Goal: Information Seeking & Learning: Learn about a topic

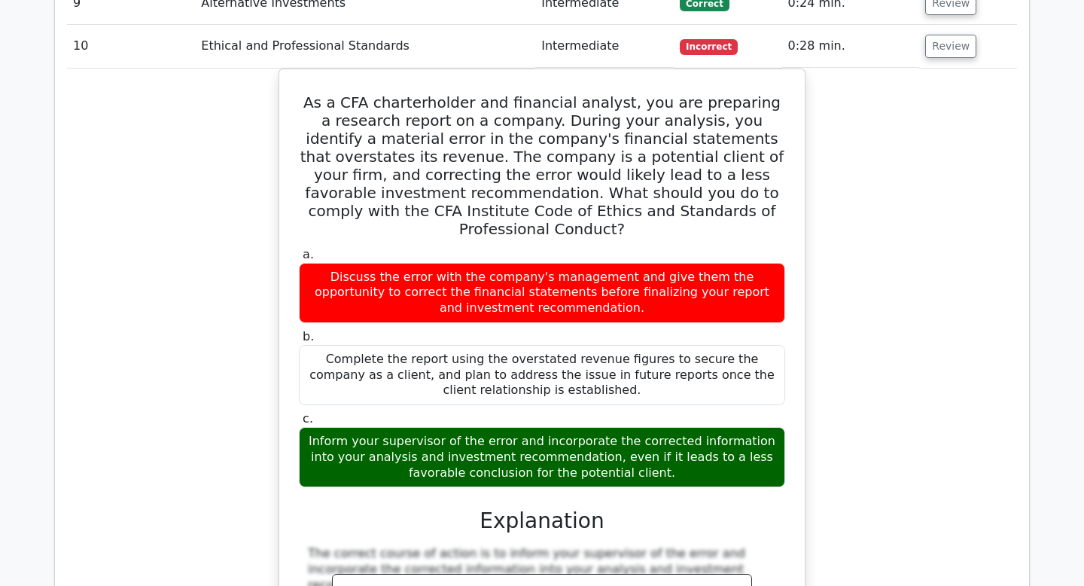
scroll to position [3916, 0]
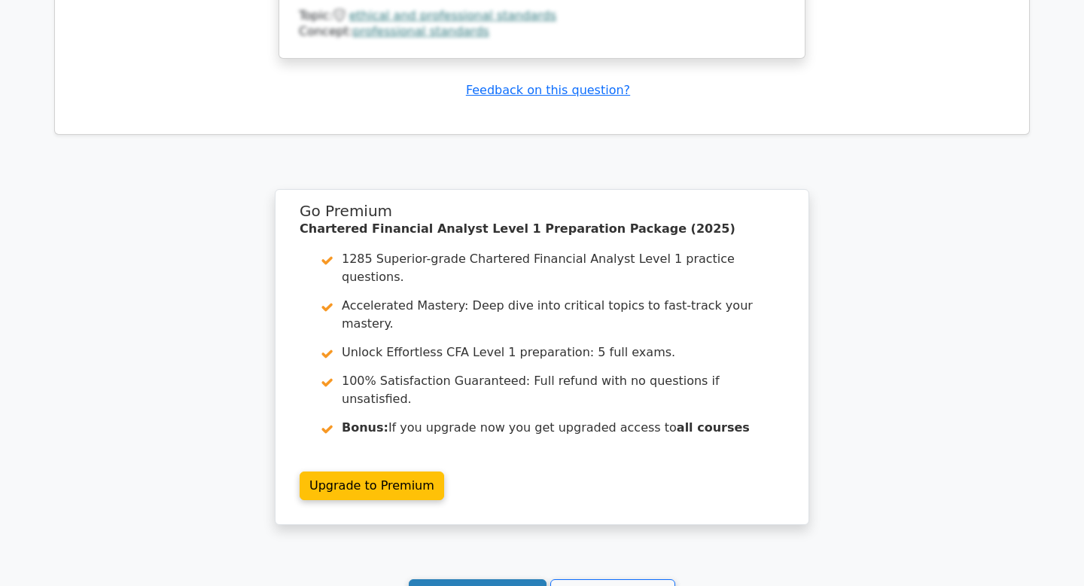
click at [492, 579] on link "Continue practicing" at bounding box center [478, 593] width 138 height 29
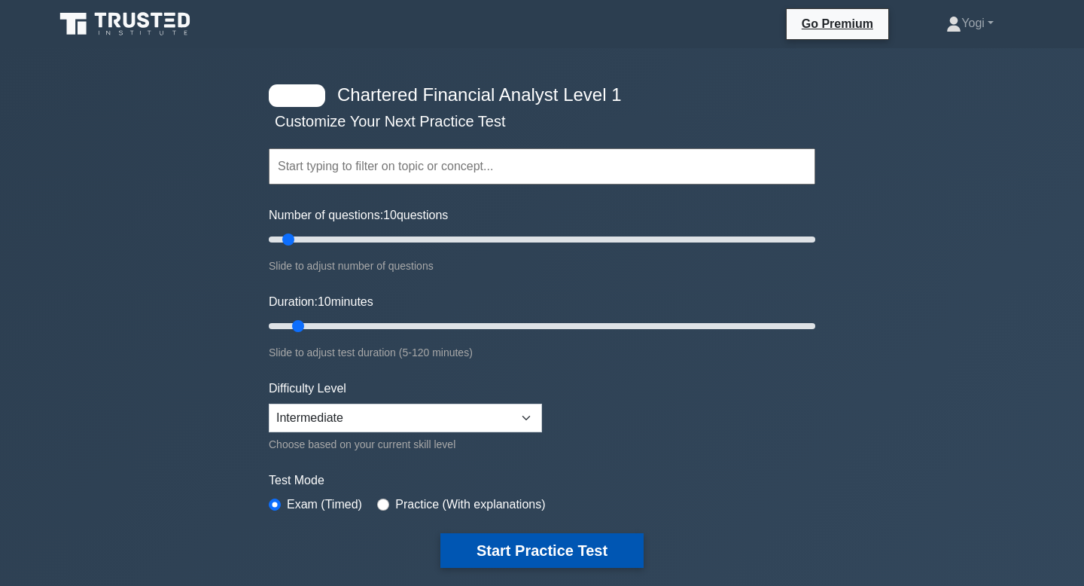
click at [525, 555] on button "Start Practice Test" at bounding box center [541, 550] width 203 height 35
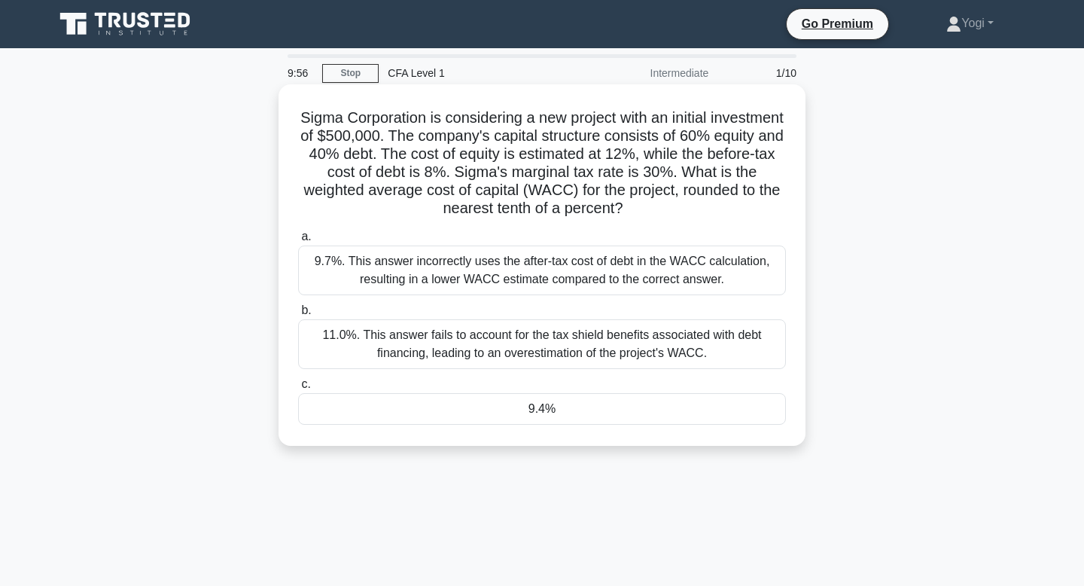
click at [528, 418] on div "9.4%" at bounding box center [542, 409] width 488 height 32
click at [298, 389] on input "c. 9.4%" at bounding box center [298, 384] width 0 height 10
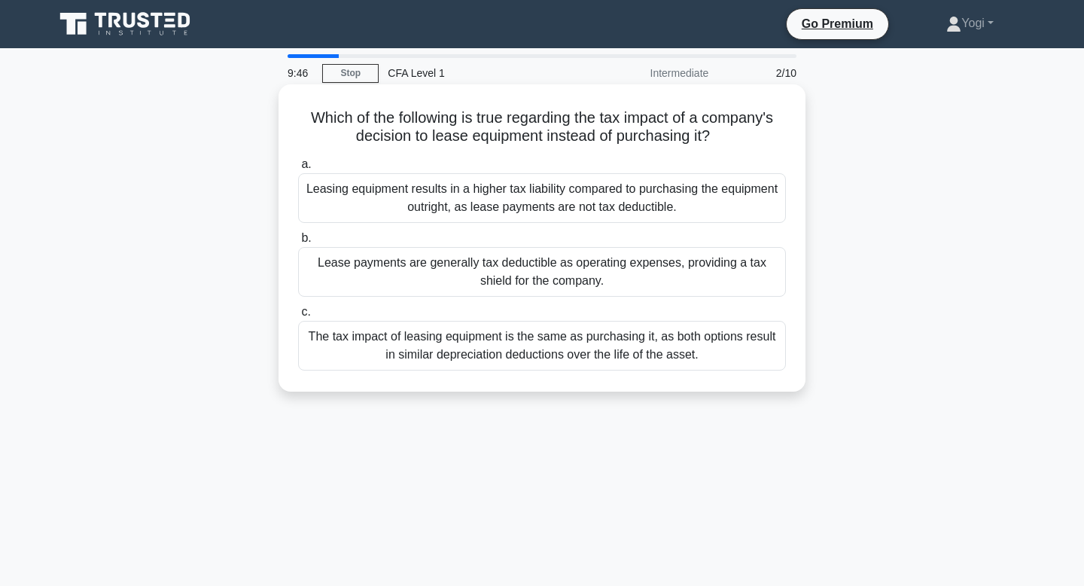
click at [572, 284] on div "Lease payments are generally tax deductible as operating expenses, providing a …" at bounding box center [542, 272] width 488 height 50
click at [298, 243] on input "b. Lease payments are generally tax deductible as operating expenses, providing…" at bounding box center [298, 238] width 0 height 10
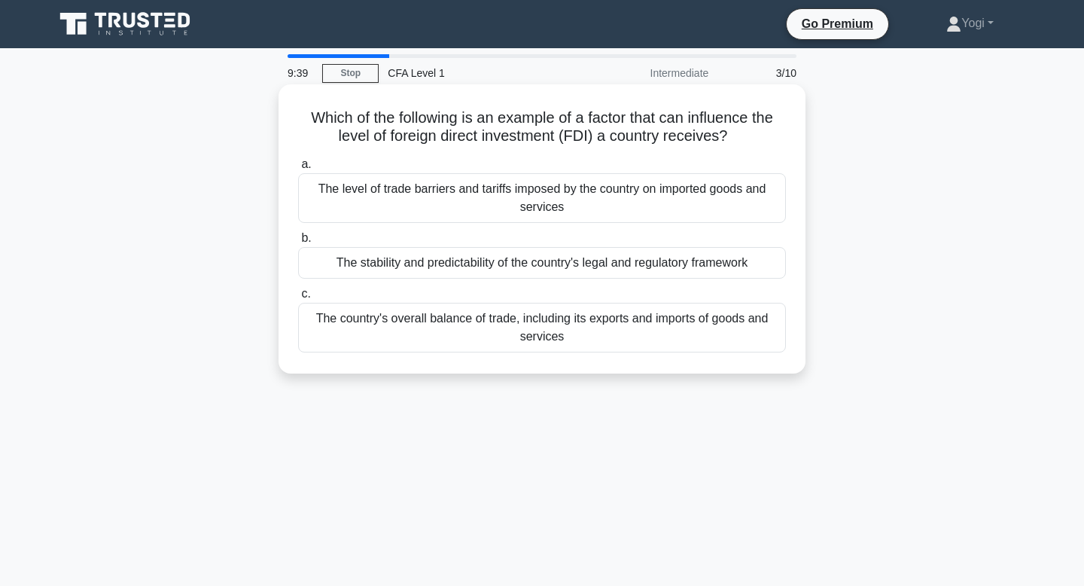
click at [558, 259] on div "The stability and predictability of the country's legal and regulatory framework" at bounding box center [542, 263] width 488 height 32
click at [298, 243] on input "b. The stability and predictability of the country's legal and regulatory frame…" at bounding box center [298, 238] width 0 height 10
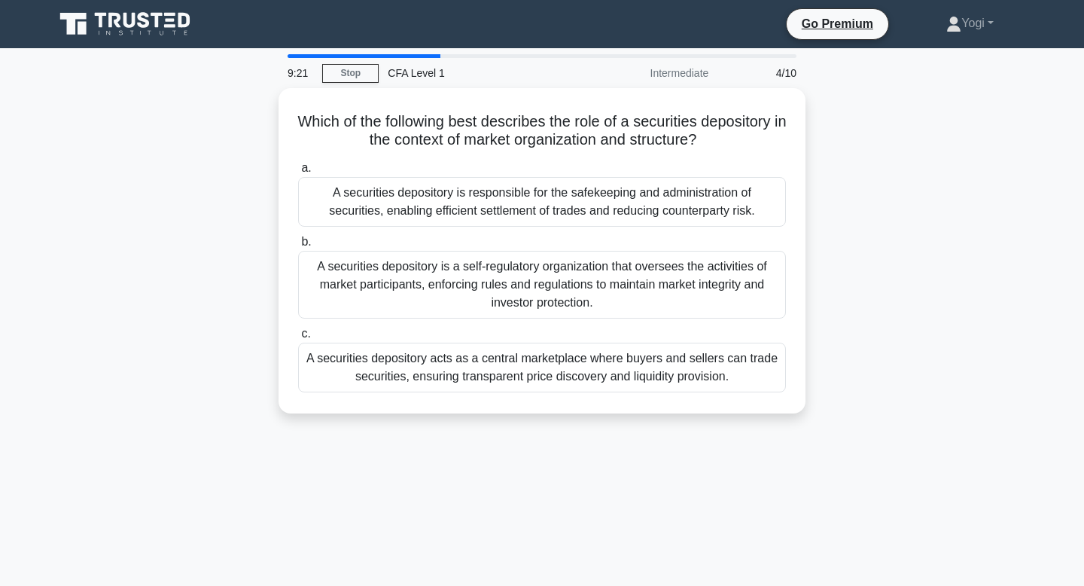
click at [558, 259] on div "A securities depository is a self-regulatory organization that oversees the act…" at bounding box center [542, 285] width 488 height 68
click at [298, 247] on input "b. A securities depository is a self-regulatory organization that oversees the …" at bounding box center [298, 242] width 0 height 10
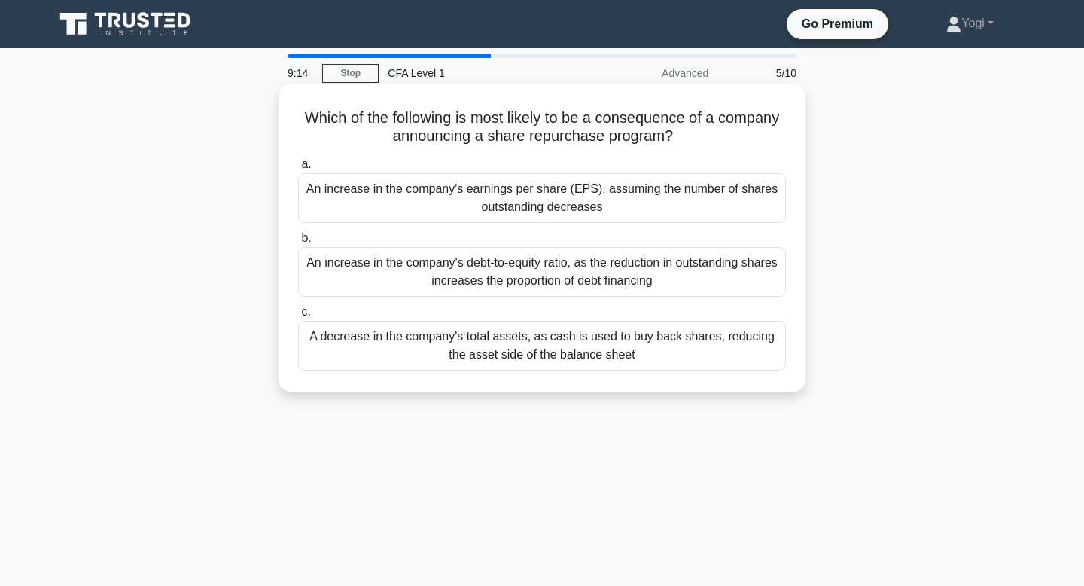
click at [550, 217] on div "An increase in the company's earnings per share (EPS), assuming the number of s…" at bounding box center [542, 198] width 488 height 50
click at [298, 169] on input "a. An increase in the company's earnings per share (EPS), assuming the number o…" at bounding box center [298, 165] width 0 height 10
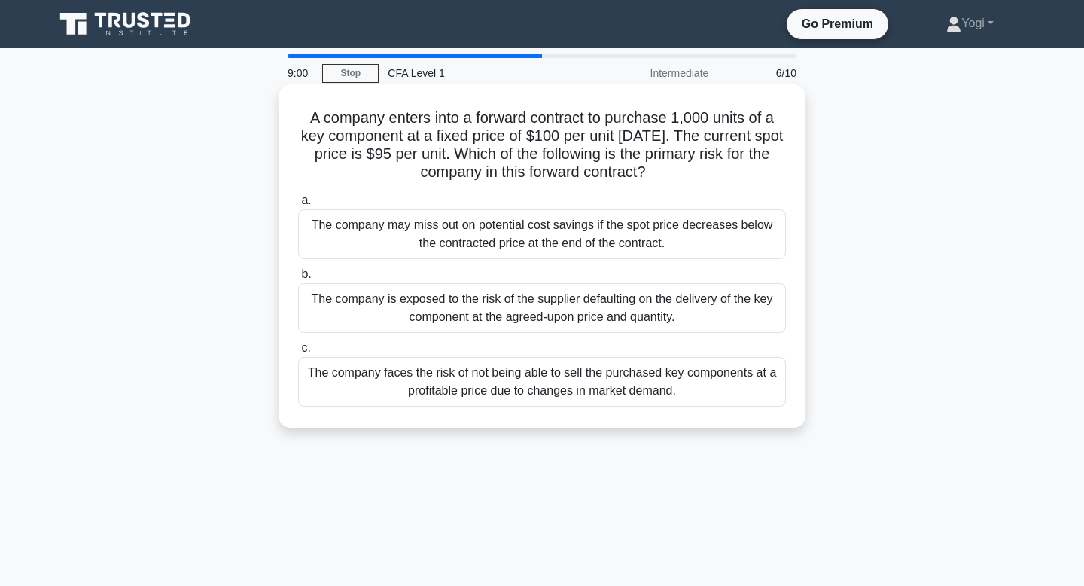
click at [567, 230] on div "The company may miss out on potential cost savings if the spot price decreases …" at bounding box center [542, 234] width 488 height 50
click at [298, 205] on input "a. The company may miss out on potential cost savings if the spot price decreas…" at bounding box center [298, 201] width 0 height 10
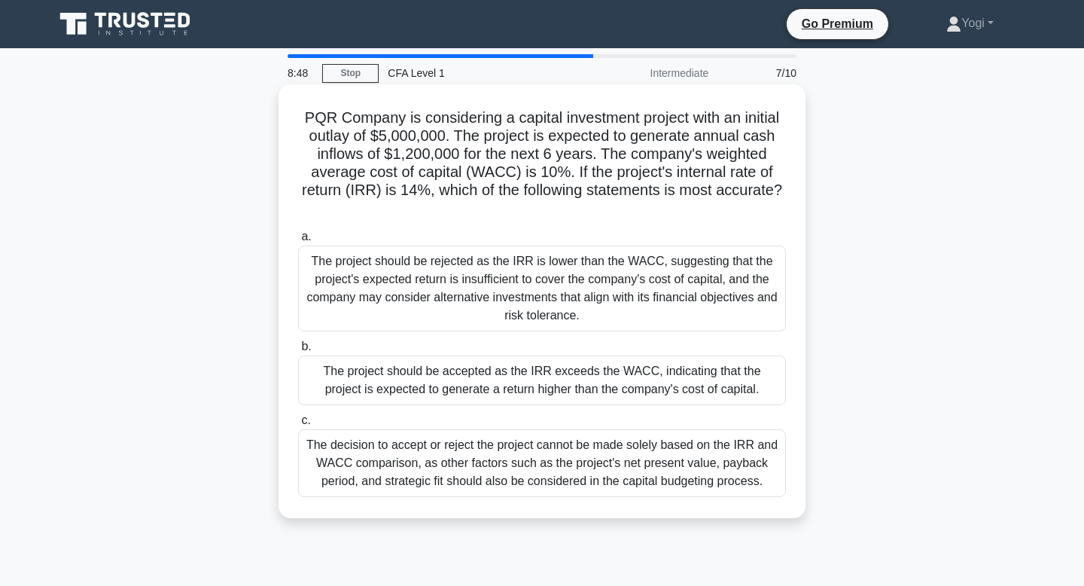
click at [585, 375] on div "The project should be accepted as the IRR exceeds the WACC, indicating that the…" at bounding box center [542, 380] width 488 height 50
click at [298, 351] on input "b. The project should be accepted as the IRR exceeds the WACC, indicating that …" at bounding box center [298, 347] width 0 height 10
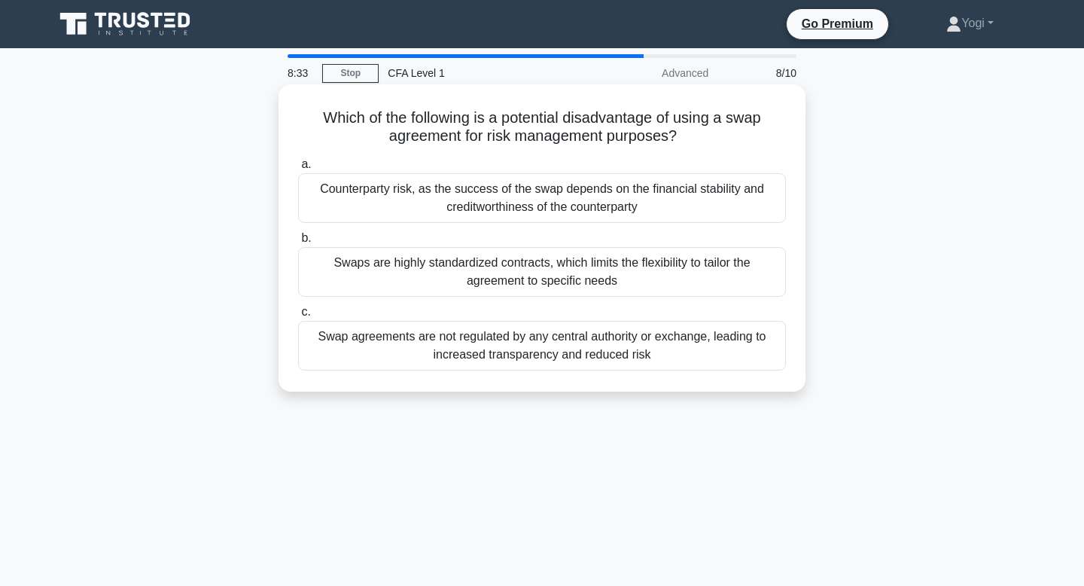
click at [586, 271] on div "Swaps are highly standardized contracts, which limits the flexibility to tailor…" at bounding box center [542, 272] width 488 height 50
click at [298, 243] on input "b. Swaps are highly standardized contracts, which limits the flexibility to tai…" at bounding box center [298, 238] width 0 height 10
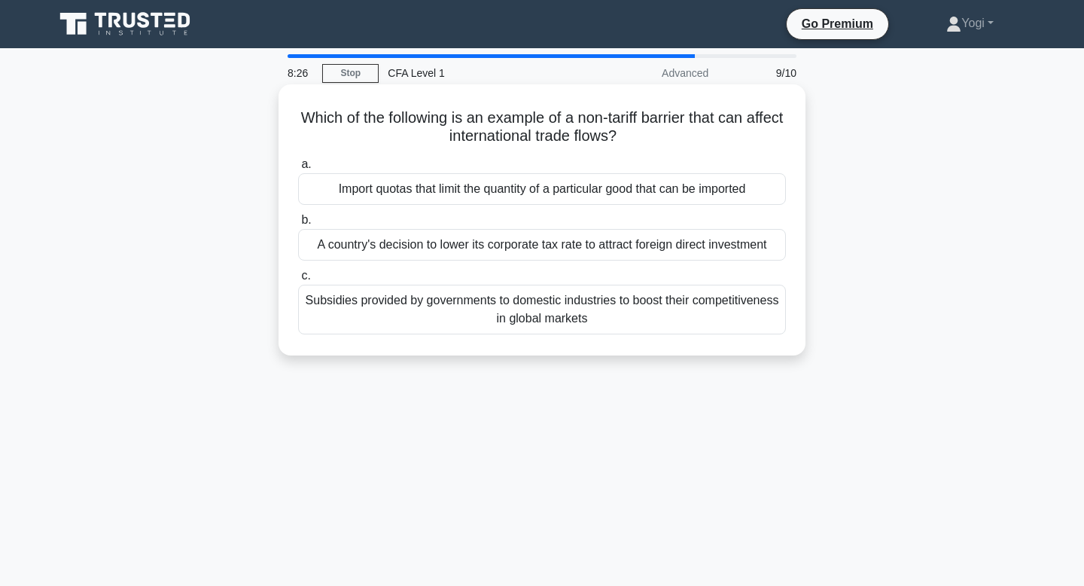
click at [561, 187] on div "Import quotas that limit the quantity of a particular good that can be imported" at bounding box center [542, 189] width 488 height 32
click at [298, 169] on input "a. Import quotas that limit the quantity of a particular good that can be impor…" at bounding box center [298, 165] width 0 height 10
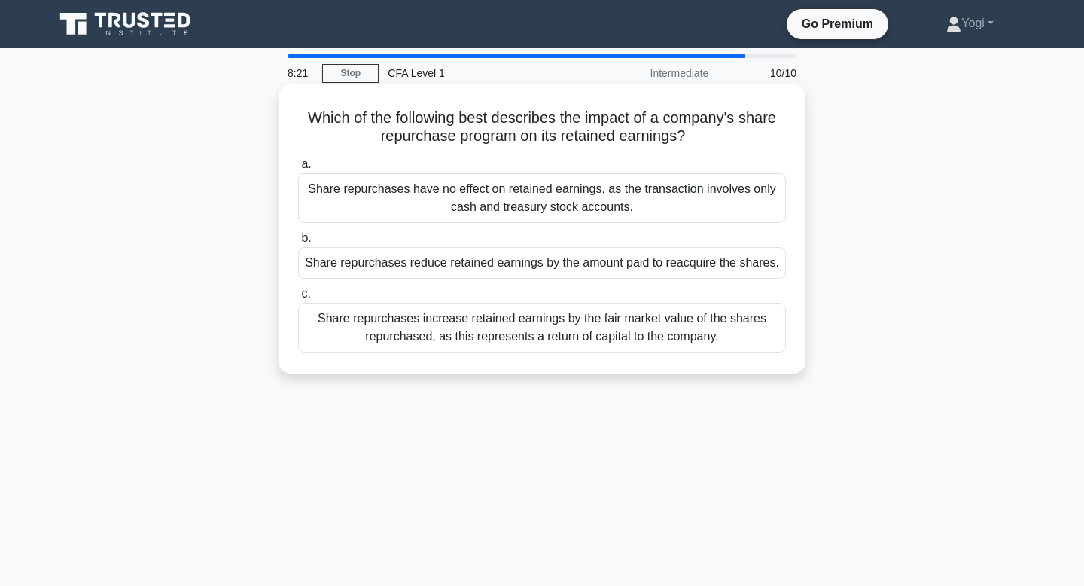
click at [573, 261] on div "Share repurchases reduce retained earnings by the amount paid to reacquire the …" at bounding box center [542, 263] width 488 height 32
click at [298, 243] on input "b. Share repurchases reduce retained earnings by the amount paid to reacquire t…" at bounding box center [298, 238] width 0 height 10
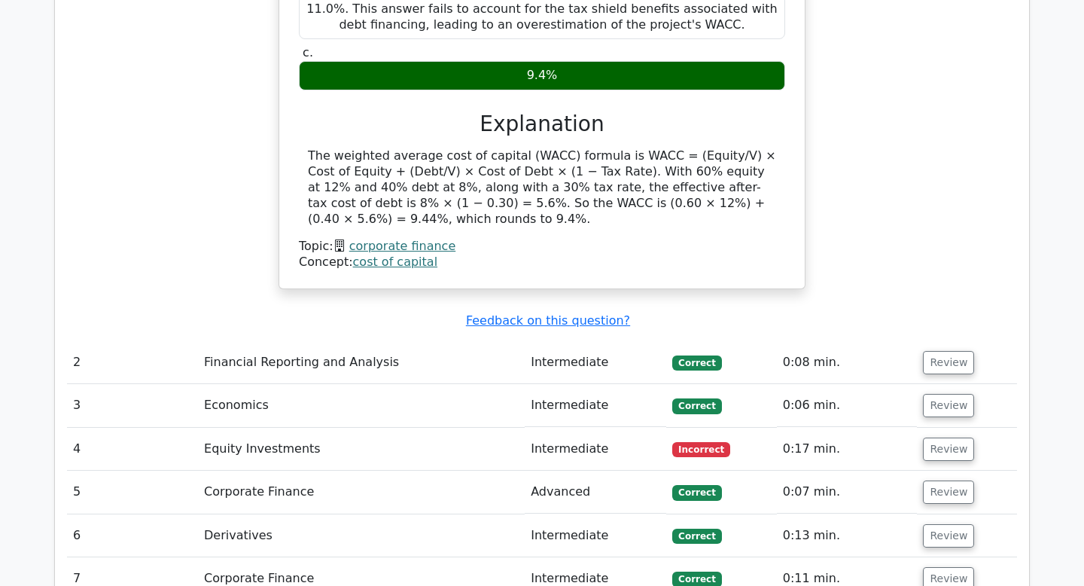
scroll to position [1529, 0]
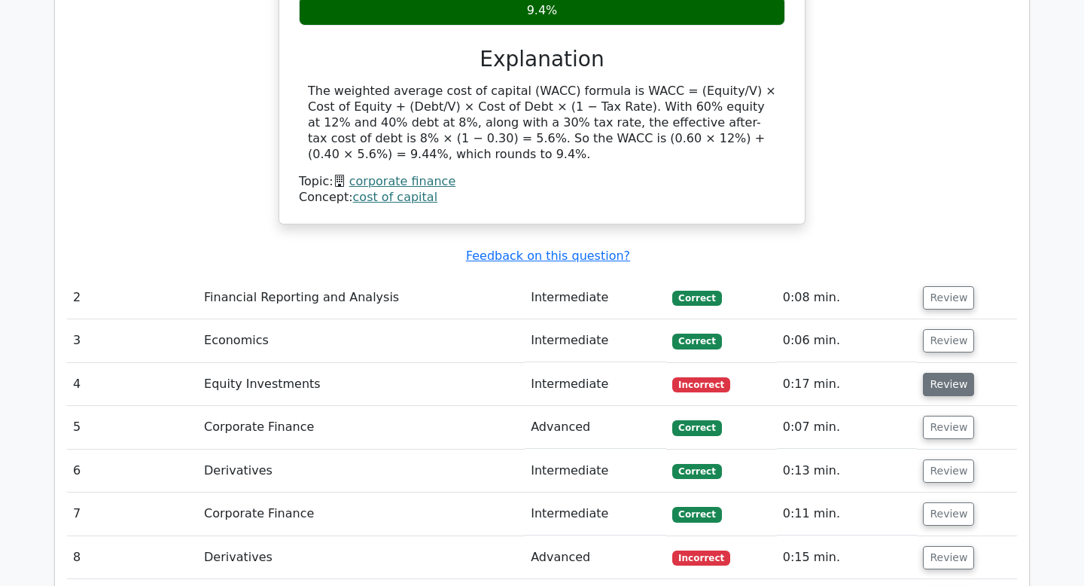
click at [931, 373] on button "Review" at bounding box center [948, 384] width 51 height 23
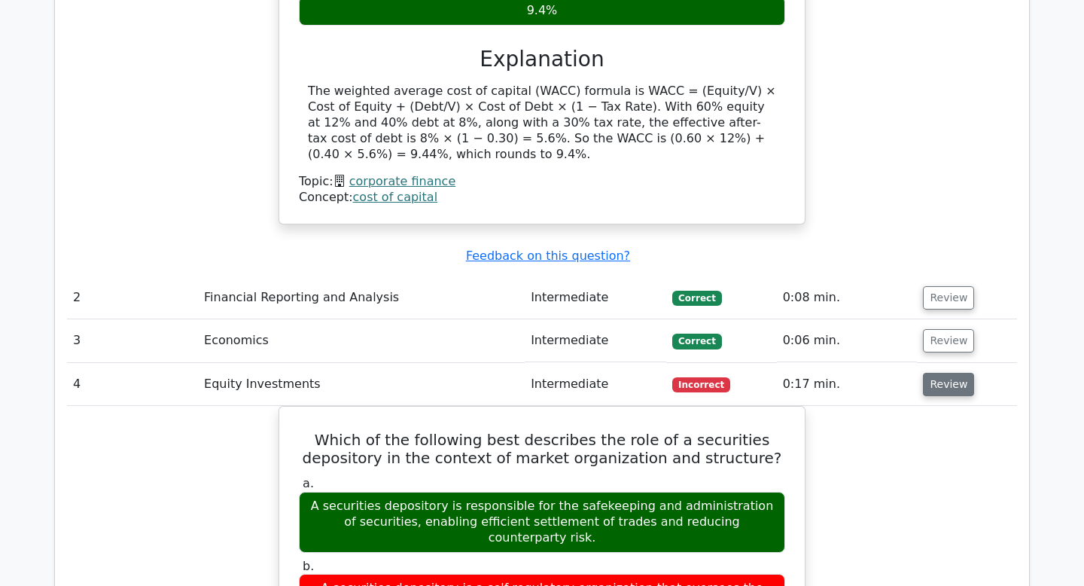
click at [931, 373] on button "Review" at bounding box center [948, 384] width 51 height 23
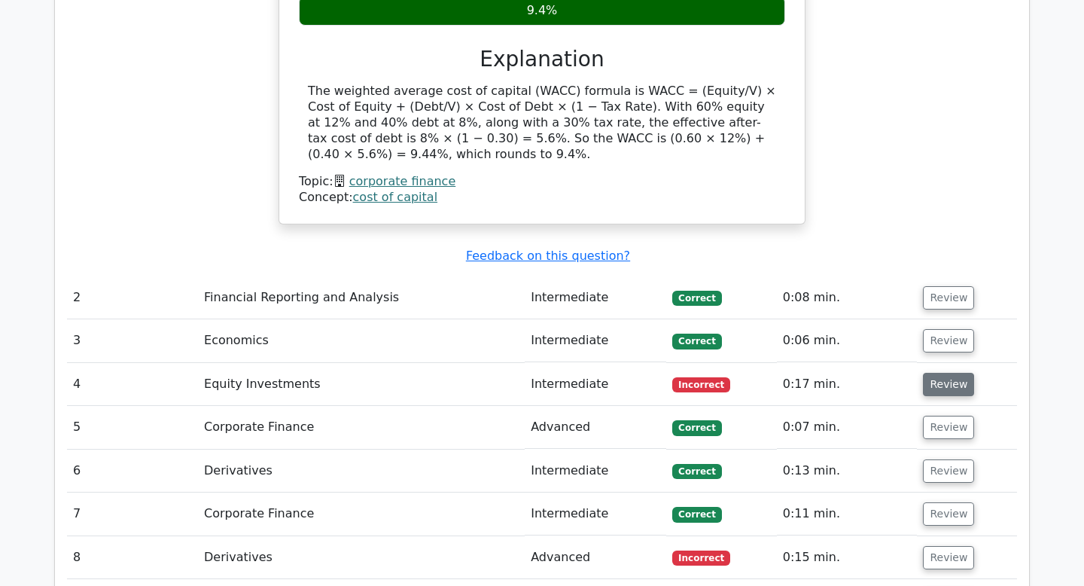
click at [931, 373] on button "Review" at bounding box center [948, 384] width 51 height 23
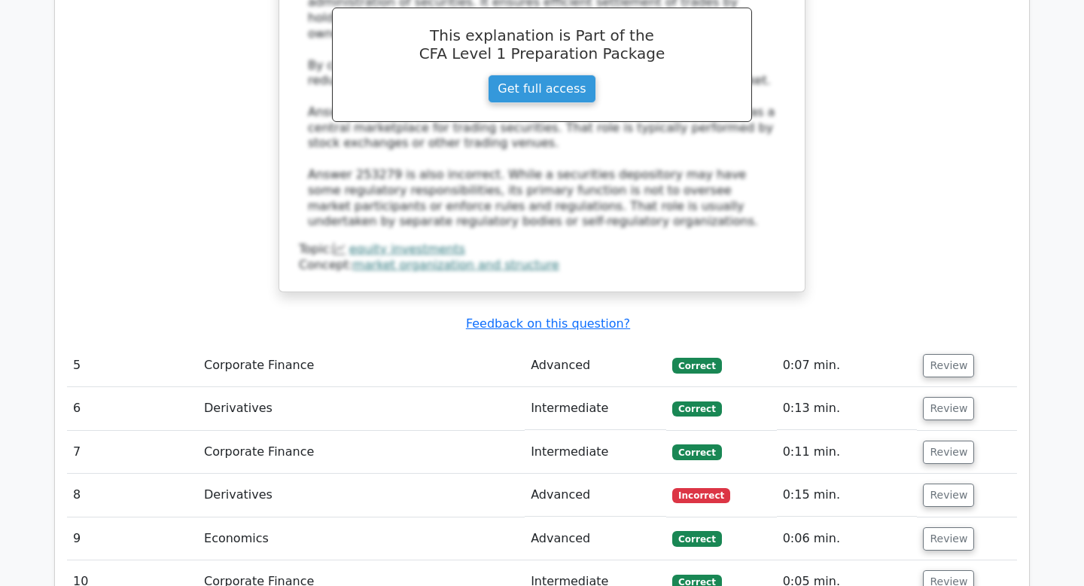
scroll to position [2519, 0]
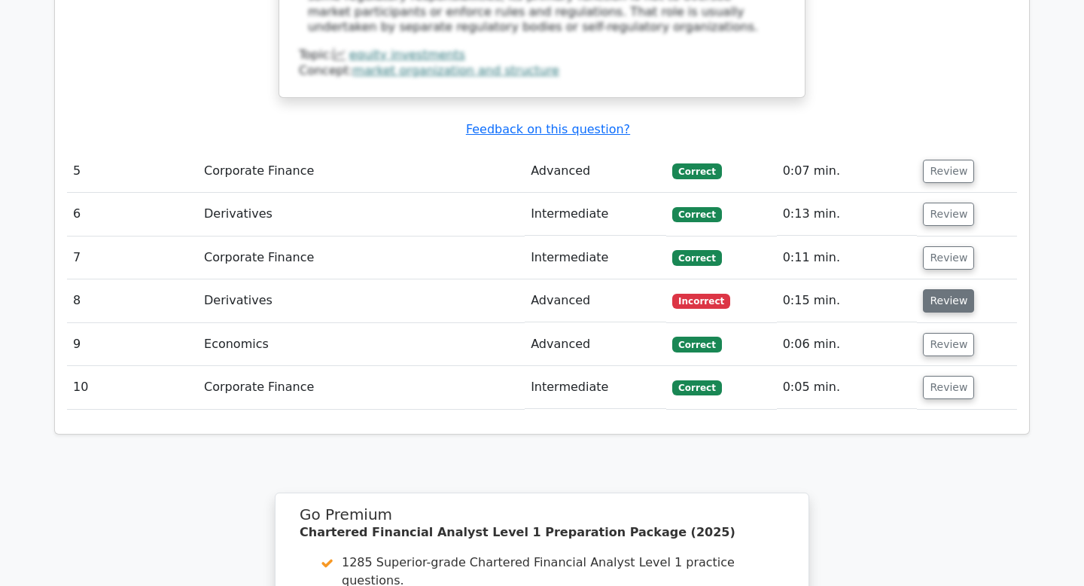
click at [953, 289] on button "Review" at bounding box center [948, 300] width 51 height 23
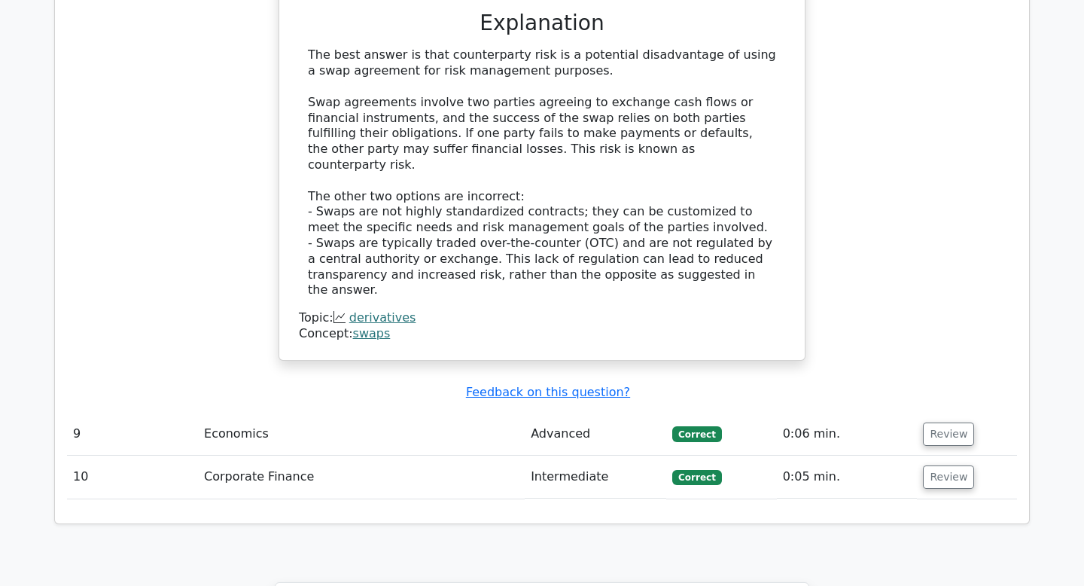
scroll to position [3524, 0]
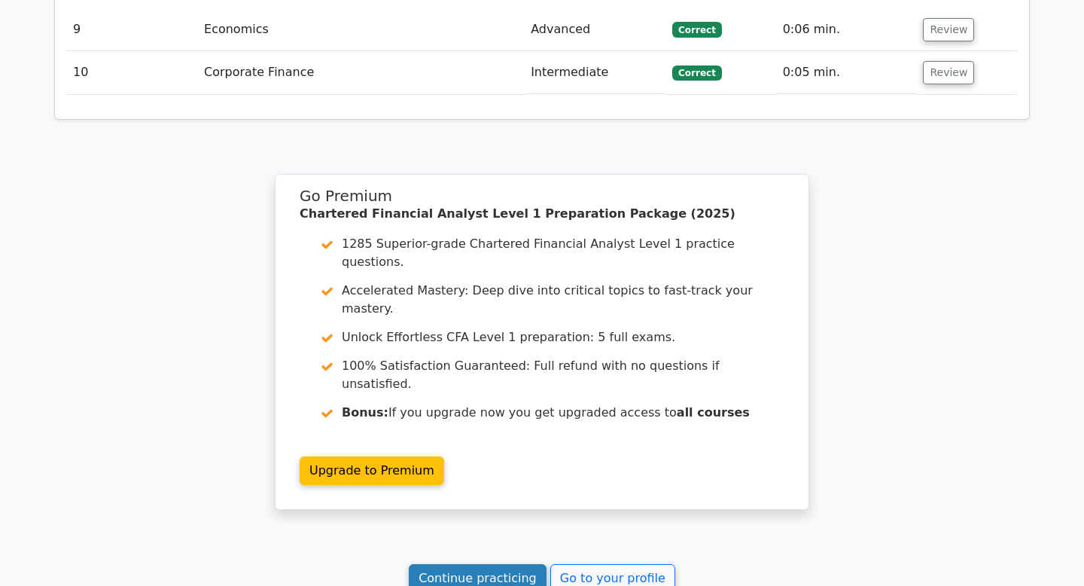
click at [477, 564] on link "Continue practicing" at bounding box center [478, 578] width 138 height 29
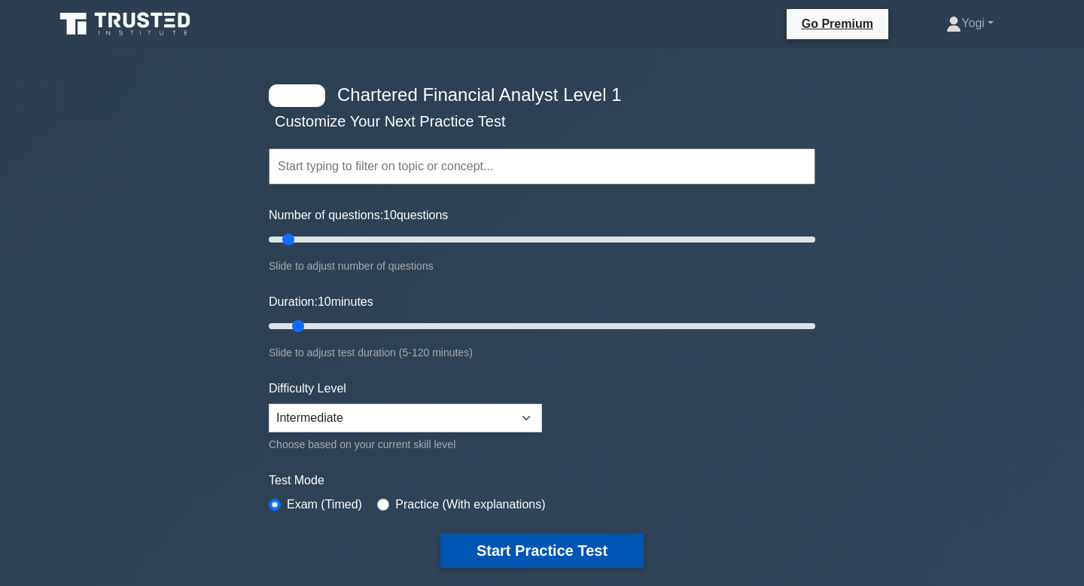
click at [575, 543] on button "Start Practice Test" at bounding box center [541, 550] width 203 height 35
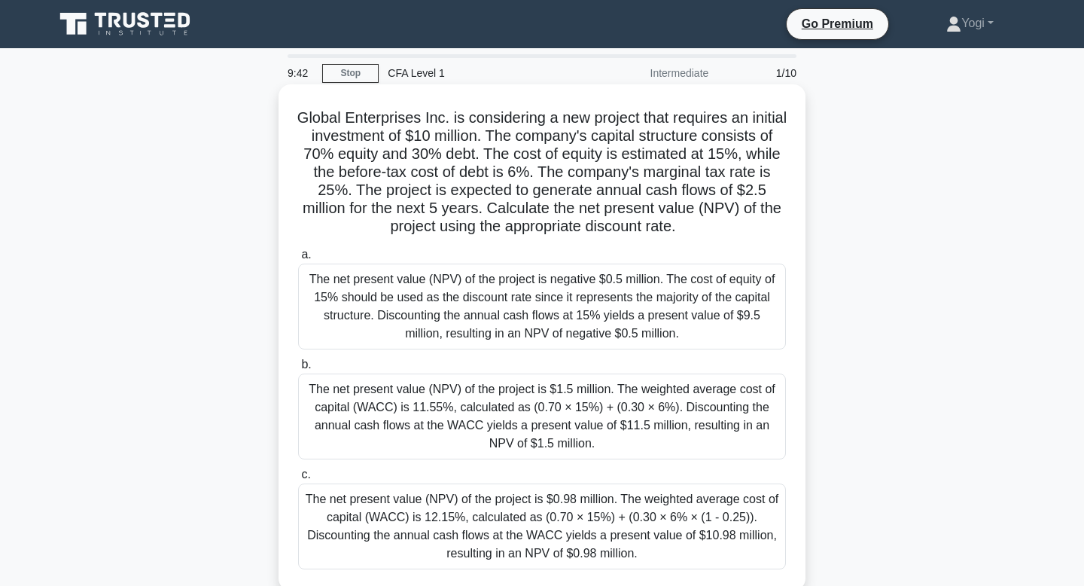
click at [494, 399] on div "The net present value (NPV) of the project is $1.5 million. The weighted averag…" at bounding box center [542, 416] width 488 height 86
click at [298, 370] on input "b. The net present value (NPV) of the project is $1.5 million. The weighted ave…" at bounding box center [298, 365] width 0 height 10
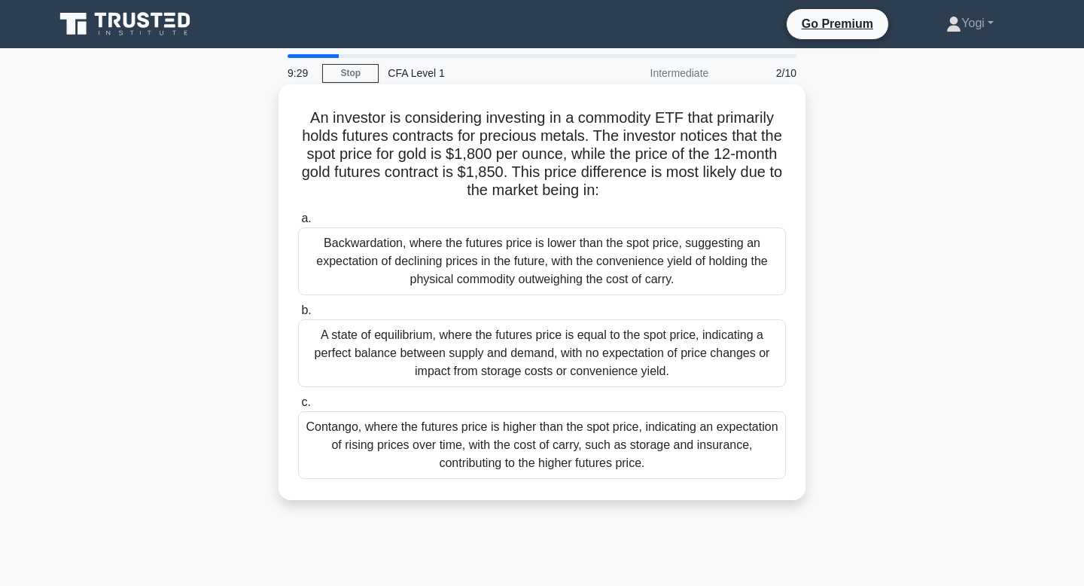
click at [492, 370] on div "A state of equilibrium, where the futures price is equal to the spot price, ind…" at bounding box center [542, 353] width 488 height 68
click at [298, 315] on input "b. A state of equilibrium, where the futures price is equal to the spot price, …" at bounding box center [298, 311] width 0 height 10
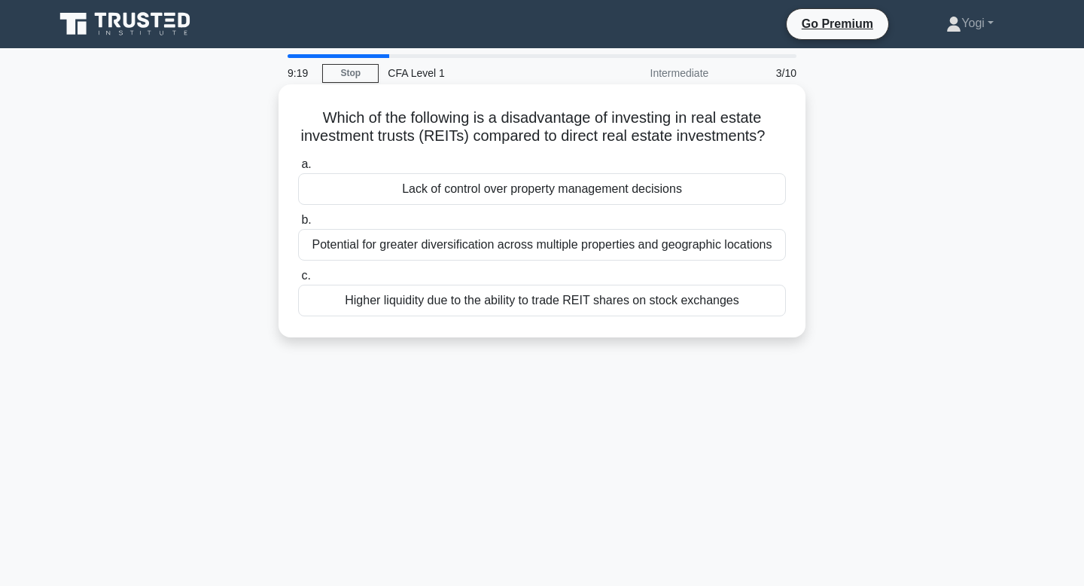
click at [470, 195] on div "Lack of control over property management decisions" at bounding box center [542, 189] width 488 height 32
click at [298, 169] on input "a. Lack of control over property management decisions" at bounding box center [298, 165] width 0 height 10
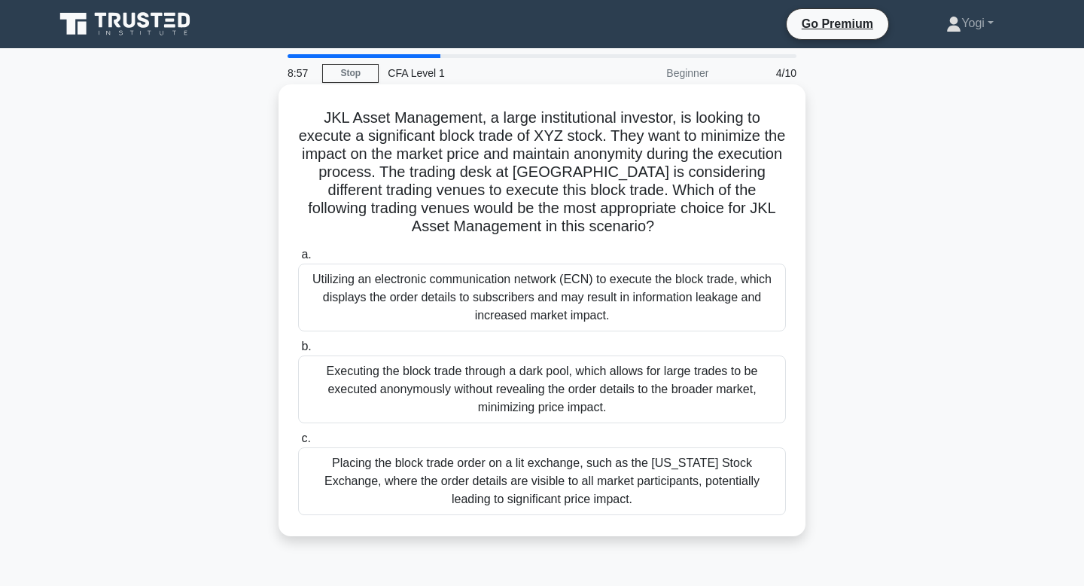
click at [419, 304] on div "Utilizing an electronic communication network (ECN) to execute the block trade,…" at bounding box center [542, 297] width 488 height 68
click at [298, 260] on input "a. Utilizing an electronic communication network (ECN) to execute the block tra…" at bounding box center [298, 255] width 0 height 10
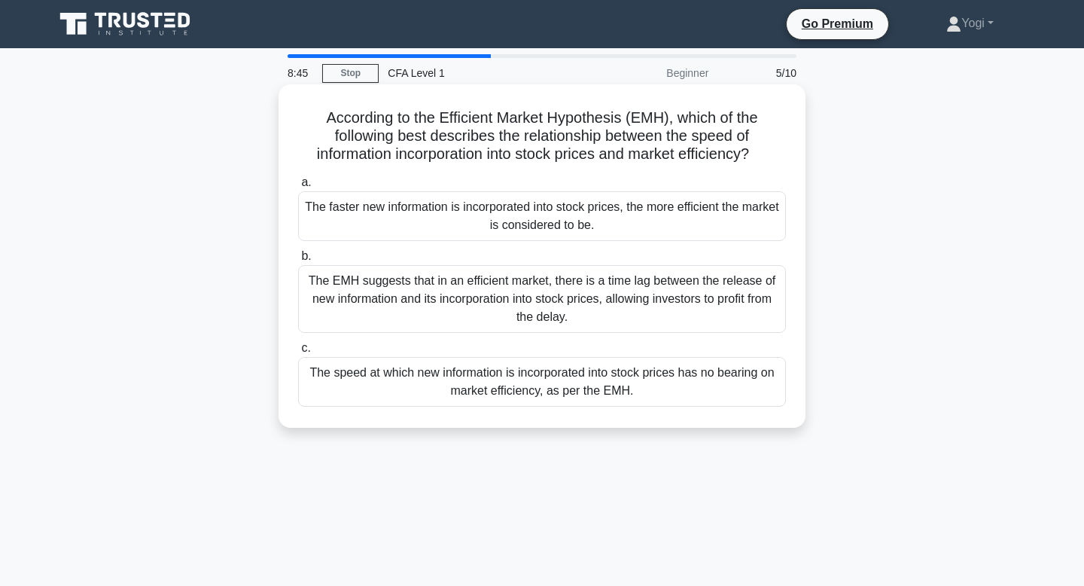
click at [443, 205] on div "The faster new information is incorporated into stock prices, the more efficien…" at bounding box center [542, 216] width 488 height 50
click at [298, 187] on input "a. The faster new information is incorporated into stock prices, the more effic…" at bounding box center [298, 183] width 0 height 10
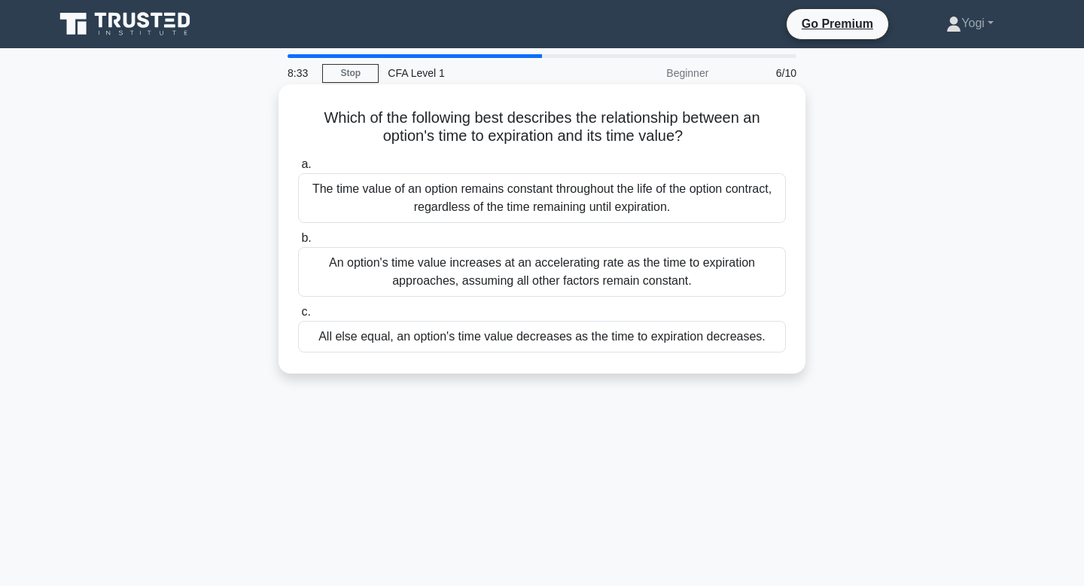
click at [461, 332] on div "All else equal, an option's time value decreases as the time to expiration decr…" at bounding box center [542, 337] width 488 height 32
click at [298, 317] on input "c. All else equal, an option's time value decreases as the time to expiration d…" at bounding box center [298, 312] width 0 height 10
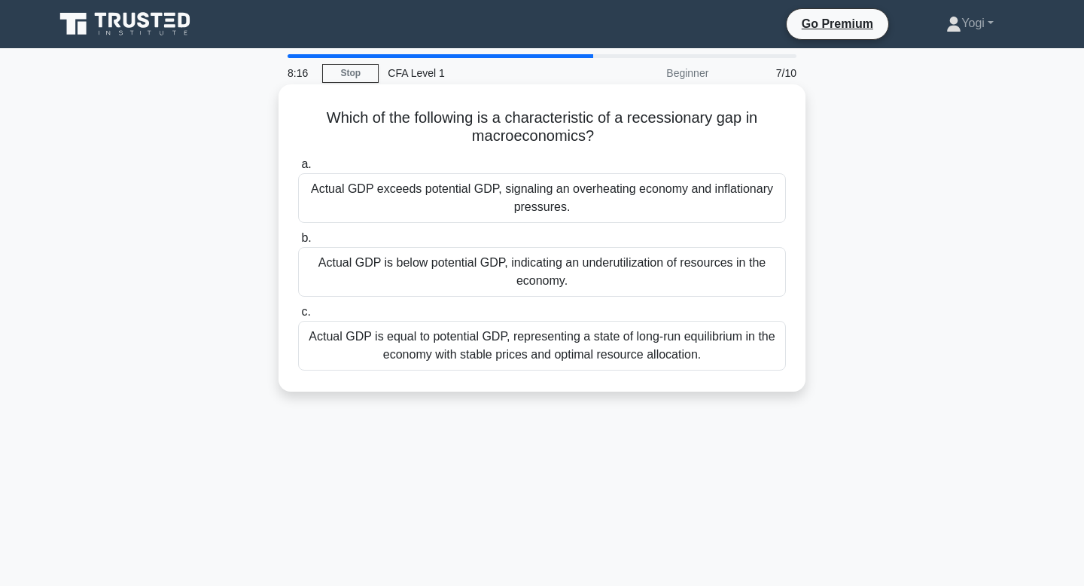
click at [507, 189] on div "Actual GDP exceeds potential GDP, signaling an overheating economy and inflatio…" at bounding box center [542, 198] width 488 height 50
click at [298, 169] on input "a. Actual GDP exceeds potential GDP, signaling an overheating economy and infla…" at bounding box center [298, 165] width 0 height 10
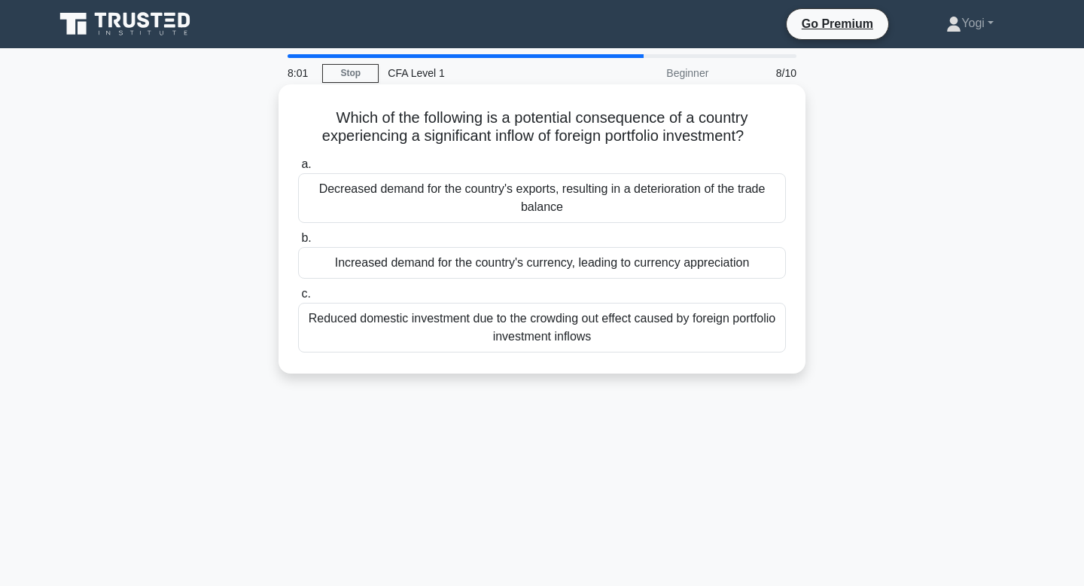
click at [523, 255] on div "Increased demand for the country's currency, leading to currency appreciation" at bounding box center [542, 263] width 488 height 32
click at [298, 243] on input "b. Increased demand for the country's currency, leading to currency appreciation" at bounding box center [298, 238] width 0 height 10
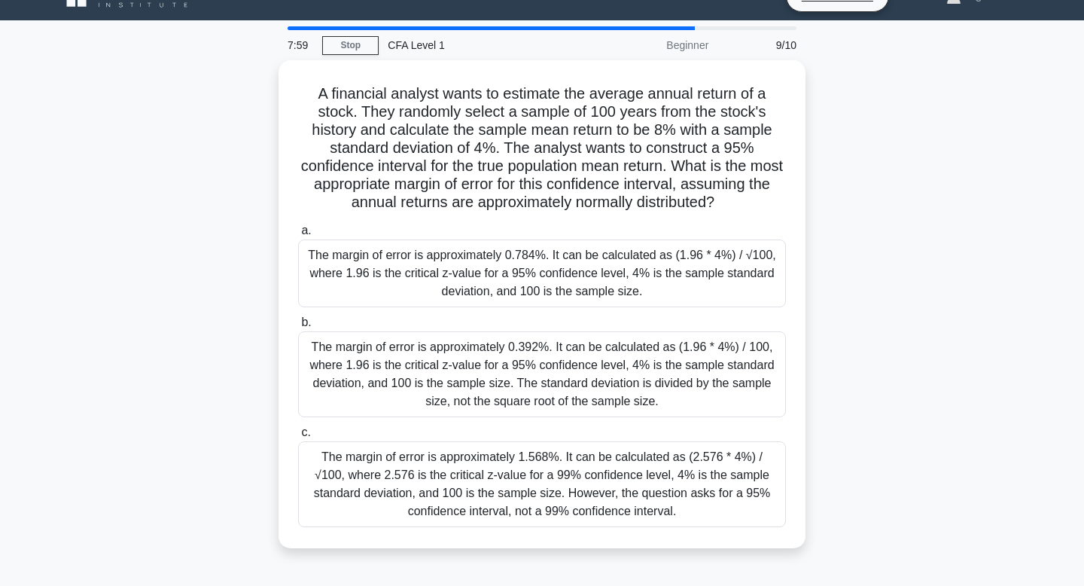
scroll to position [35, 0]
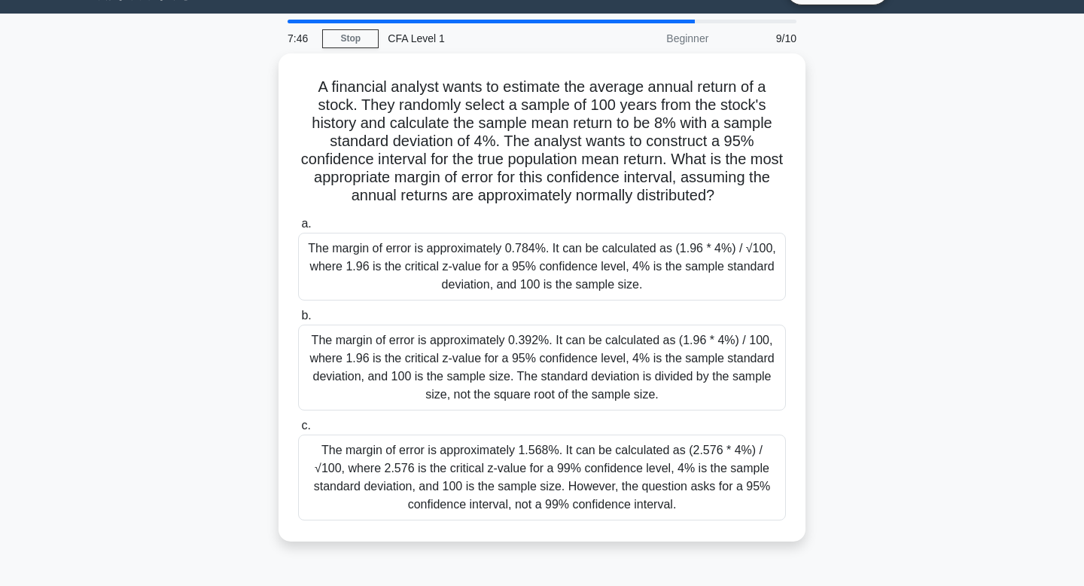
click at [523, 255] on div "The margin of error is approximately 0.784%. It can be calculated as (1.96 * 4%…" at bounding box center [542, 267] width 488 height 68
click at [298, 229] on input "a. The margin of error is approximately 0.784%. It can be calculated as (1.96 *…" at bounding box center [298, 224] width 0 height 10
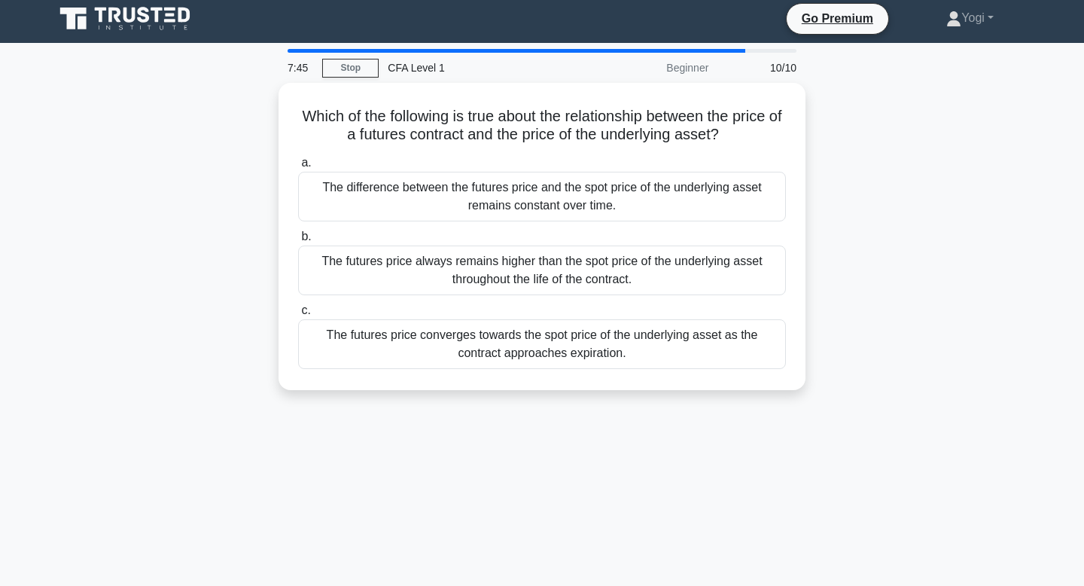
scroll to position [0, 0]
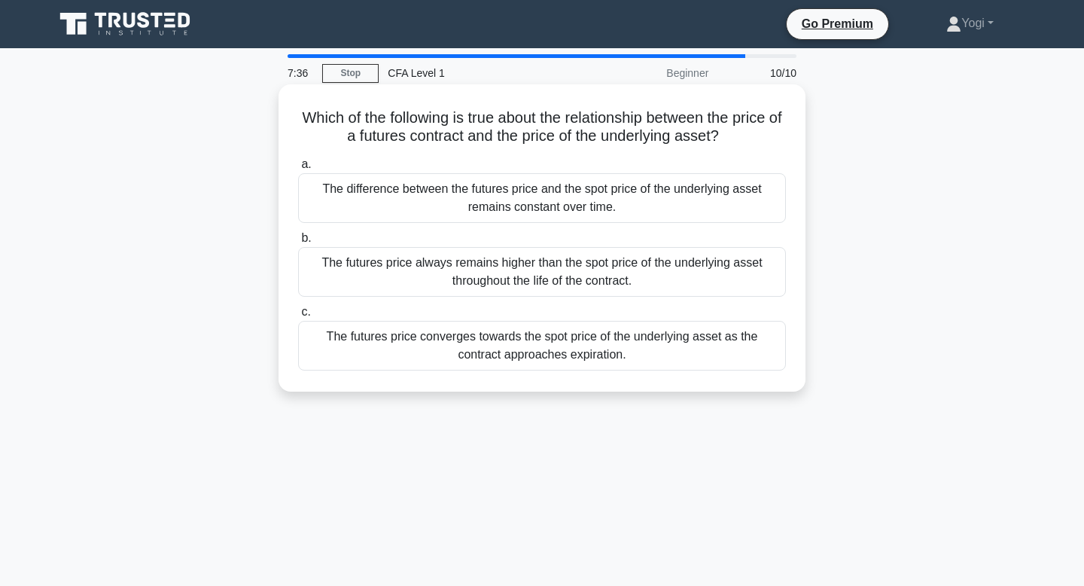
click at [523, 208] on div "The difference between the futures price and the spot price of the underlying a…" at bounding box center [542, 198] width 488 height 50
click at [298, 169] on input "a. The difference between the futures price and the spot price of the underlyin…" at bounding box center [298, 165] width 0 height 10
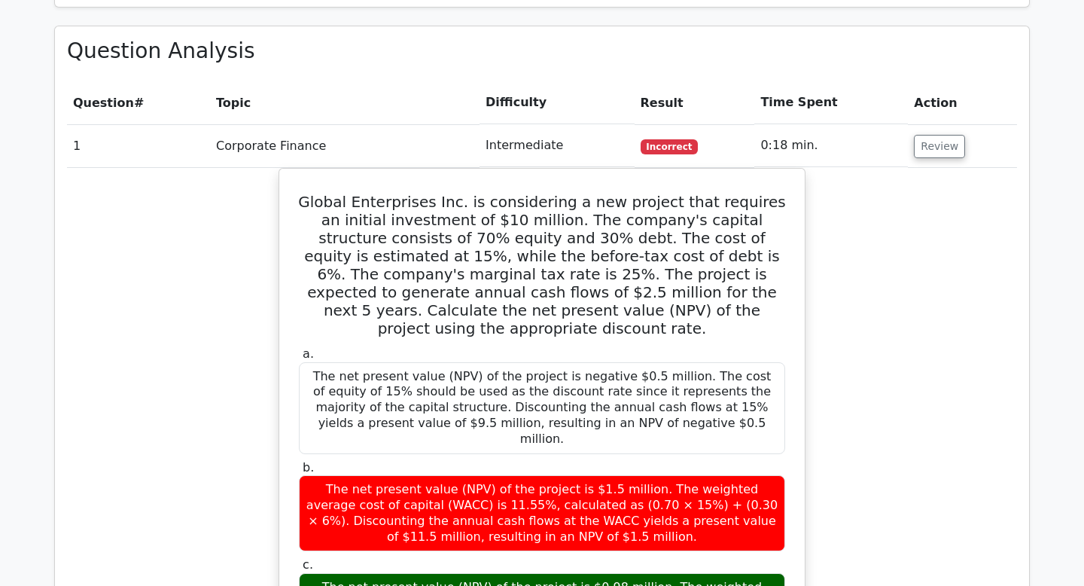
scroll to position [1085, 0]
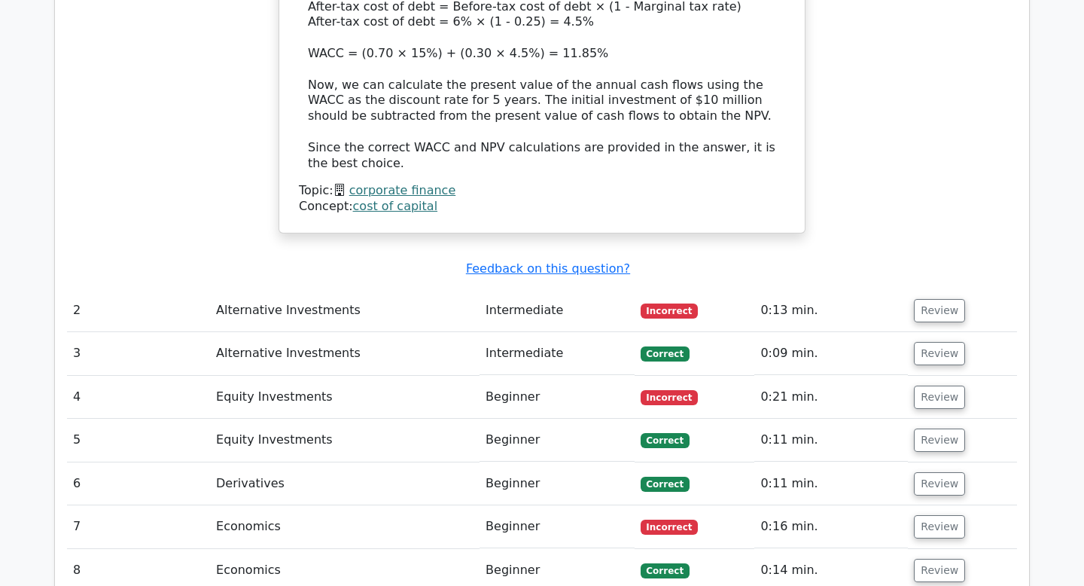
scroll to position [1967, 0]
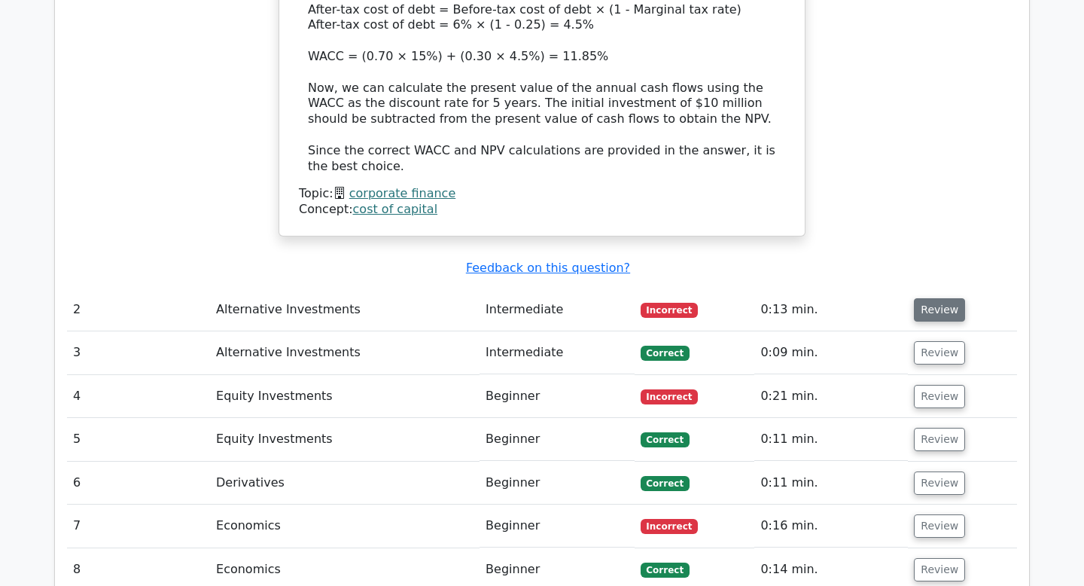
click at [923, 298] on button "Review" at bounding box center [939, 309] width 51 height 23
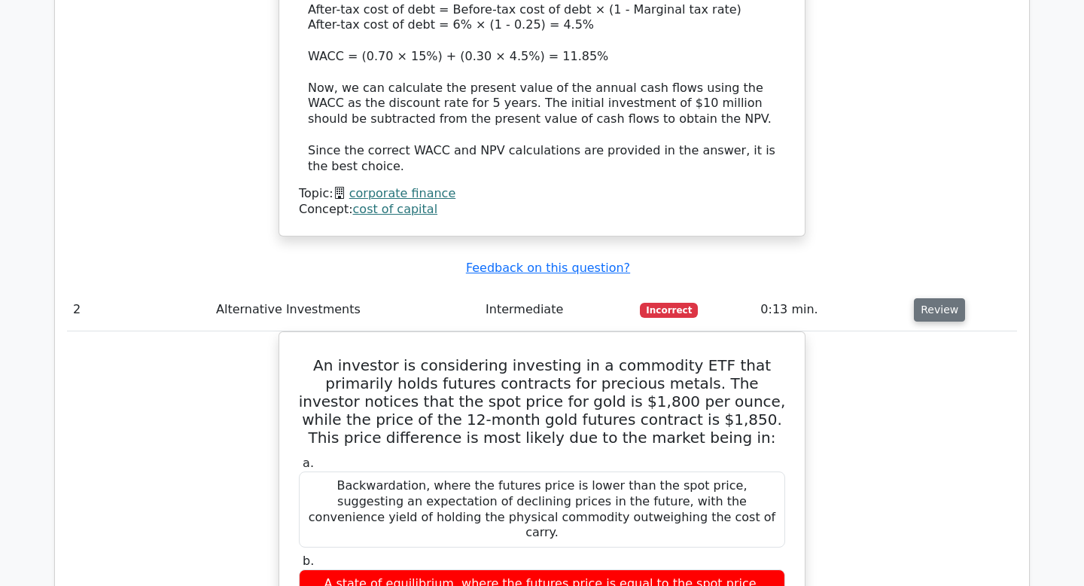
click at [923, 298] on button "Review" at bounding box center [939, 309] width 51 height 23
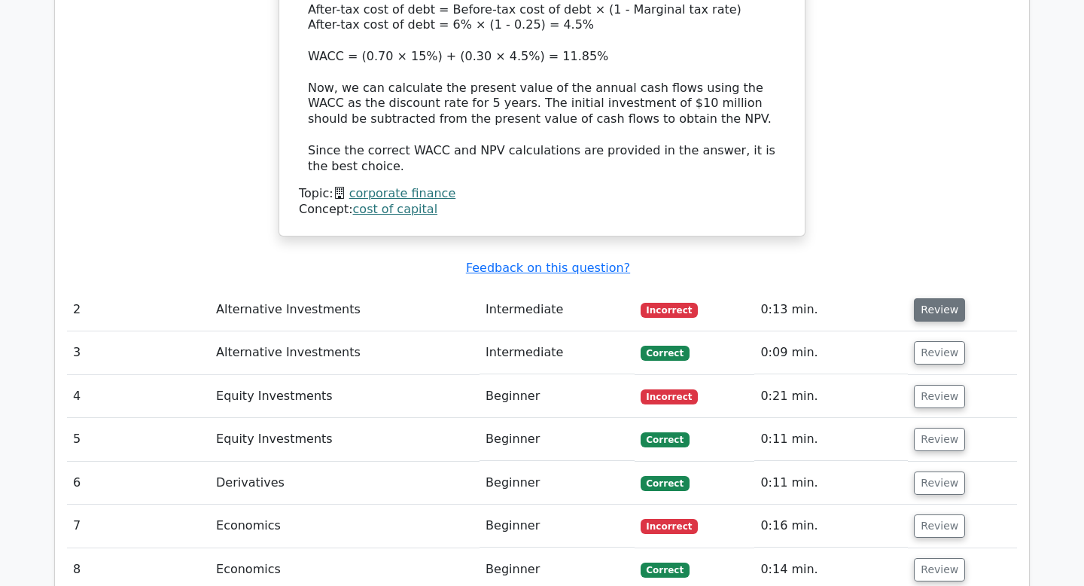
click at [923, 298] on button "Review" at bounding box center [939, 309] width 51 height 23
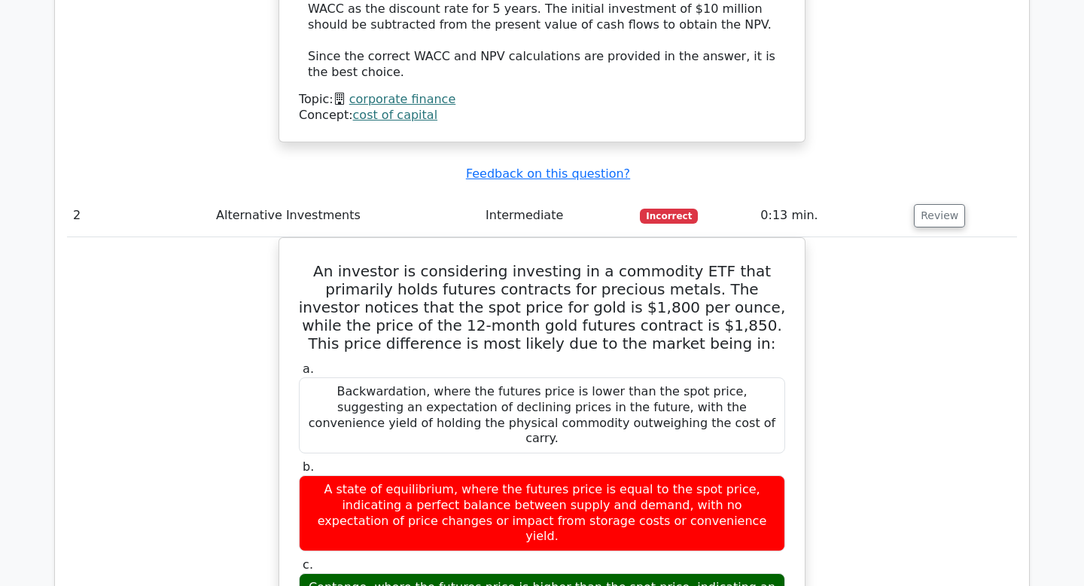
scroll to position [2061, 0]
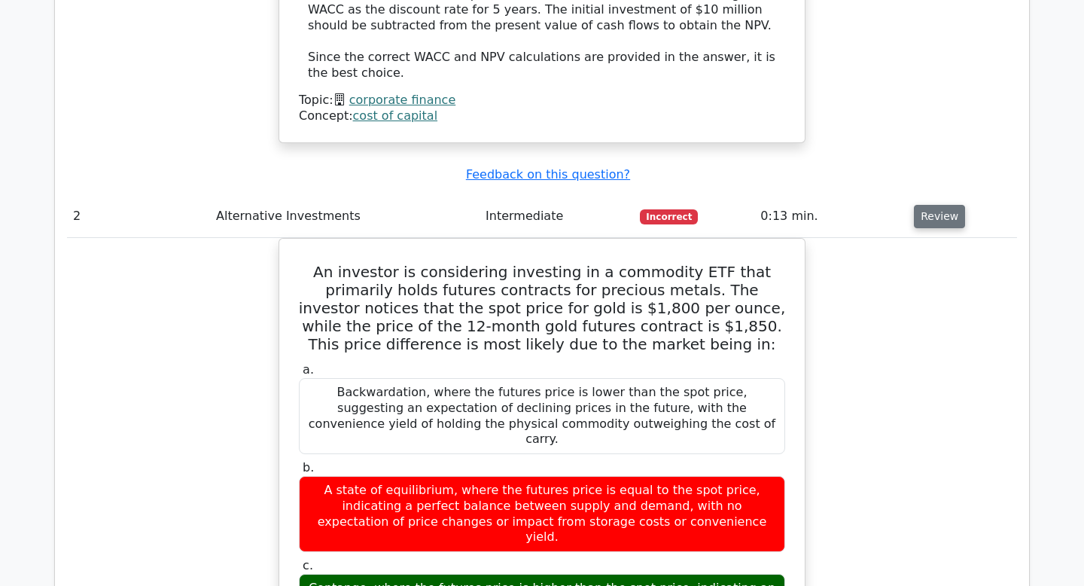
click at [916, 205] on button "Review" at bounding box center [939, 216] width 51 height 23
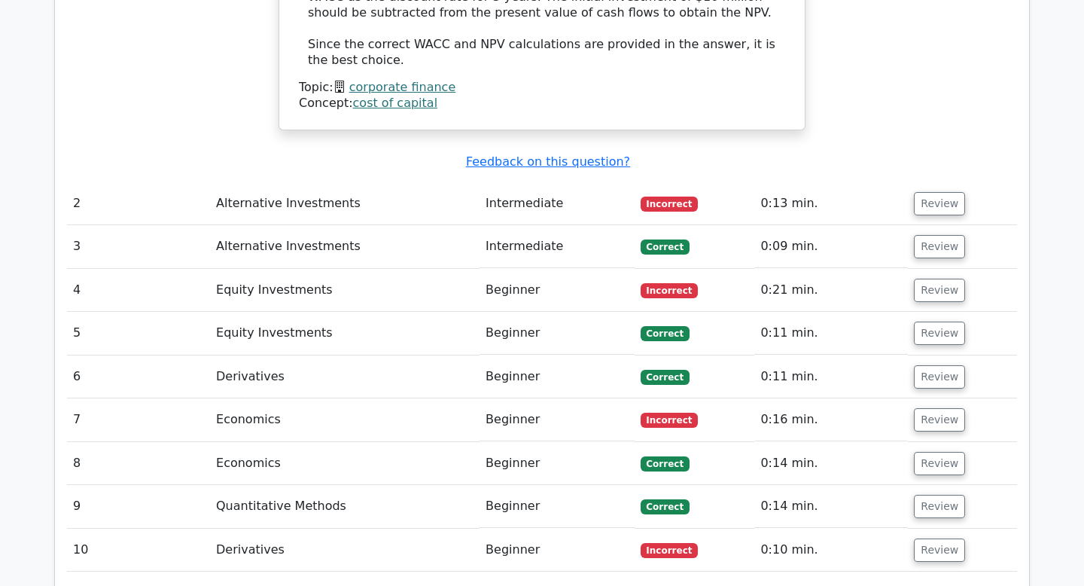
scroll to position [2083, 0]
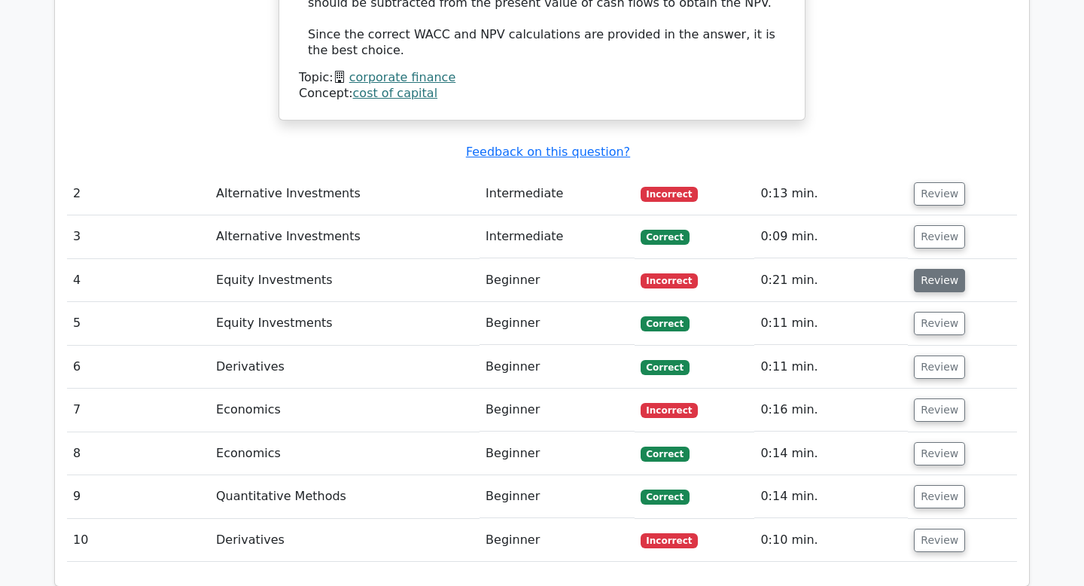
click at [935, 269] on button "Review" at bounding box center [939, 280] width 51 height 23
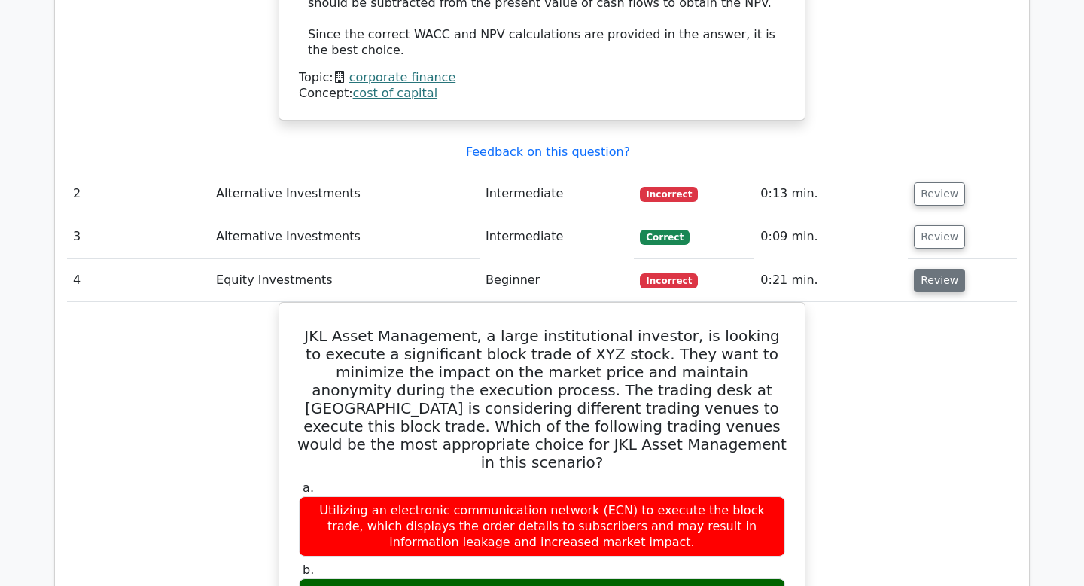
click at [935, 269] on button "Review" at bounding box center [939, 280] width 51 height 23
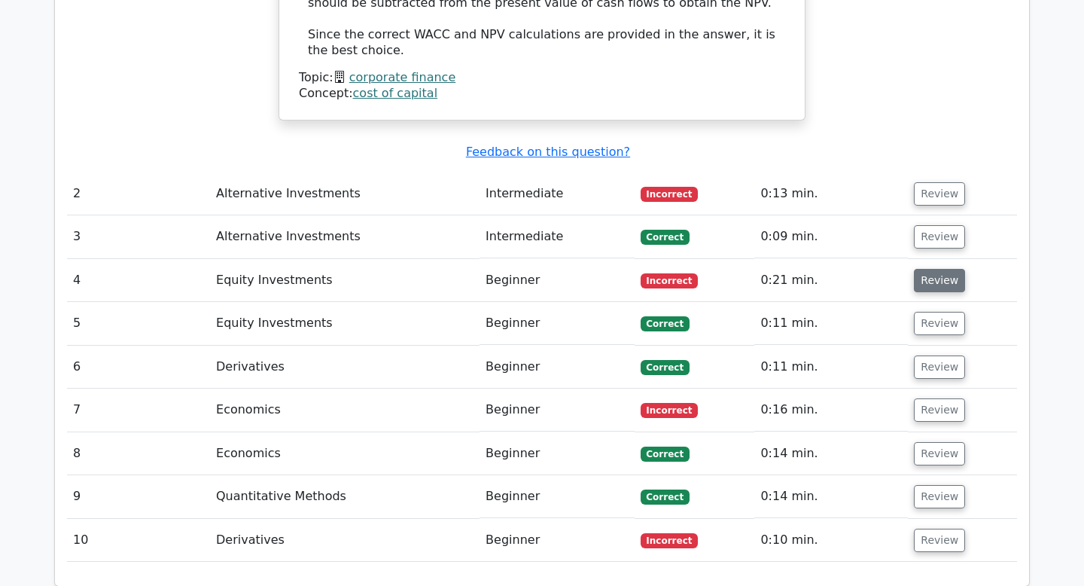
click at [935, 269] on button "Review" at bounding box center [939, 280] width 51 height 23
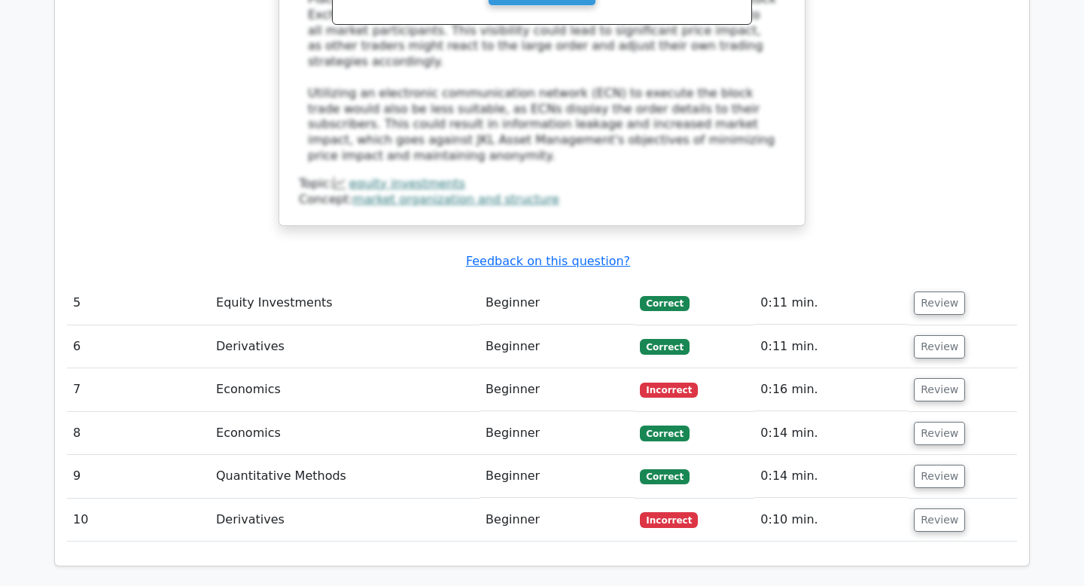
scroll to position [2977, 0]
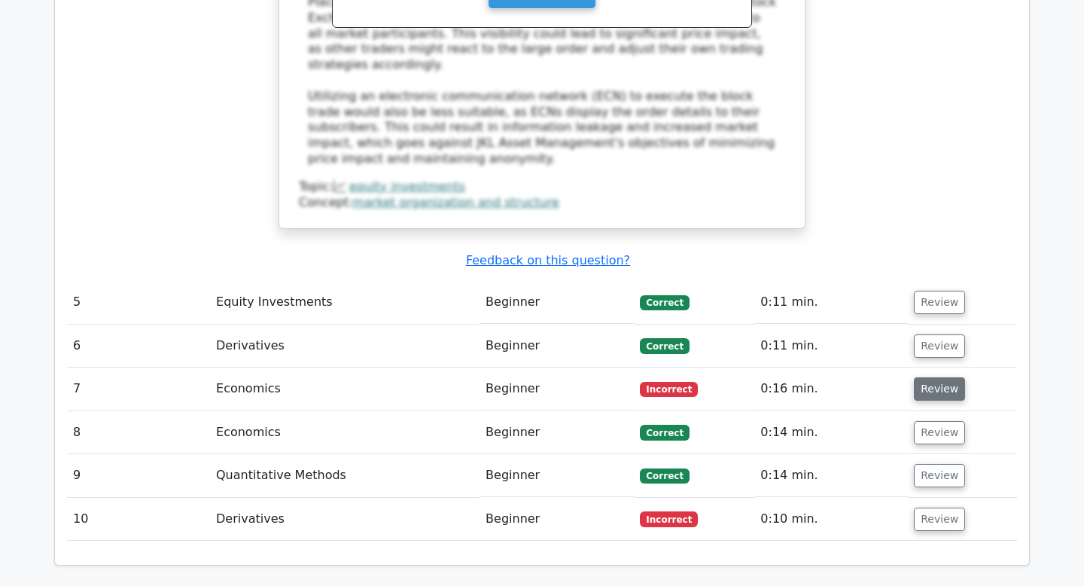
click at [925, 377] on button "Review" at bounding box center [939, 388] width 51 height 23
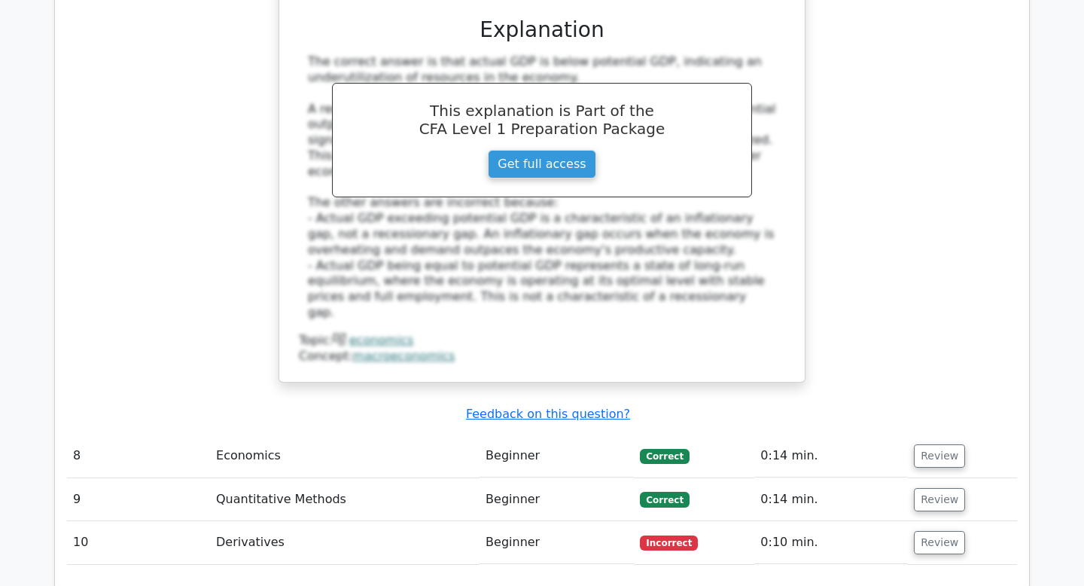
scroll to position [3680, 0]
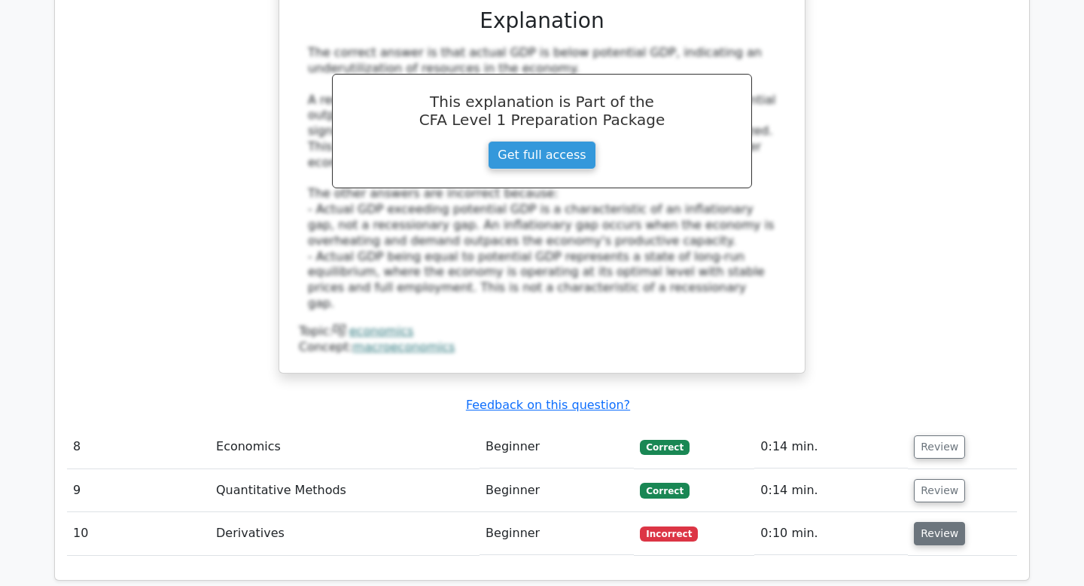
click at [930, 522] on button "Review" at bounding box center [939, 533] width 51 height 23
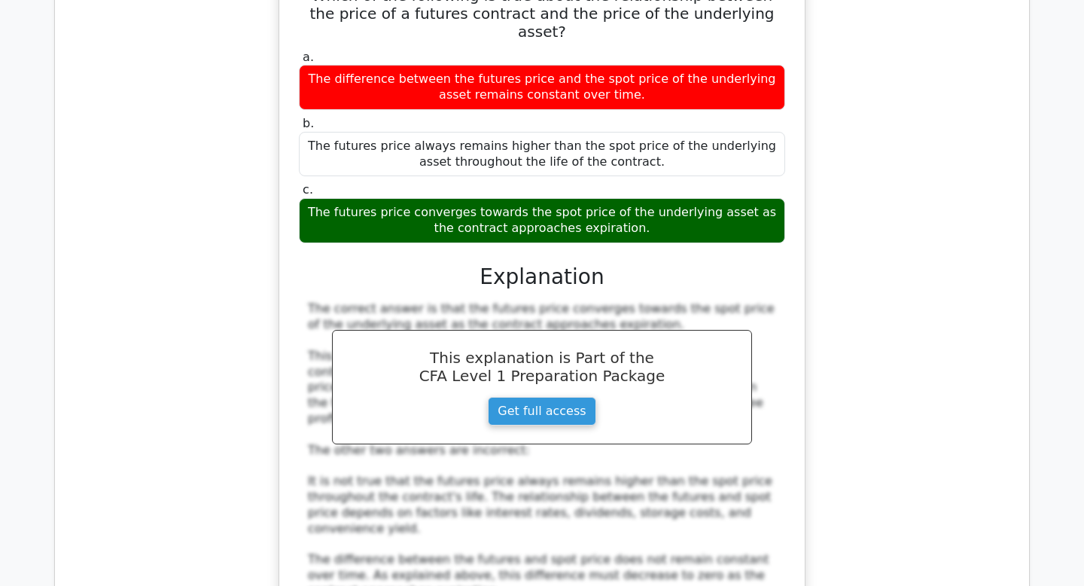
scroll to position [4860, 0]
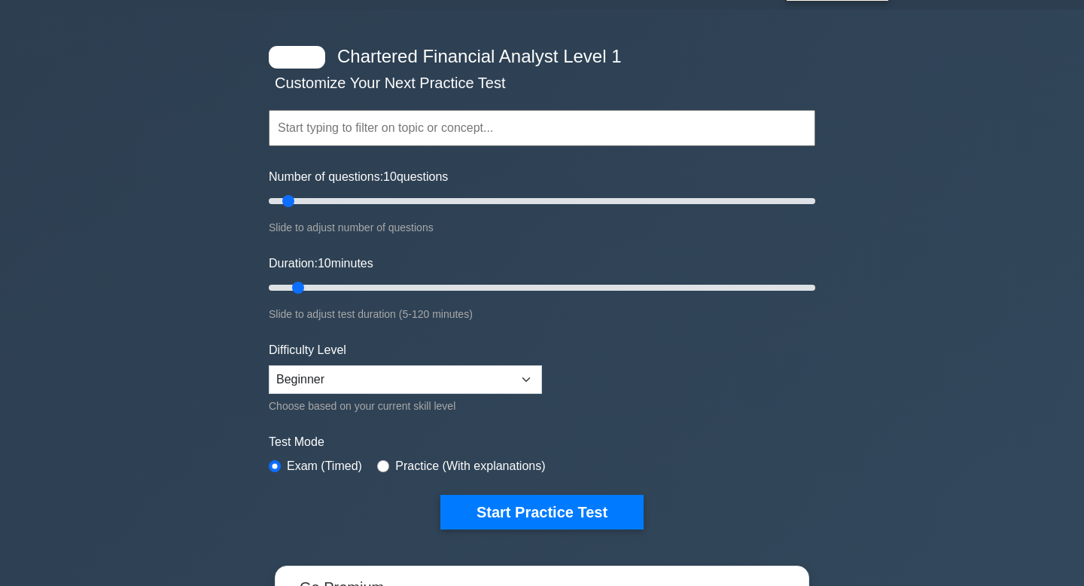
scroll to position [39, 0]
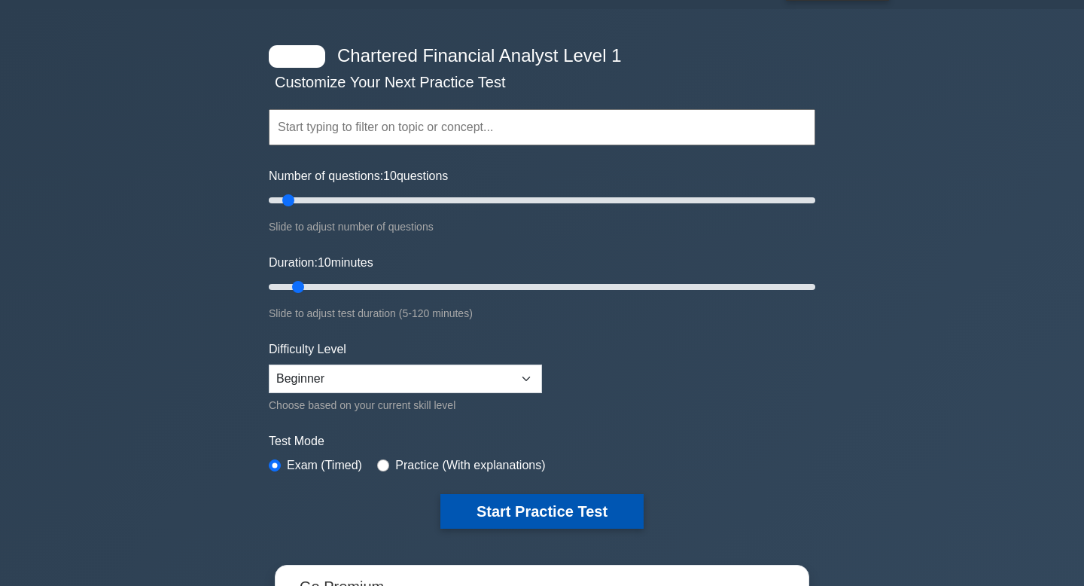
click at [564, 505] on button "Start Practice Test" at bounding box center [541, 511] width 203 height 35
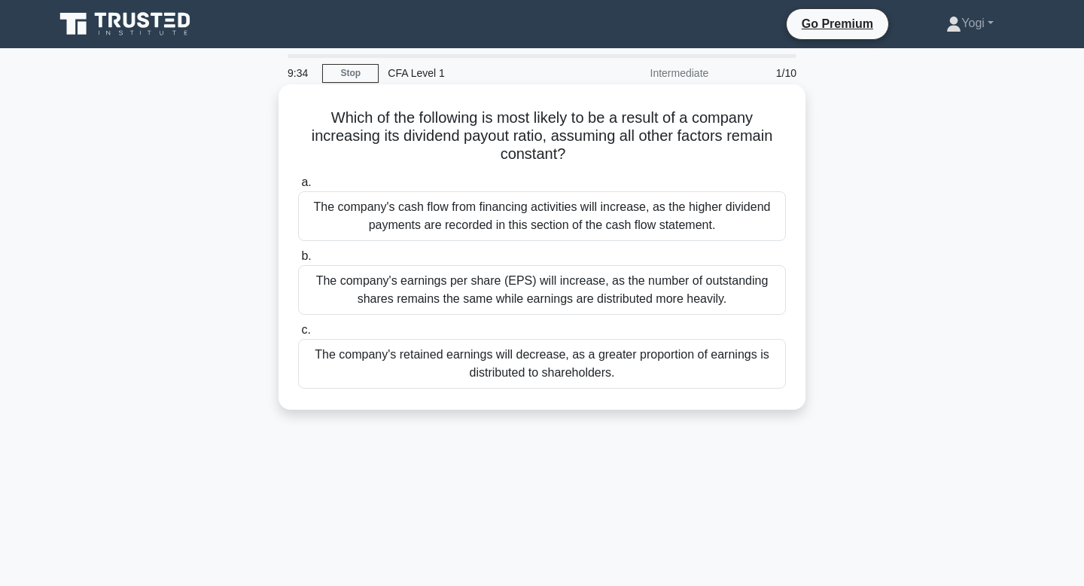
click at [565, 374] on div "The company's retained earnings will decrease, as a greater proportion of earni…" at bounding box center [542, 364] width 488 height 50
click at [298, 335] on input "c. The company's retained earnings will decrease, as a greater proportion of ea…" at bounding box center [298, 330] width 0 height 10
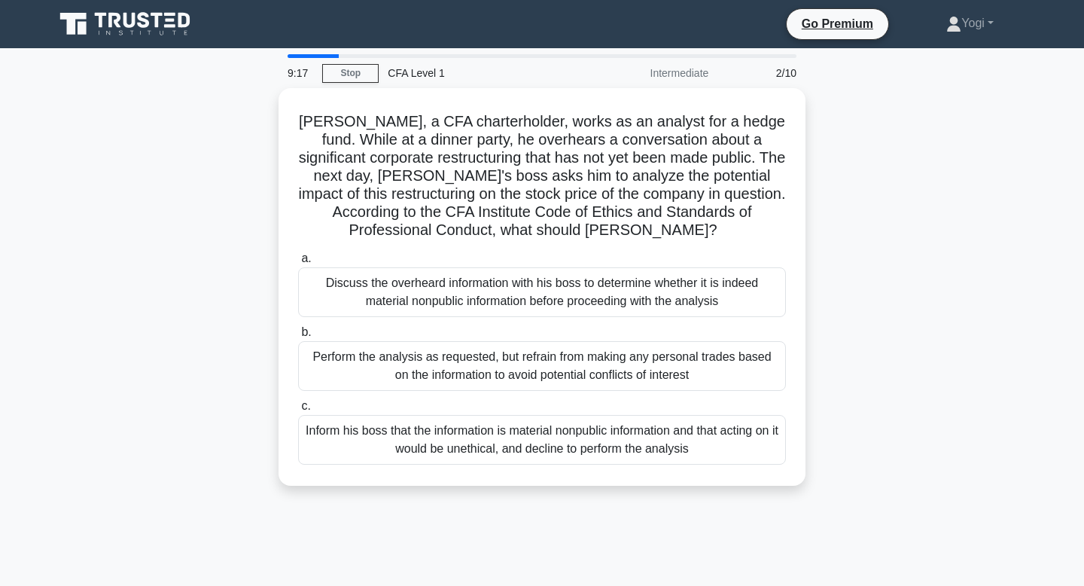
click at [565, 374] on div "Perform the analysis as requested, but refrain from making any personal trades …" at bounding box center [542, 366] width 488 height 50
click at [298, 337] on input "b. Perform the analysis as requested, but refrain from making any personal trad…" at bounding box center [298, 332] width 0 height 10
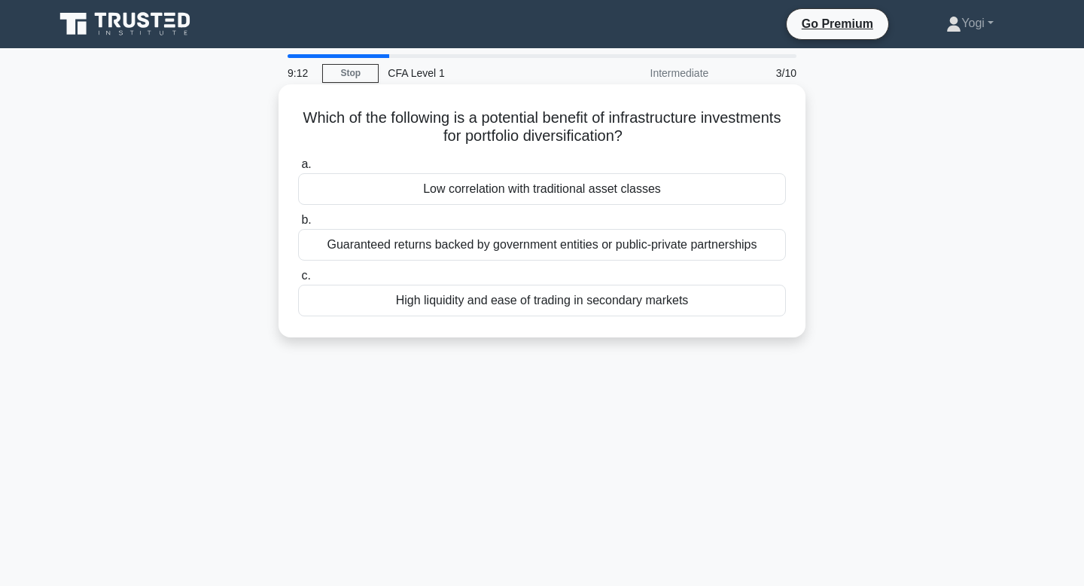
click at [564, 197] on div "Low correlation with traditional asset classes" at bounding box center [542, 189] width 488 height 32
click at [298, 169] on input "a. Low correlation with traditional asset classes" at bounding box center [298, 165] width 0 height 10
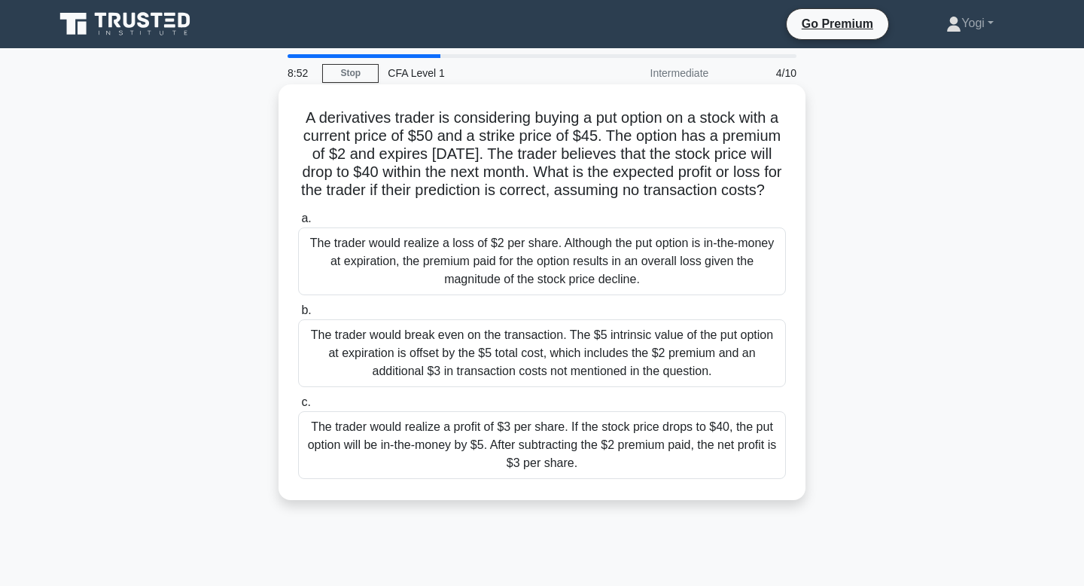
click at [474, 463] on div "The trader would realize a profit of $3 per share. If the stock price drops to …" at bounding box center [542, 445] width 488 height 68
click at [298, 407] on input "c. The trader would realize a profit of $3 per share. If the stock price drops …" at bounding box center [298, 402] width 0 height 10
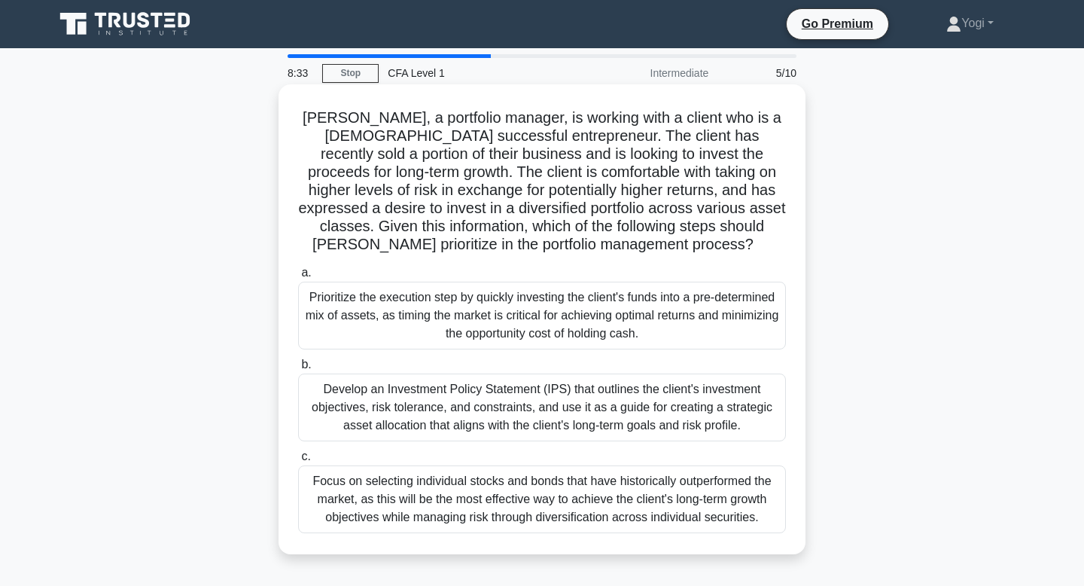
click at [519, 306] on div "Prioritize the execution step by quickly investing the client's funds into a pr…" at bounding box center [542, 315] width 488 height 68
click at [298, 278] on input "a. Prioritize the execution step by quickly investing the client's funds into a…" at bounding box center [298, 273] width 0 height 10
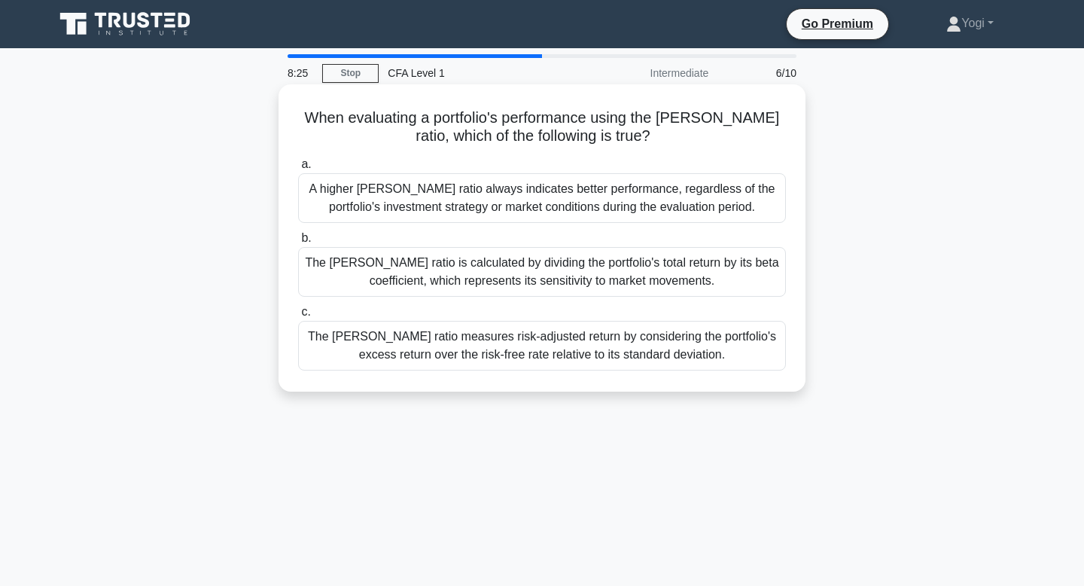
click at [550, 269] on div "The Sharpe ratio is calculated by dividing the portfolio's total return by its …" at bounding box center [542, 272] width 488 height 50
click at [298, 243] on input "b. The Sharpe ratio is calculated by dividing the portfolio's total return by i…" at bounding box center [298, 238] width 0 height 10
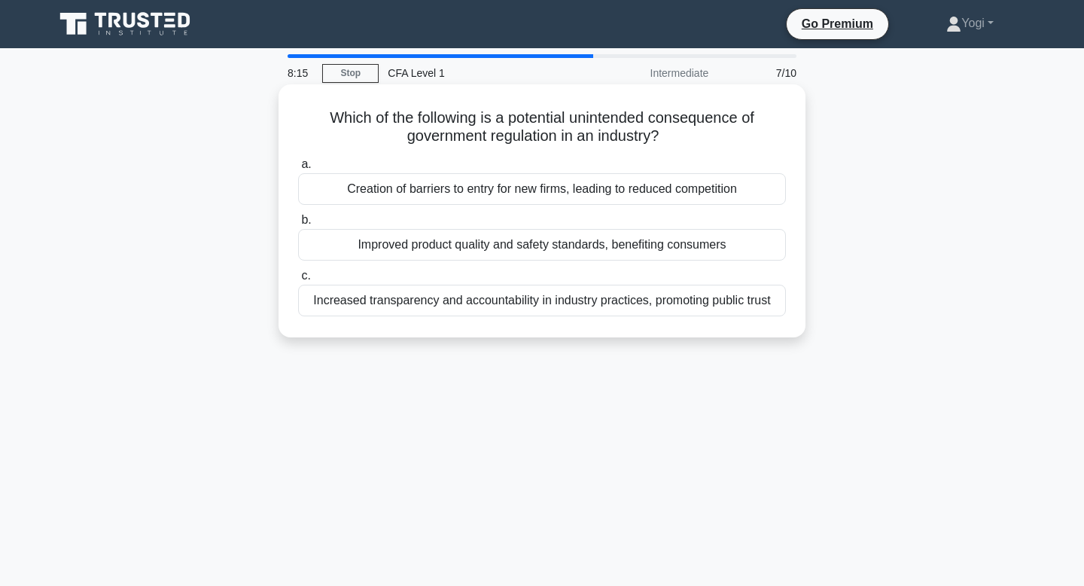
click at [598, 237] on div "Improved product quality and safety standards, benefiting consumers" at bounding box center [542, 245] width 488 height 32
click at [298, 225] on input "b. Improved product quality and safety standards, benefiting consumers" at bounding box center [298, 220] width 0 height 10
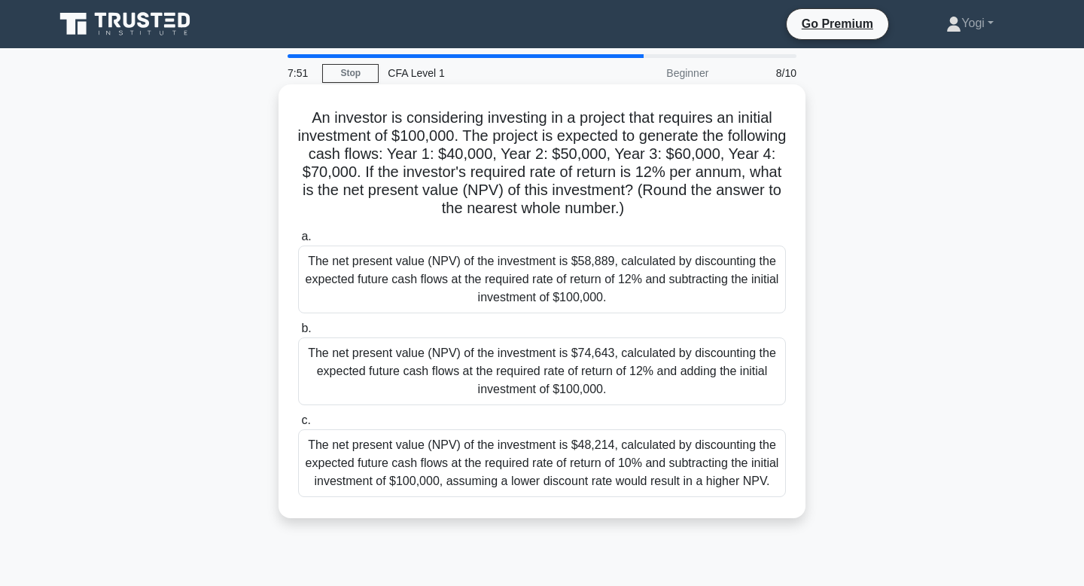
click at [596, 349] on div "The net present value (NPV) of the investment is $74,643, calculated by discoun…" at bounding box center [542, 371] width 488 height 68
click at [298, 333] on input "b. The net present value (NPV) of the investment is $74,643, calculated by disc…" at bounding box center [298, 329] width 0 height 10
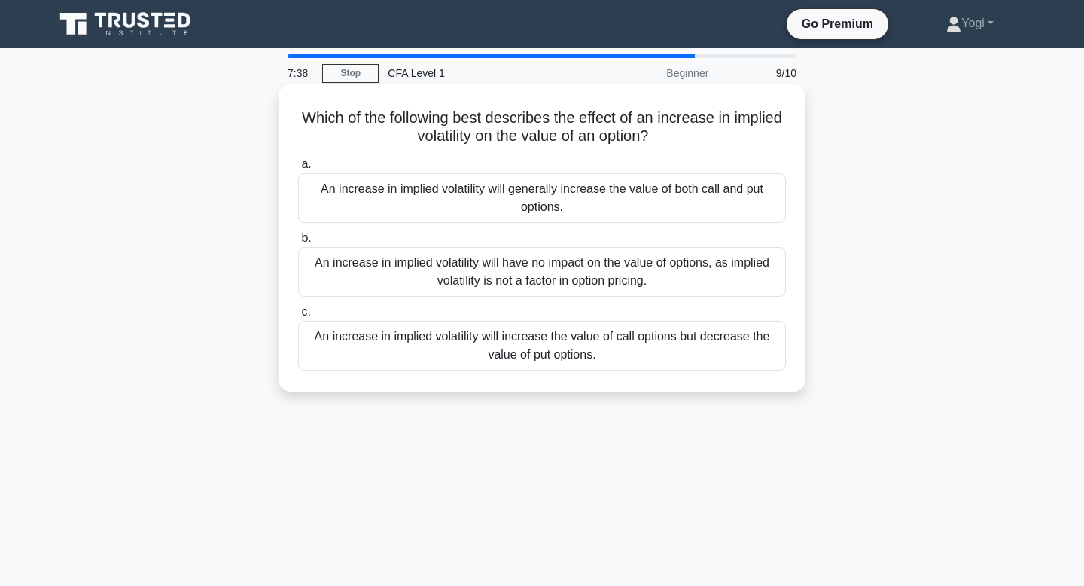
click at [558, 188] on div "An increase in implied volatility will generally increase the value of both cal…" at bounding box center [542, 198] width 488 height 50
click at [298, 169] on input "a. An increase in implied volatility will generally increase the value of both …" at bounding box center [298, 165] width 0 height 10
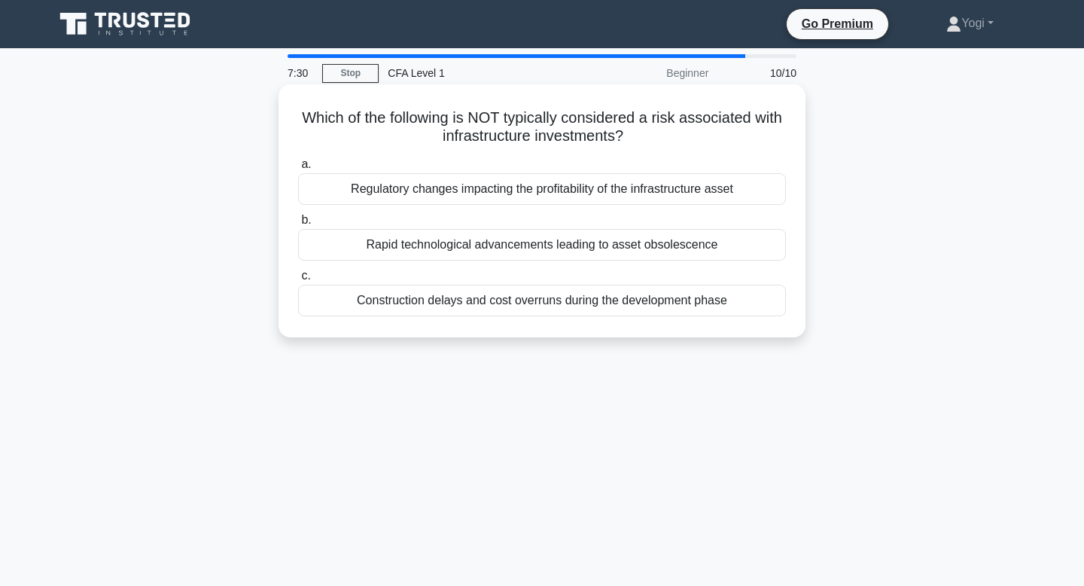
click at [562, 236] on div "Rapid technological advancements leading to asset obsolescence" at bounding box center [542, 245] width 488 height 32
click at [298, 225] on input "b. Rapid technological advancements leading to asset obsolescence" at bounding box center [298, 220] width 0 height 10
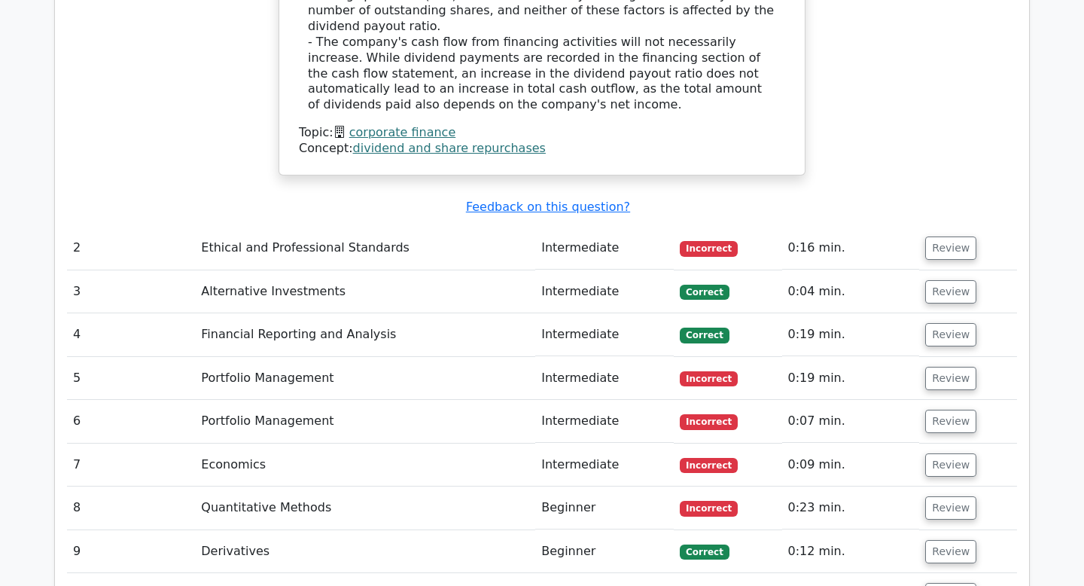
scroll to position [1814, 0]
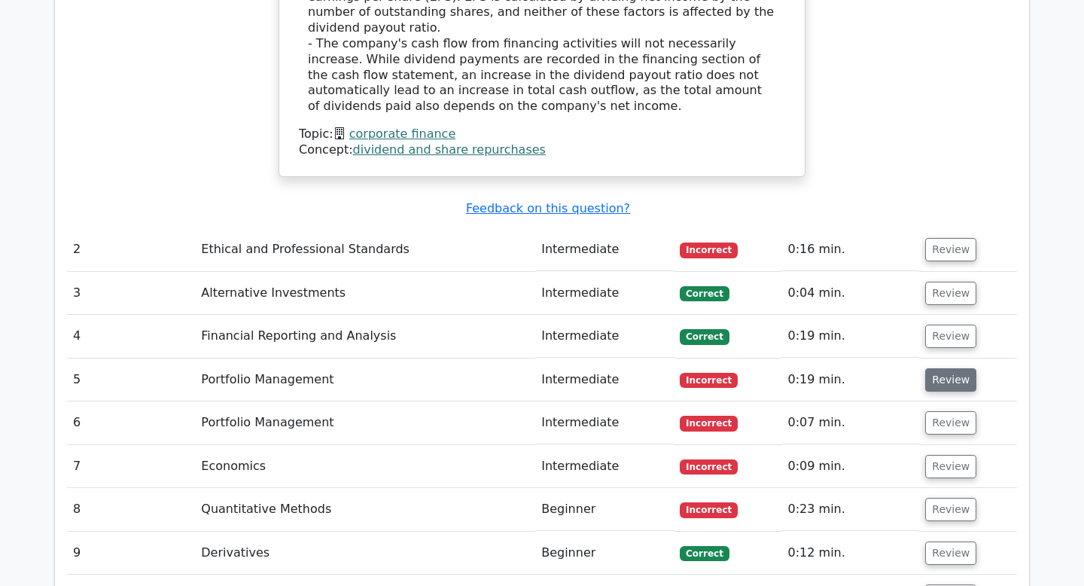
click at [938, 368] on button "Review" at bounding box center [950, 379] width 51 height 23
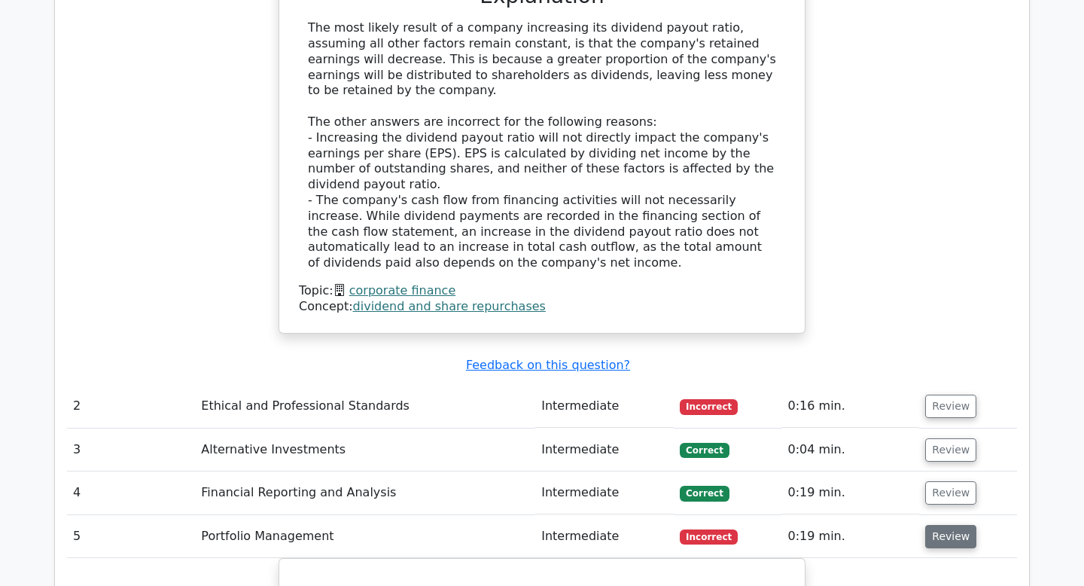
scroll to position [1651, 0]
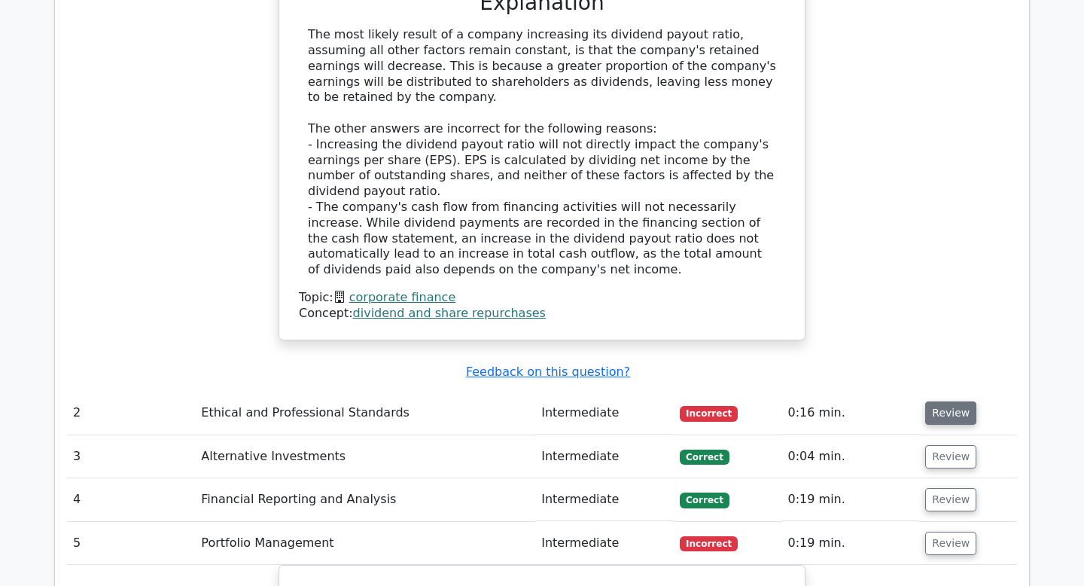
click at [944, 401] on button "Review" at bounding box center [950, 412] width 51 height 23
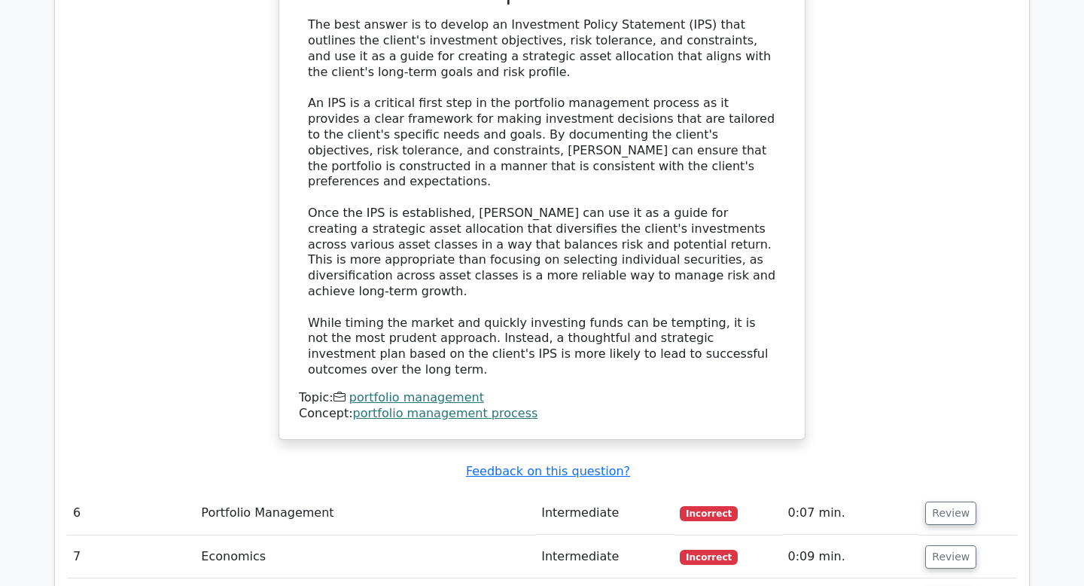
scroll to position [3504, 0]
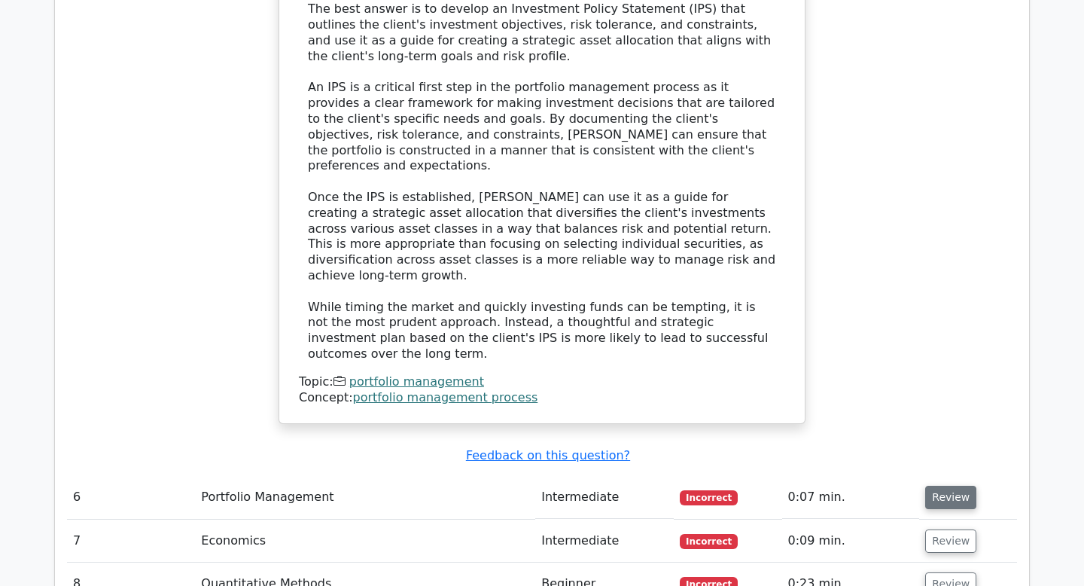
click at [947, 485] on button "Review" at bounding box center [950, 496] width 51 height 23
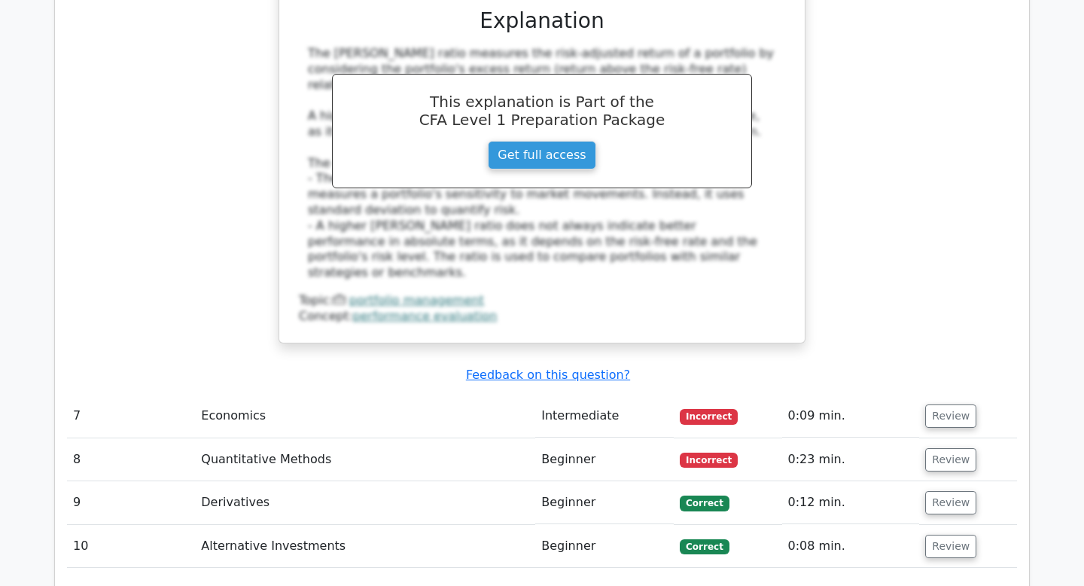
scroll to position [4338, 0]
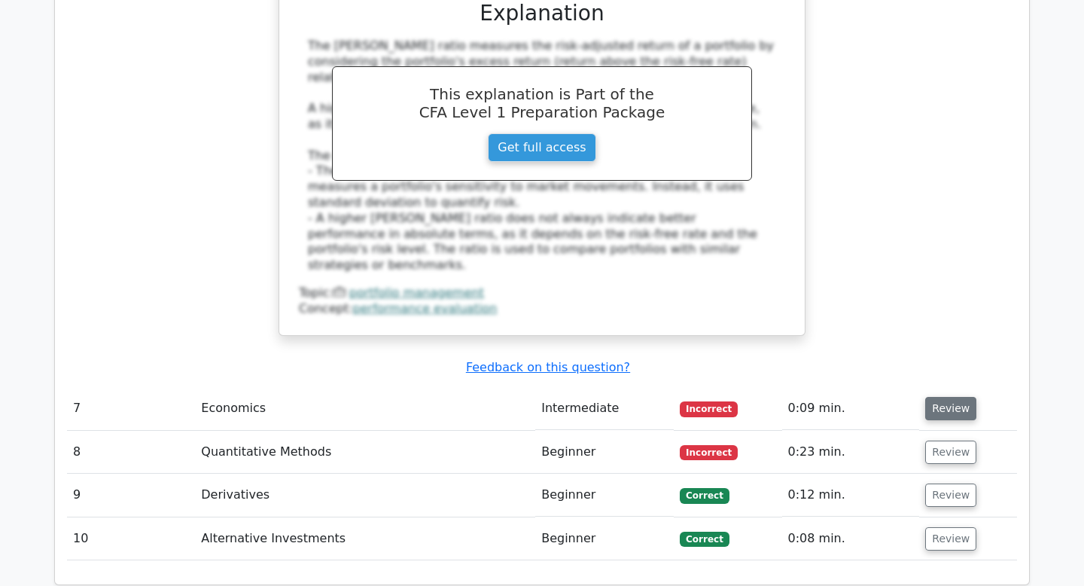
click at [957, 397] on button "Review" at bounding box center [950, 408] width 51 height 23
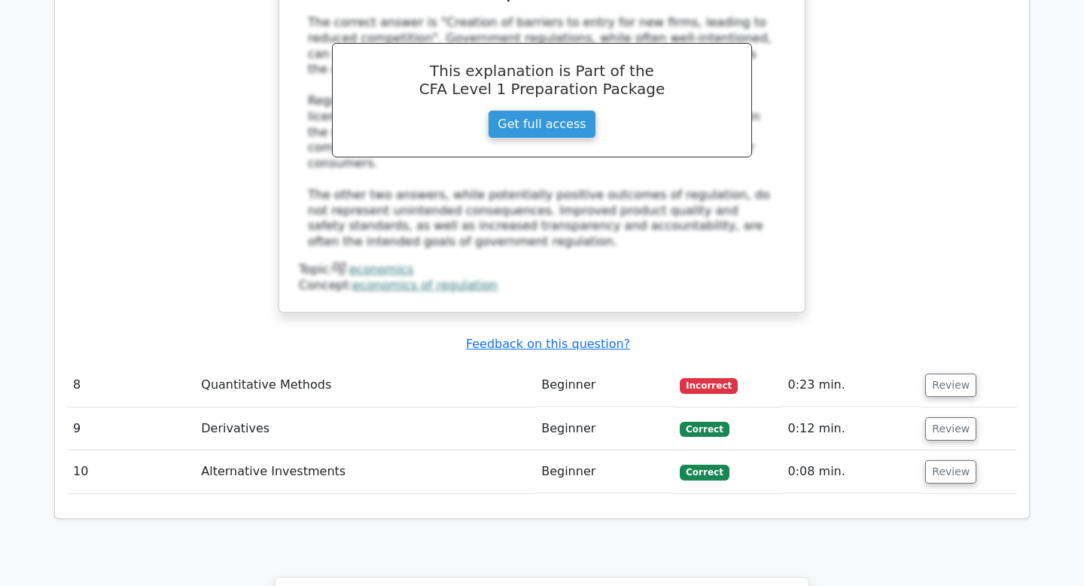
scroll to position [5027, 0]
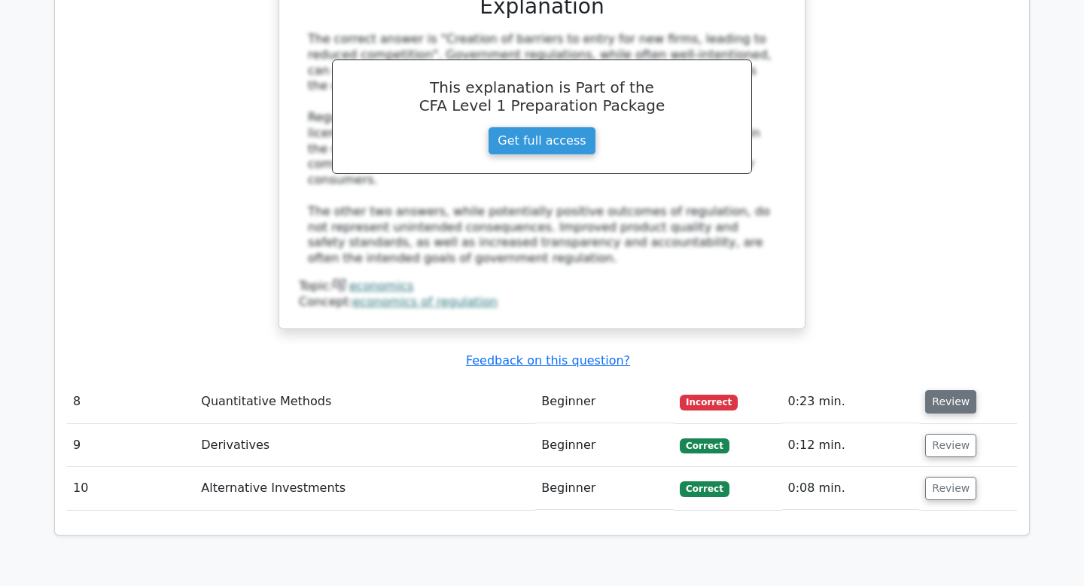
click at [960, 390] on button "Review" at bounding box center [950, 401] width 51 height 23
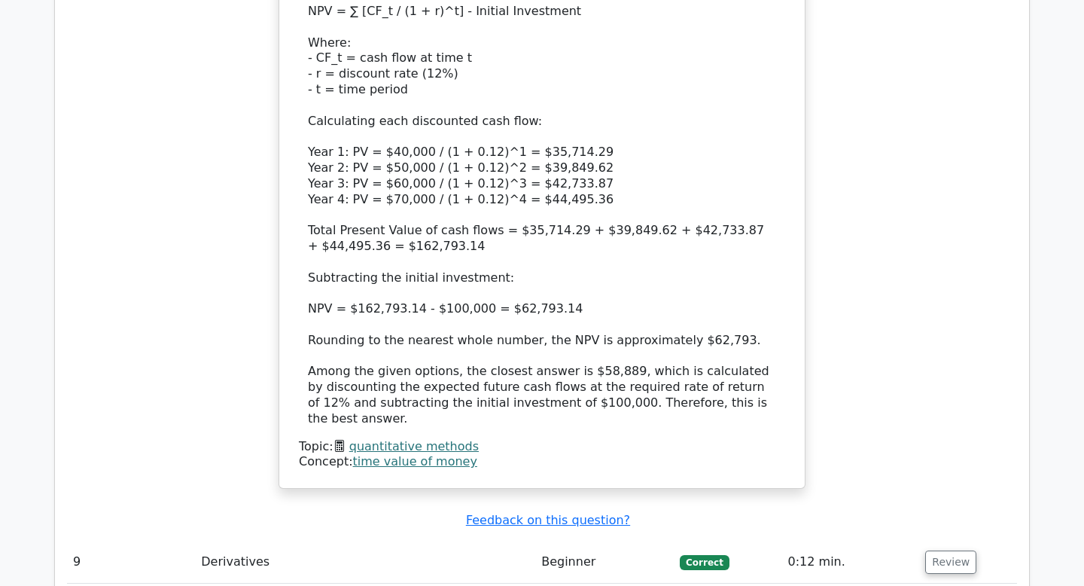
scroll to position [5988, 0]
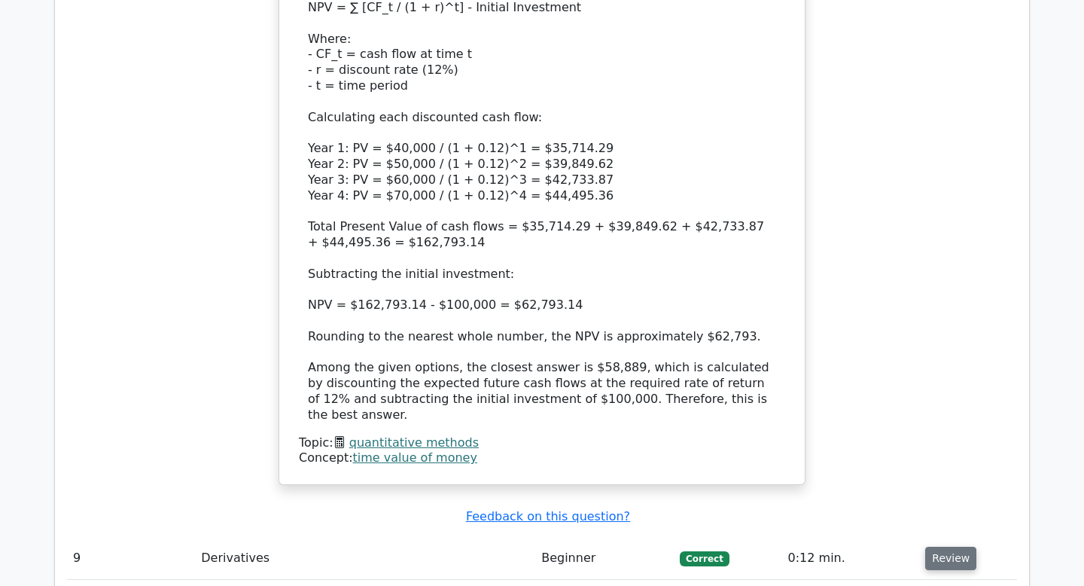
click at [964, 546] on button "Review" at bounding box center [950, 557] width 51 height 23
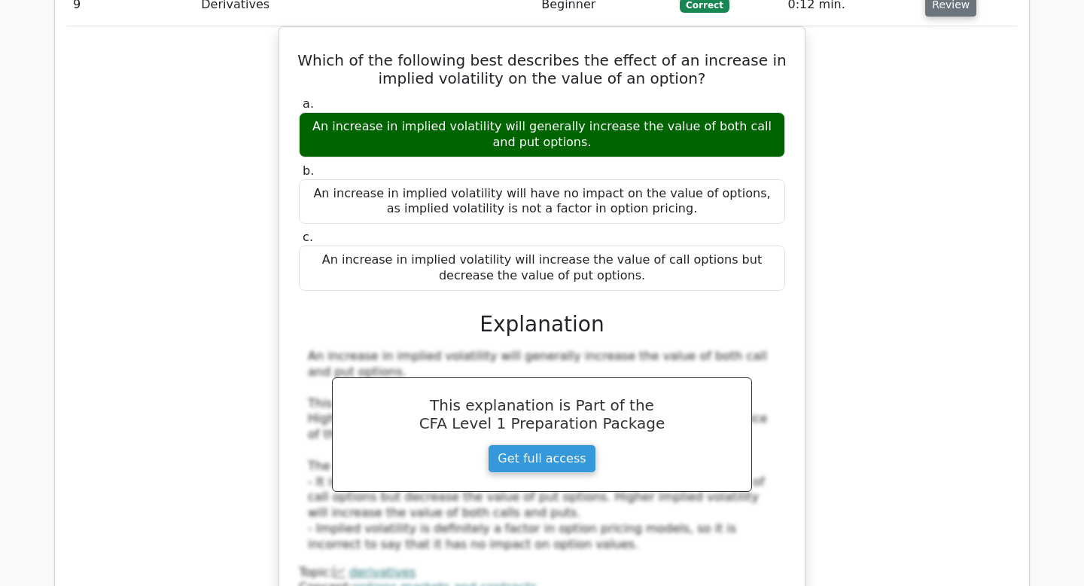
scroll to position [6548, 0]
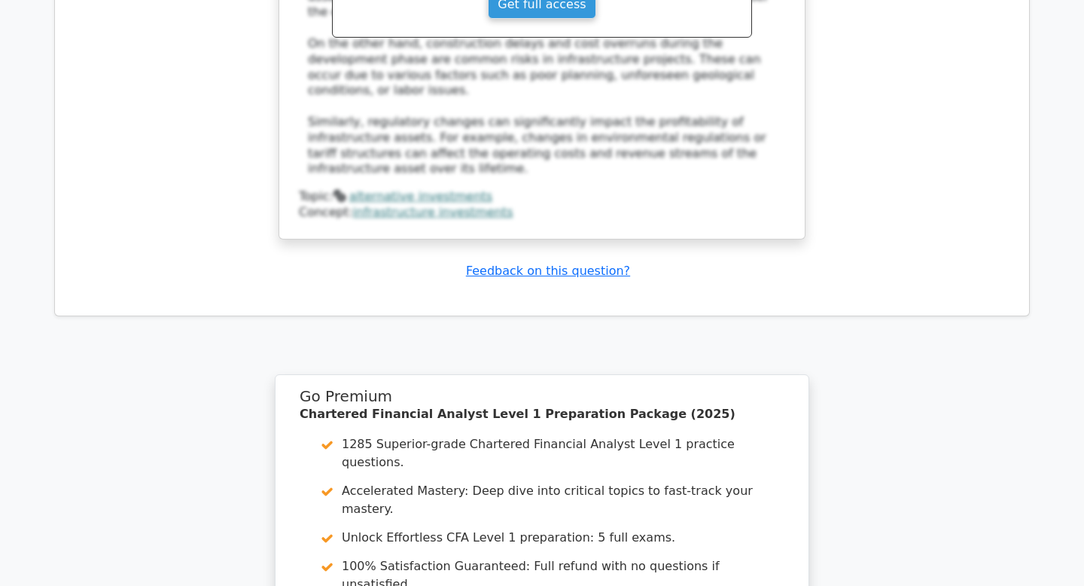
scroll to position [7633, 0]
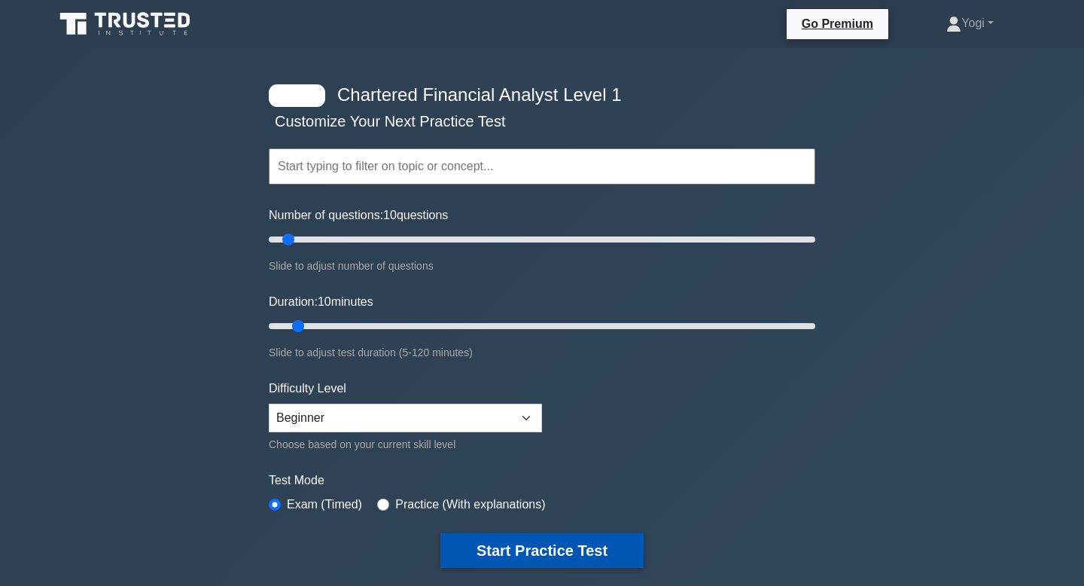
click at [530, 537] on button "Start Practice Test" at bounding box center [541, 550] width 203 height 35
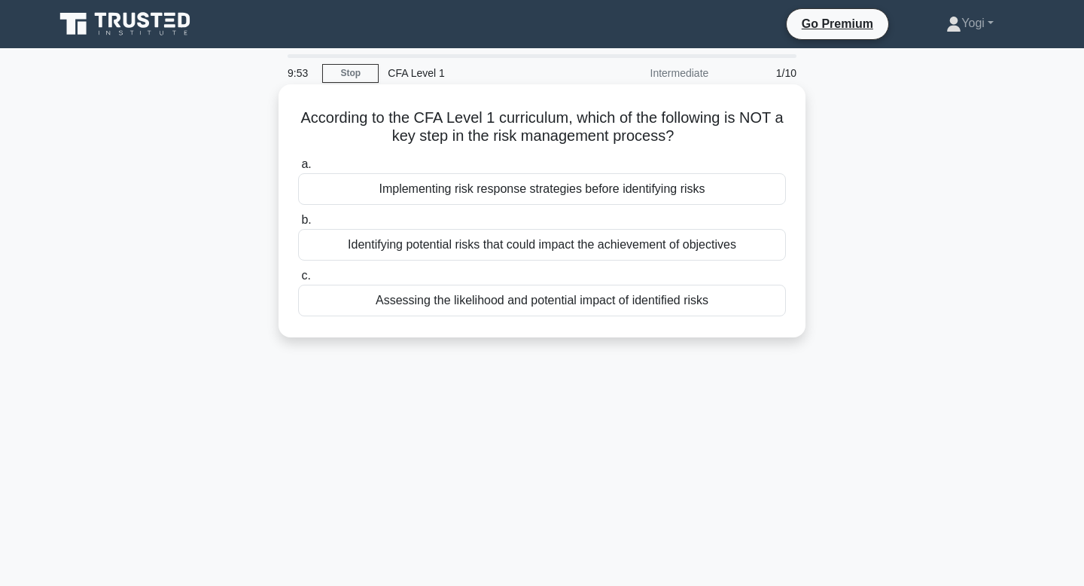
click at [580, 188] on div "Implementing risk response strategies before identifying risks" at bounding box center [542, 189] width 488 height 32
click at [298, 169] on input "a. Implementing risk response strategies before identifying risks" at bounding box center [298, 165] width 0 height 10
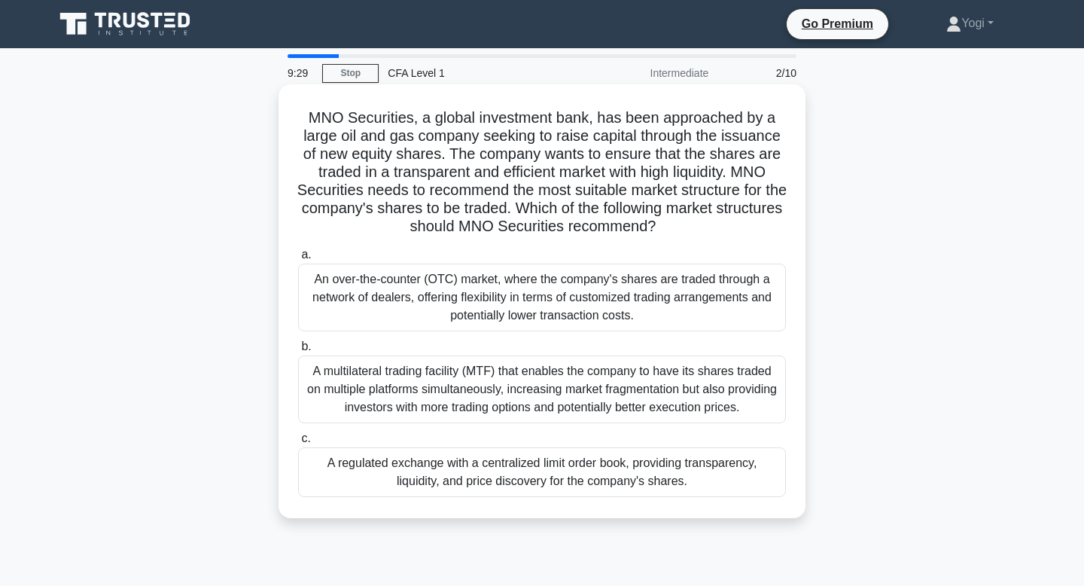
click at [427, 465] on div "A regulated exchange with a centralized limit order book, providing transparenc…" at bounding box center [542, 472] width 488 height 50
click at [298, 443] on input "c. A regulated exchange with a centralized limit order book, providing transpar…" at bounding box center [298, 438] width 0 height 10
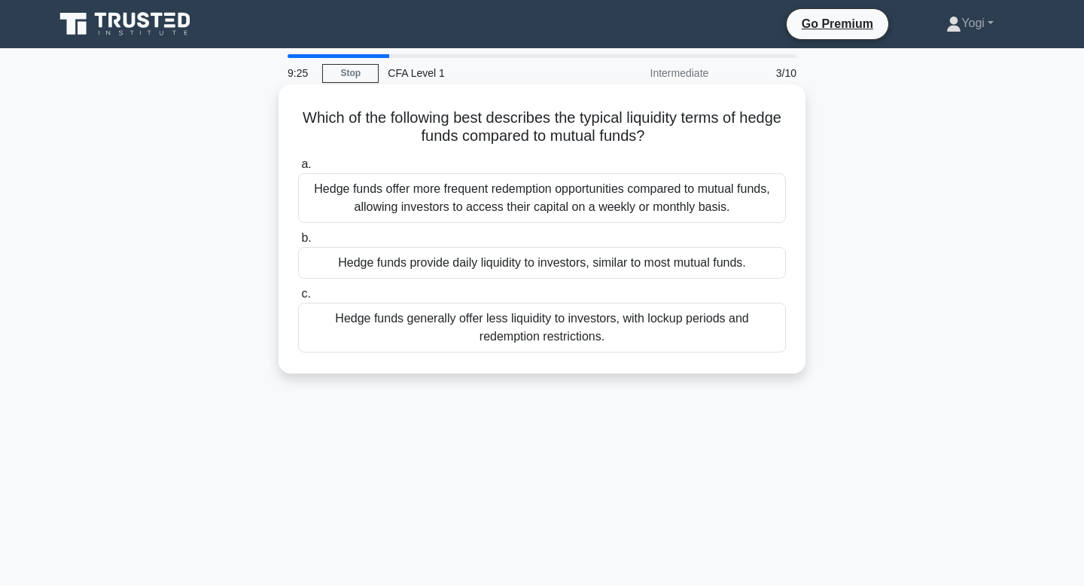
click at [483, 269] on div "Hedge funds provide daily liquidity to investors, similar to most mutual funds." at bounding box center [542, 263] width 488 height 32
click at [298, 243] on input "b. Hedge funds provide daily liquidity to investors, similar to most mutual fun…" at bounding box center [298, 238] width 0 height 10
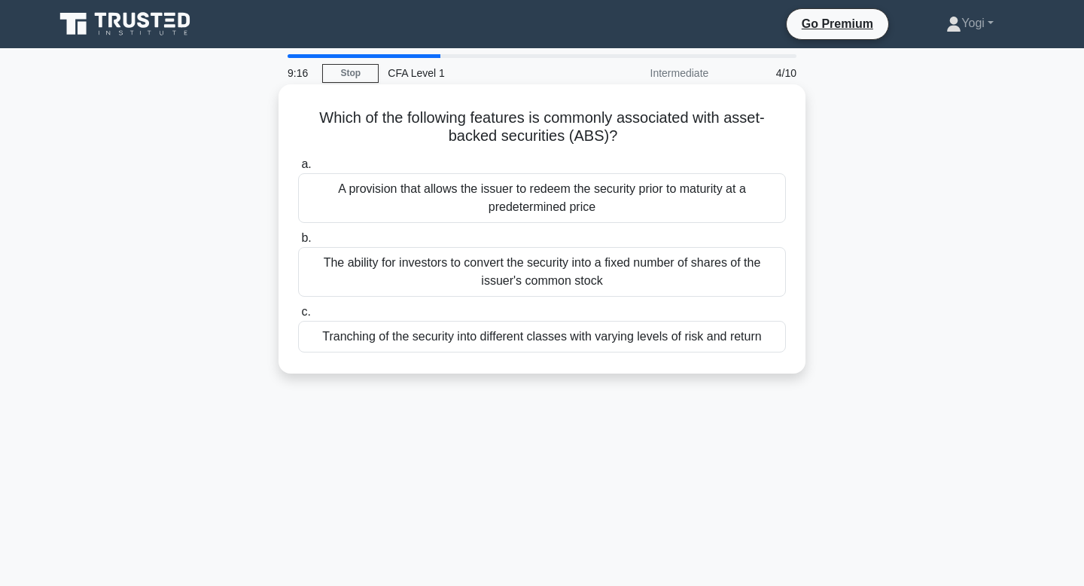
click at [485, 333] on div "Tranching of the security into different classes with varying levels of risk an…" at bounding box center [542, 337] width 488 height 32
click at [298, 317] on input "c. Tranching of the security into different classes with varying levels of risk…" at bounding box center [298, 312] width 0 height 10
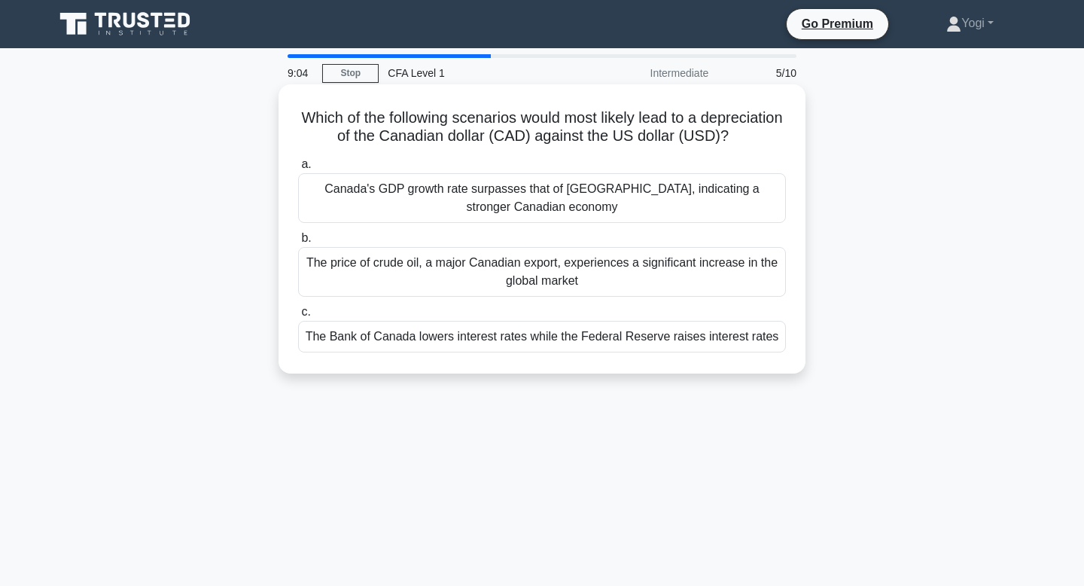
click at [522, 174] on div "Canada's GDP growth rate surpasses that of the United States, indicating a stro…" at bounding box center [542, 198] width 488 height 50
click at [298, 169] on input "a. Canada's GDP growth rate surpasses that of the United States, indicating a s…" at bounding box center [298, 165] width 0 height 10
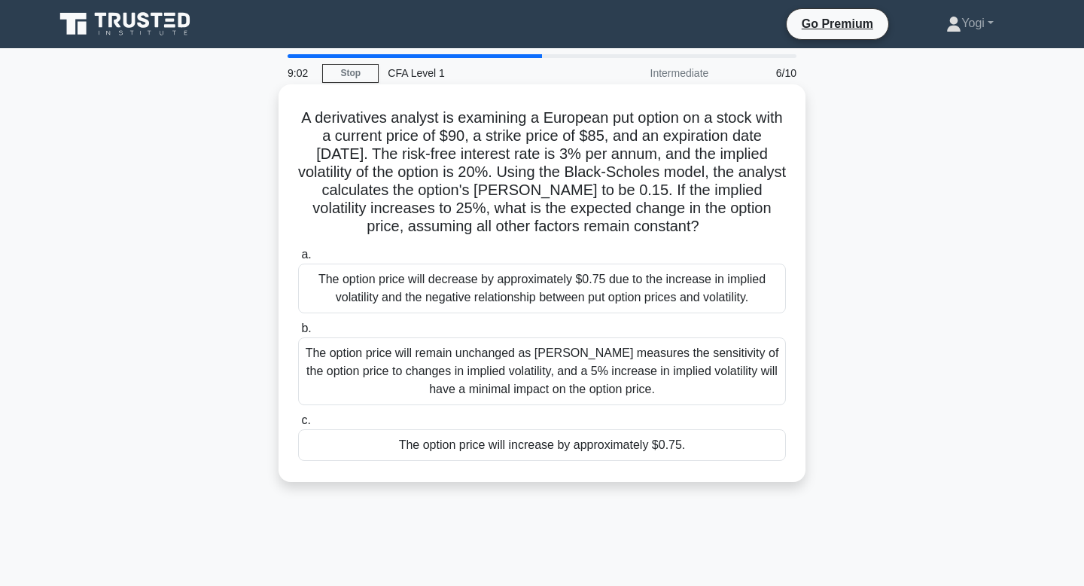
click at [502, 456] on div "The option price will increase by approximately $0.75." at bounding box center [542, 445] width 488 height 32
click at [298, 425] on input "c. The option price will increase by approximately $0.75." at bounding box center [298, 420] width 0 height 10
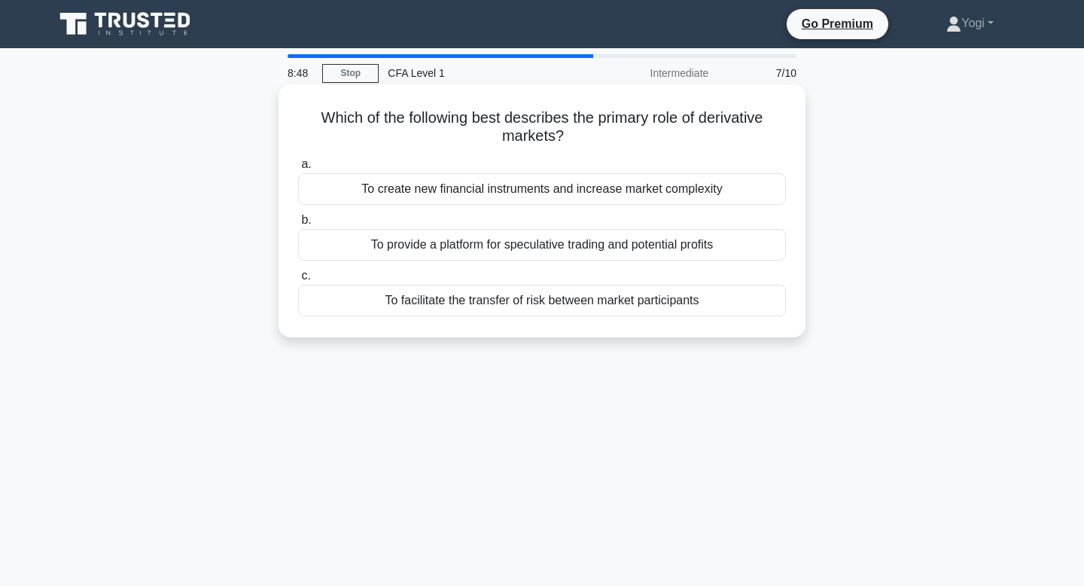
click at [527, 306] on div "To facilitate the transfer of risk between market participants" at bounding box center [542, 300] width 488 height 32
click at [298, 281] on input "c. To facilitate the transfer of risk between market participants" at bounding box center [298, 276] width 0 height 10
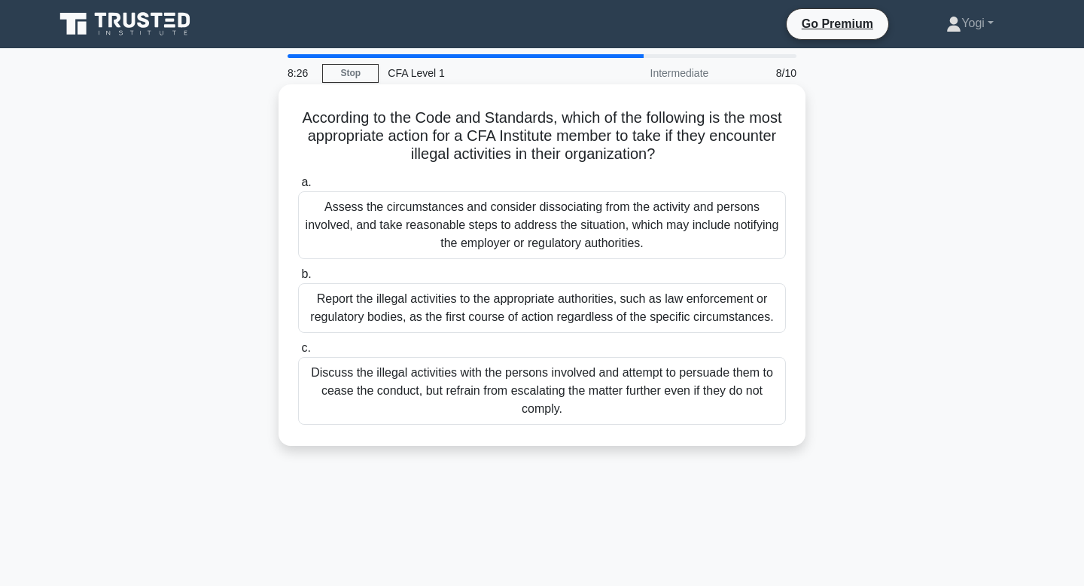
click at [549, 312] on div "Report the illegal activities to the appropriate authorities, such as law enfor…" at bounding box center [542, 308] width 488 height 50
click at [298, 279] on input "b. Report the illegal activities to the appropriate authorities, such as law en…" at bounding box center [298, 274] width 0 height 10
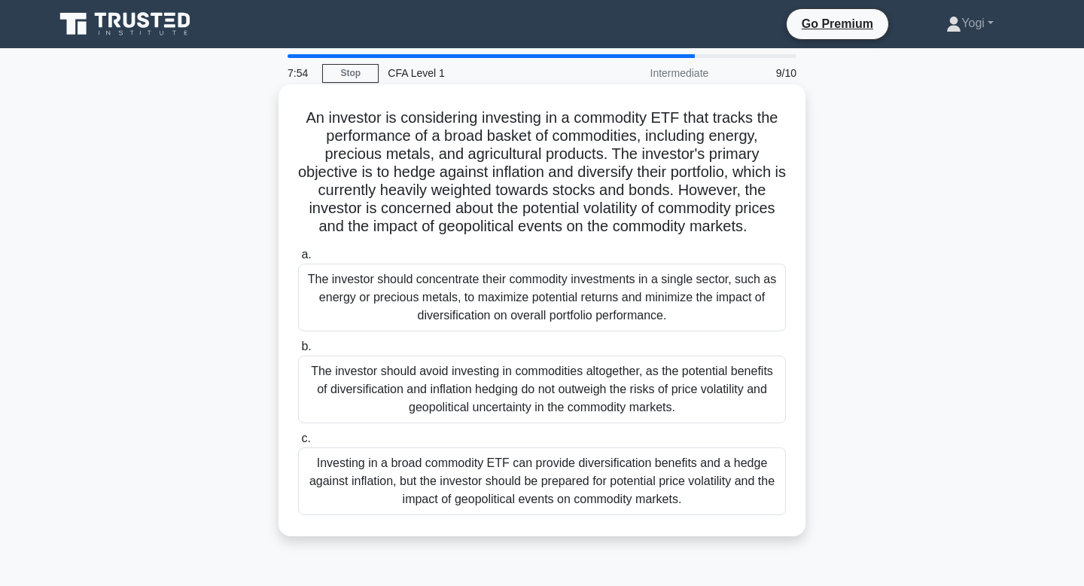
click at [636, 302] on div "The investor should concentrate their commodity investments in a single sector,…" at bounding box center [542, 297] width 488 height 68
click at [298, 260] on input "a. The investor should concentrate their commodity investments in a single sect…" at bounding box center [298, 255] width 0 height 10
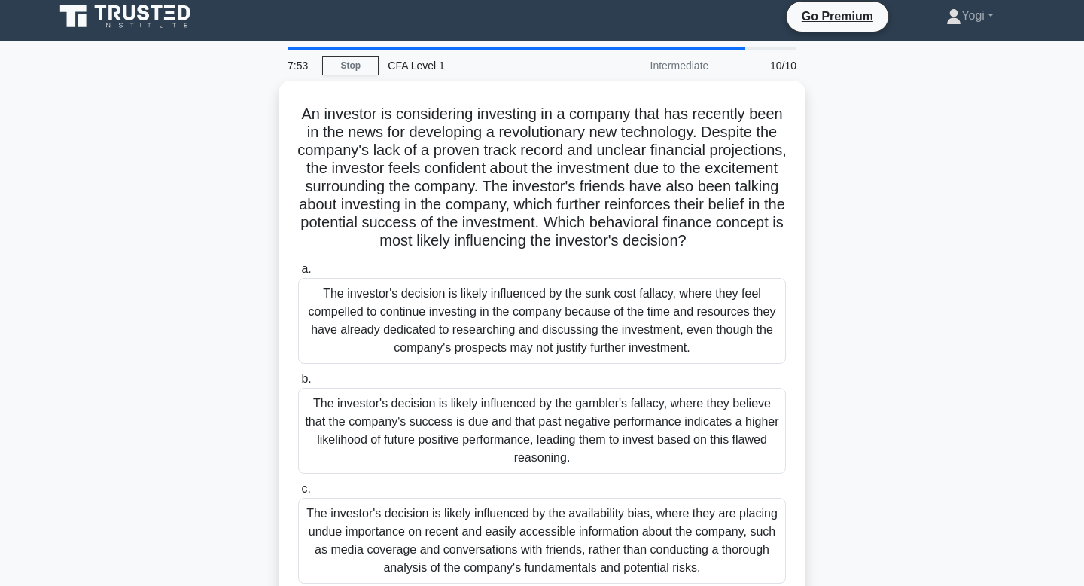
scroll to position [9, 0]
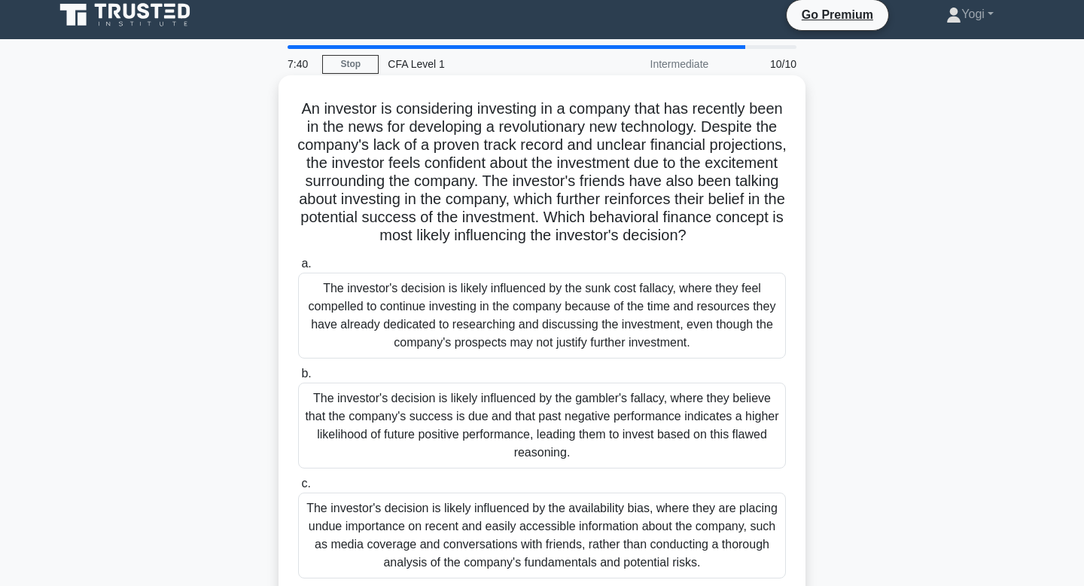
click at [565, 426] on div "The investor's decision is likely influenced by the gambler's fallacy, where th…" at bounding box center [542, 425] width 488 height 86
click at [298, 379] on input "b. The investor's decision is likely influenced by the gambler's fallacy, where…" at bounding box center [298, 374] width 0 height 10
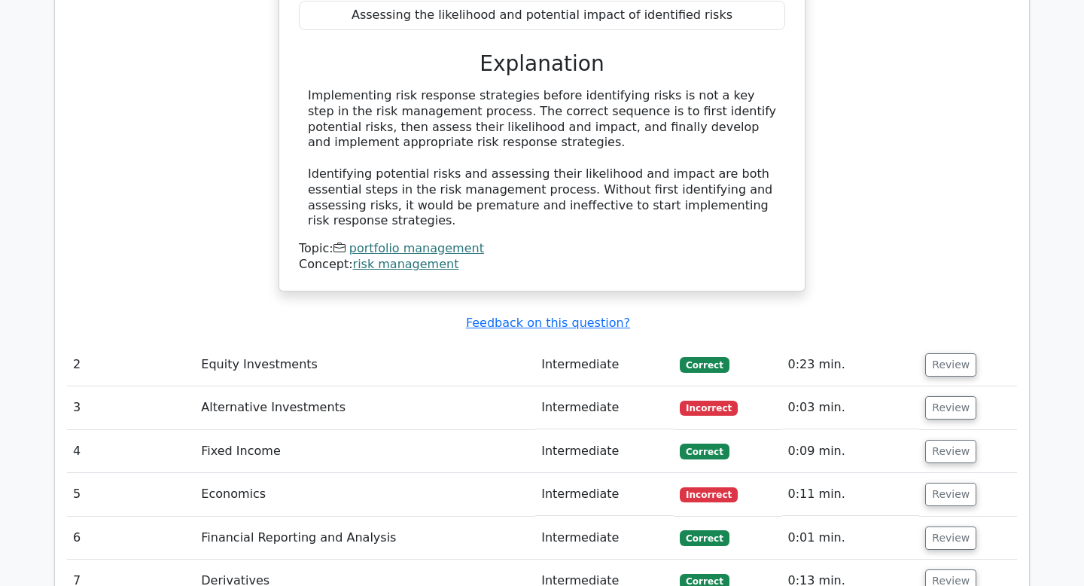
scroll to position [1683, 0]
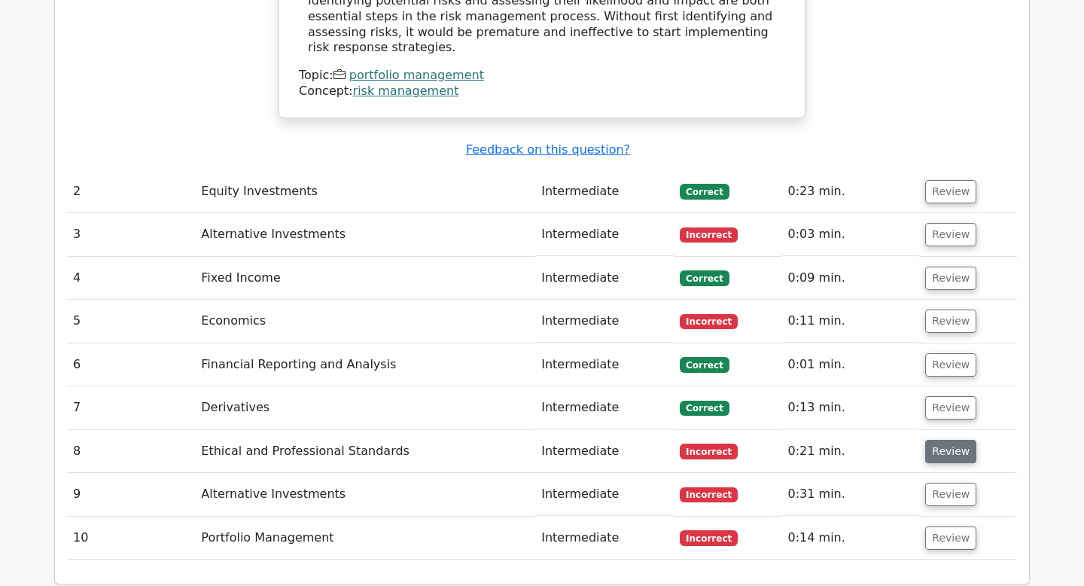
click at [937, 440] on button "Review" at bounding box center [950, 451] width 51 height 23
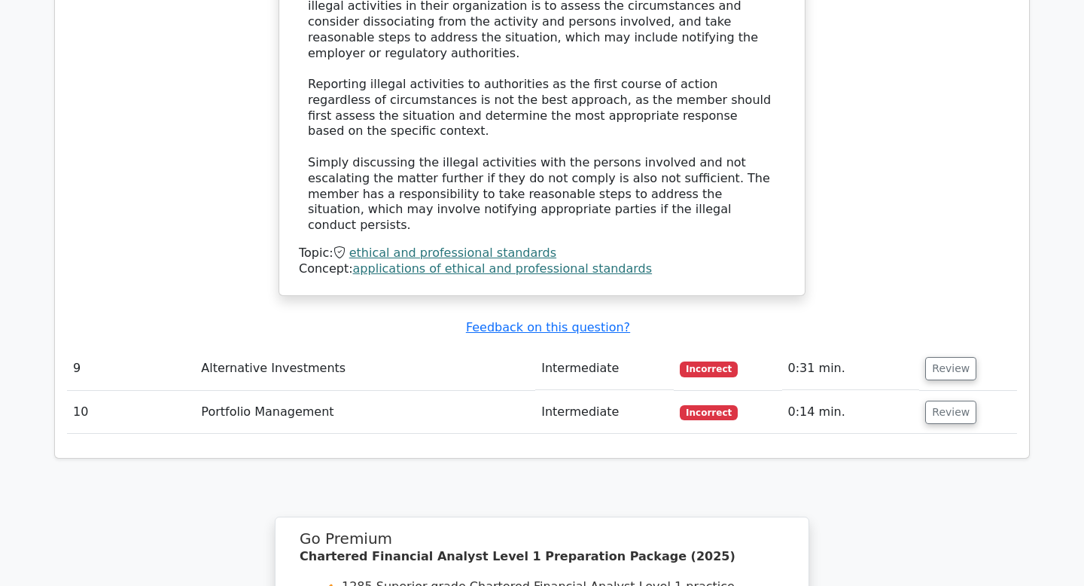
scroll to position [2560, 0]
click at [957, 356] on button "Review" at bounding box center [950, 367] width 51 height 23
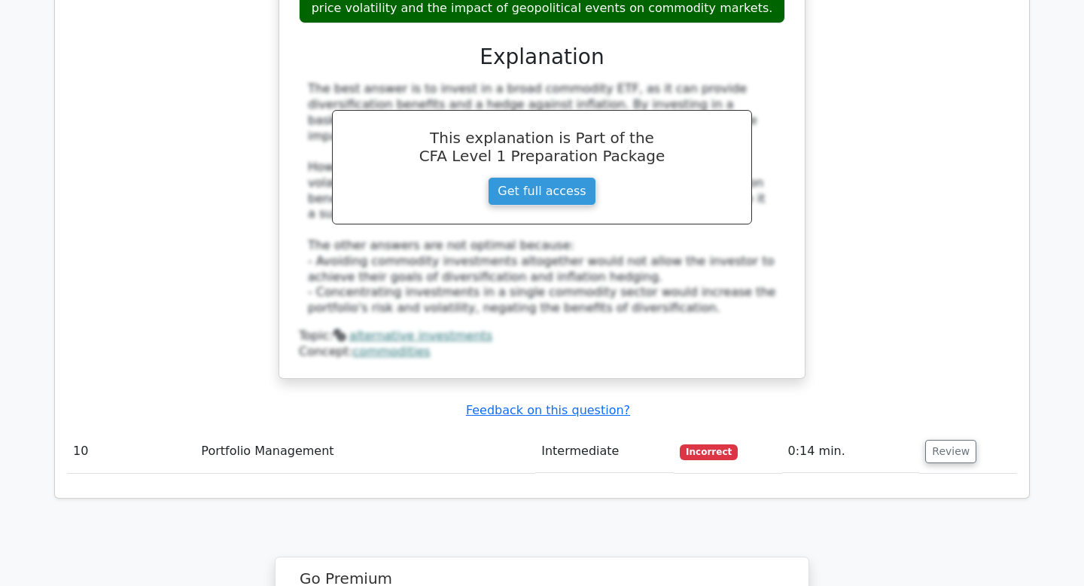
scroll to position [3361, 0]
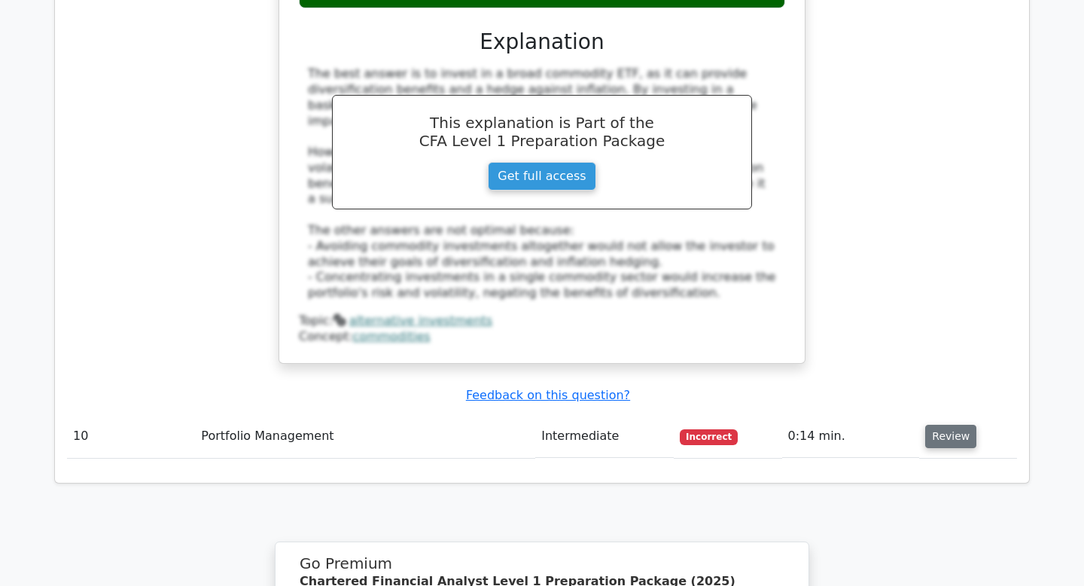
click at [957, 424] on button "Review" at bounding box center [950, 435] width 51 height 23
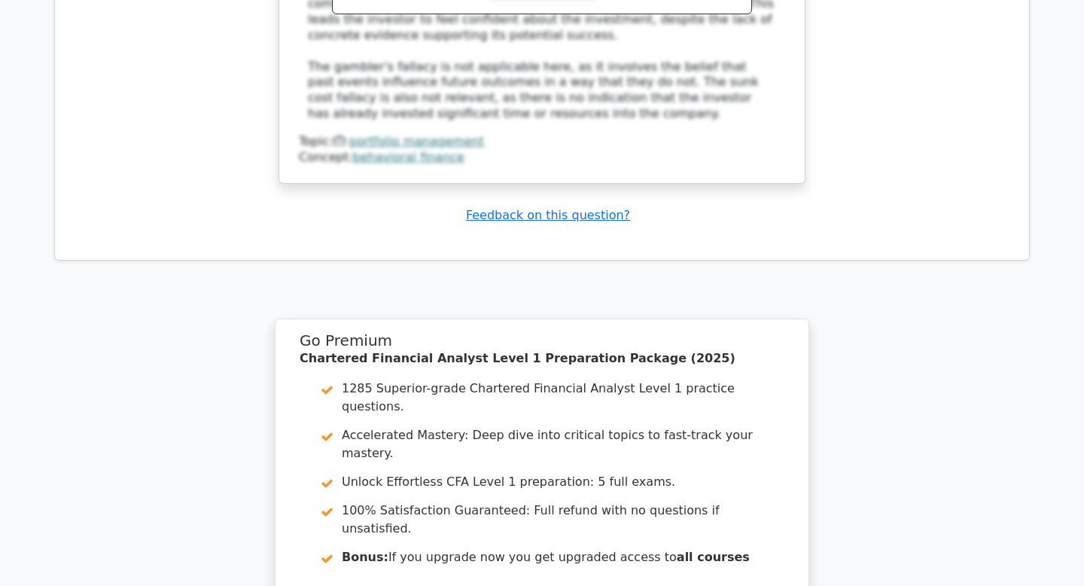
scroll to position [4649, 0]
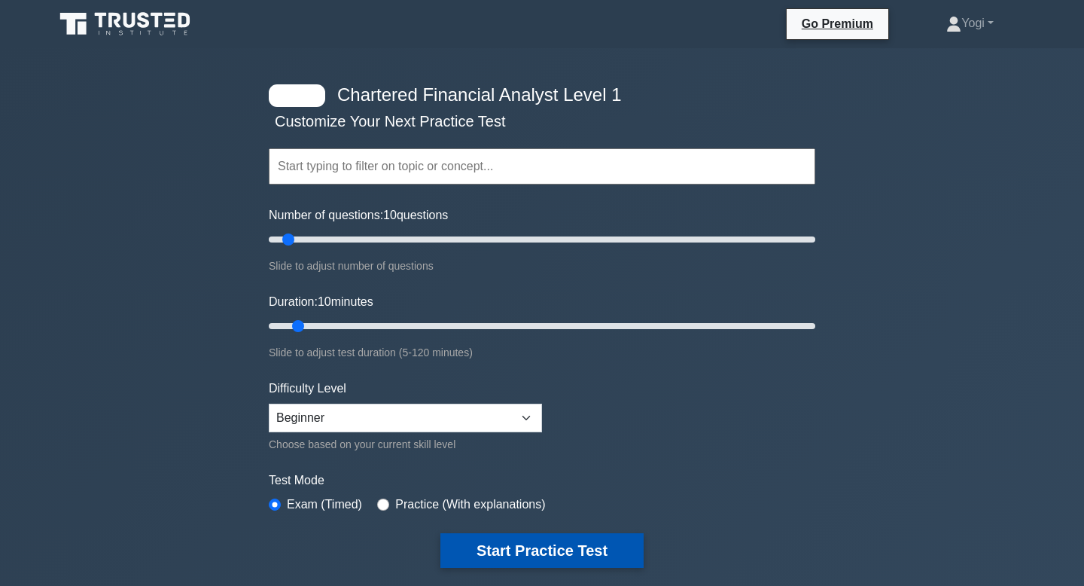
click at [567, 555] on button "Start Practice Test" at bounding box center [541, 550] width 203 height 35
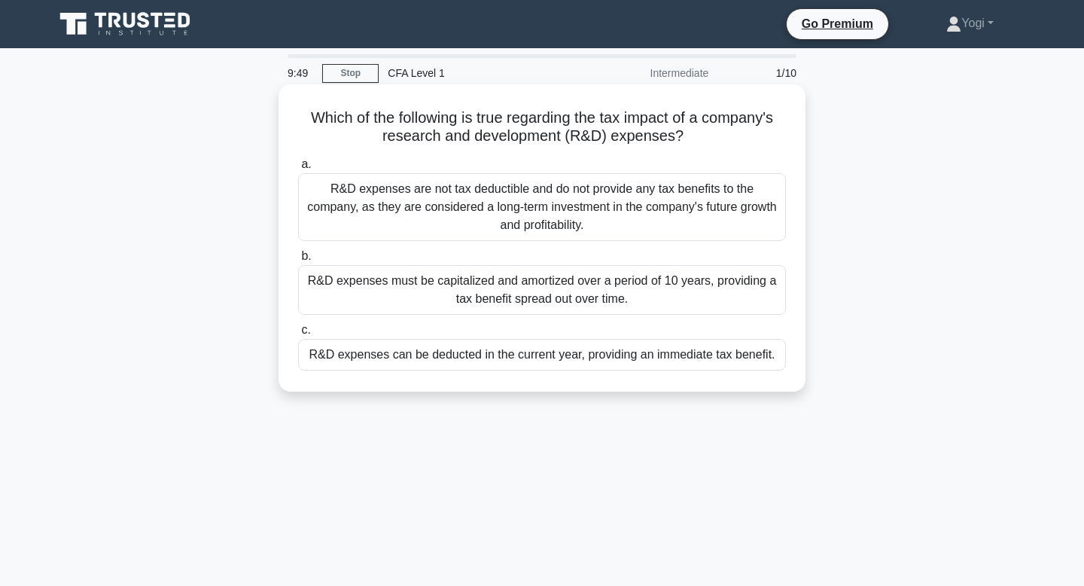
click at [628, 360] on div "R&D expenses can be deducted in the current year, providing an immediate tax be…" at bounding box center [542, 355] width 488 height 32
click at [298, 335] on input "c. R&D expenses can be deducted in the current year, providing an immediate tax…" at bounding box center [298, 330] width 0 height 10
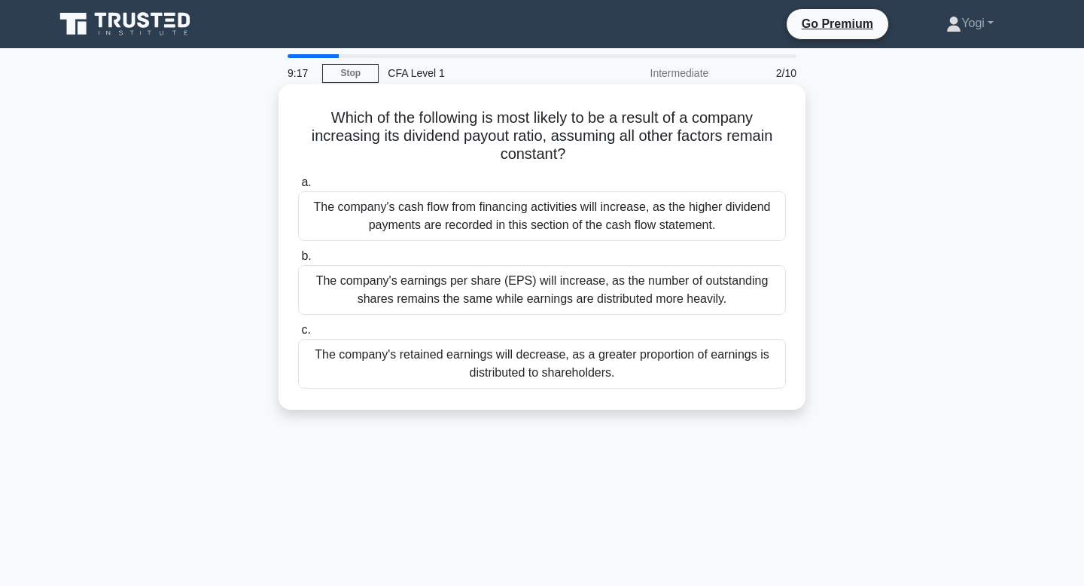
click at [575, 357] on div "The company's retained earnings will decrease, as a greater proportion of earni…" at bounding box center [542, 364] width 488 height 50
click at [298, 335] on input "c. The company's retained earnings will decrease, as a greater proportion of ea…" at bounding box center [298, 330] width 0 height 10
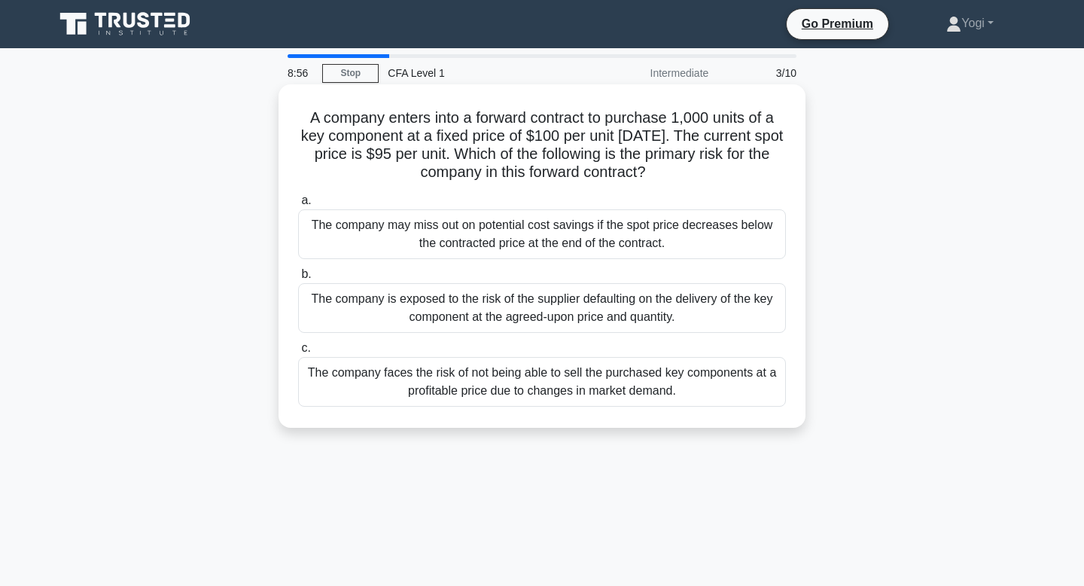
click at [601, 309] on div "The company is exposed to the risk of the supplier defaulting on the delivery o…" at bounding box center [542, 308] width 488 height 50
click at [298, 279] on input "b. The company is exposed to the risk of the supplier defaulting on the deliver…" at bounding box center [298, 274] width 0 height 10
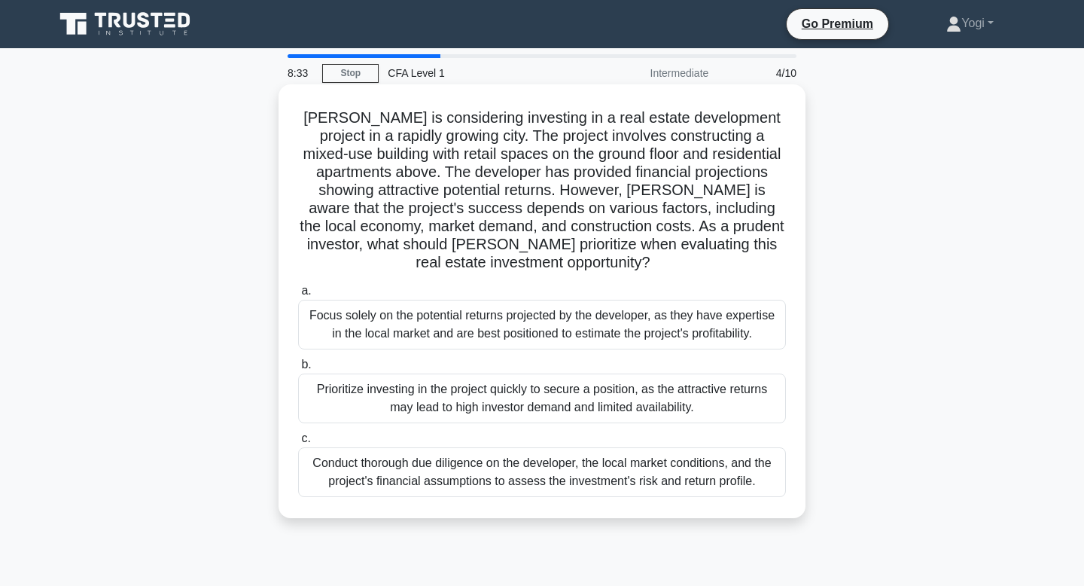
click at [622, 405] on div "Prioritize investing in the project quickly to secure a position, as the attrac…" at bounding box center [542, 398] width 488 height 50
click at [298, 370] on input "b. Prioritize investing in the project quickly to secure a position, as the att…" at bounding box center [298, 365] width 0 height 10
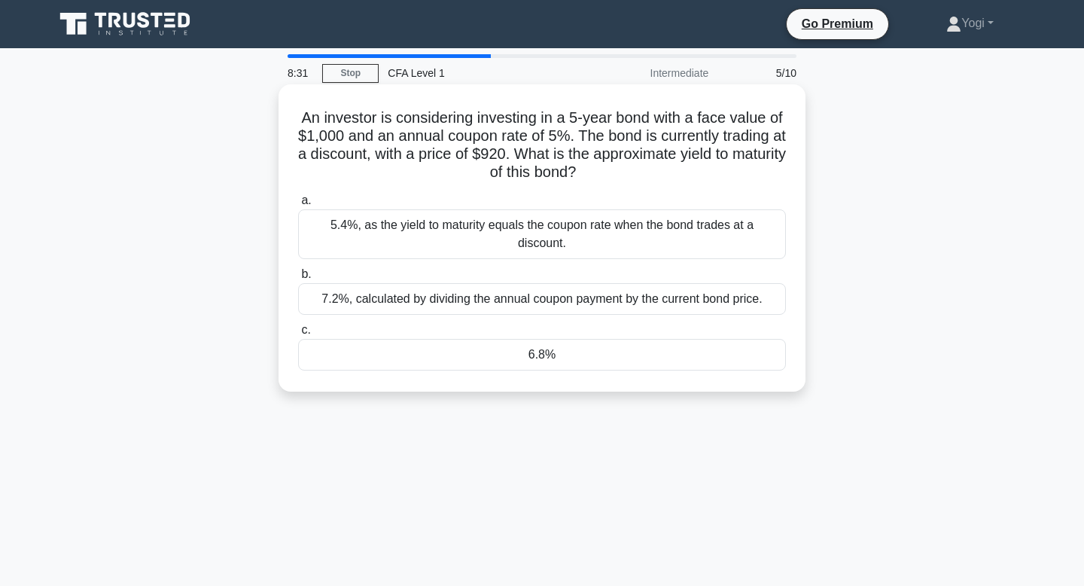
click at [649, 345] on div "6.8%" at bounding box center [542, 355] width 488 height 32
click at [298, 335] on input "c. 6.8%" at bounding box center [298, 330] width 0 height 10
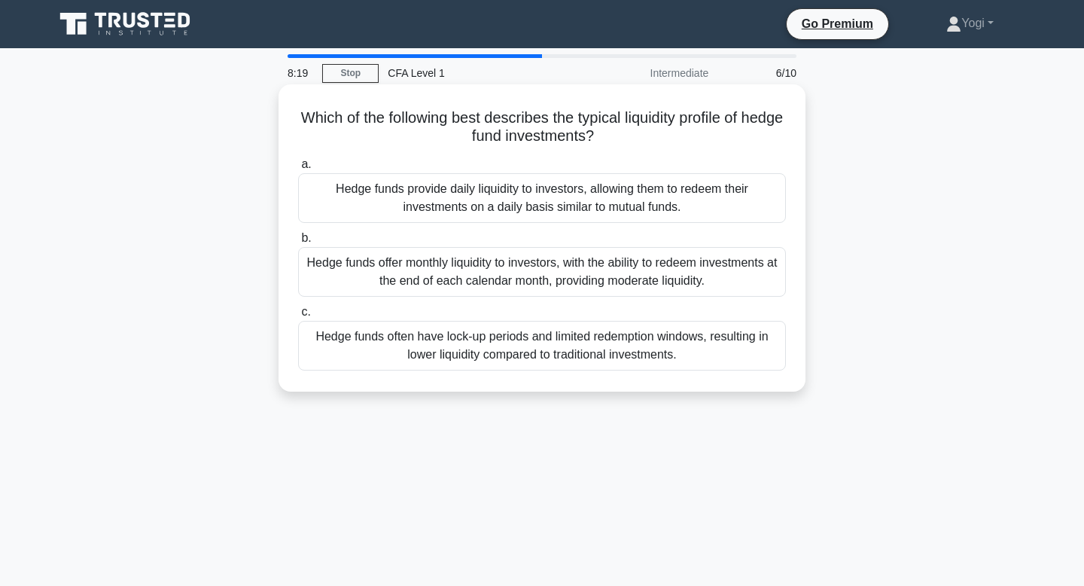
click at [698, 206] on div "Hedge funds provide daily liquidity to investors, allowing them to redeem their…" at bounding box center [542, 198] width 488 height 50
click at [298, 169] on input "a. Hedge funds provide daily liquidity to investors, allowing them to redeem th…" at bounding box center [298, 165] width 0 height 10
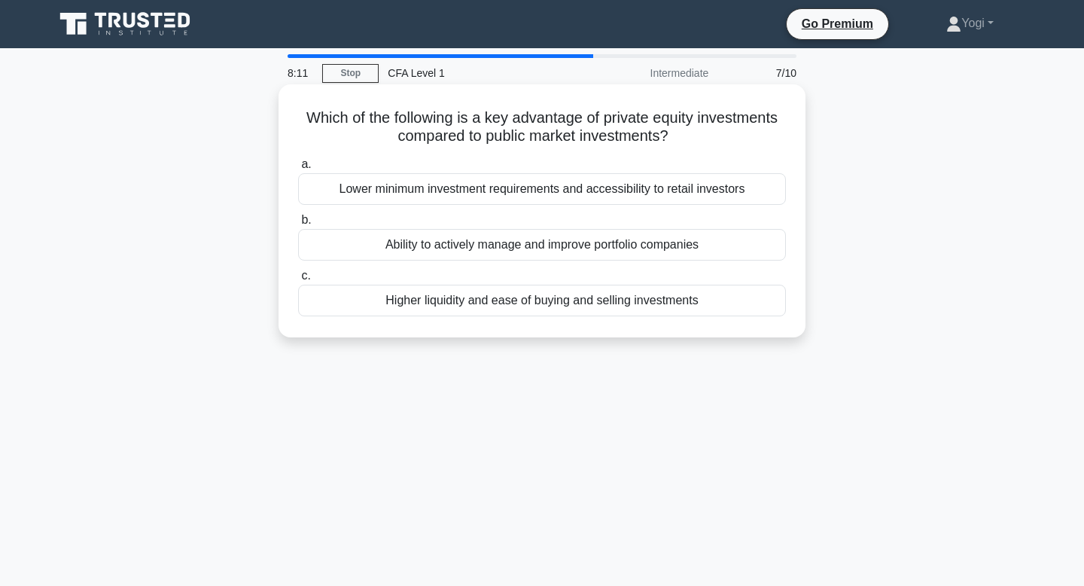
click at [704, 239] on div "Ability to actively manage and improve portfolio companies" at bounding box center [542, 245] width 488 height 32
click at [298, 225] on input "b. Ability to actively manage and improve portfolio companies" at bounding box center [298, 220] width 0 height 10
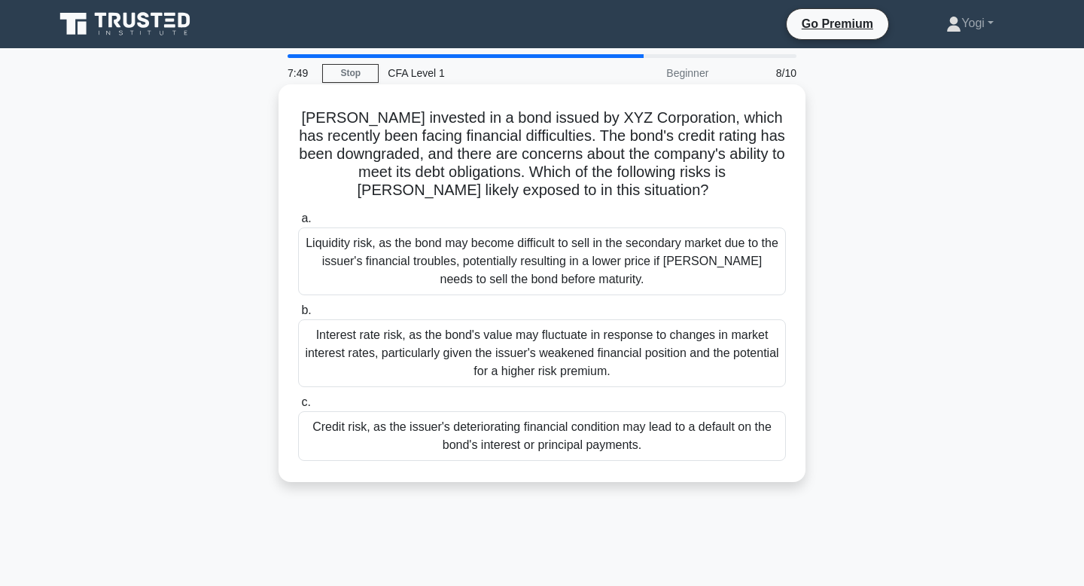
click at [642, 440] on div "Credit risk, as the issuer's deteriorating financial condition may lead to a de…" at bounding box center [542, 436] width 488 height 50
click at [298, 407] on input "c. Credit risk, as the issuer's deteriorating financial condition may lead to a…" at bounding box center [298, 402] width 0 height 10
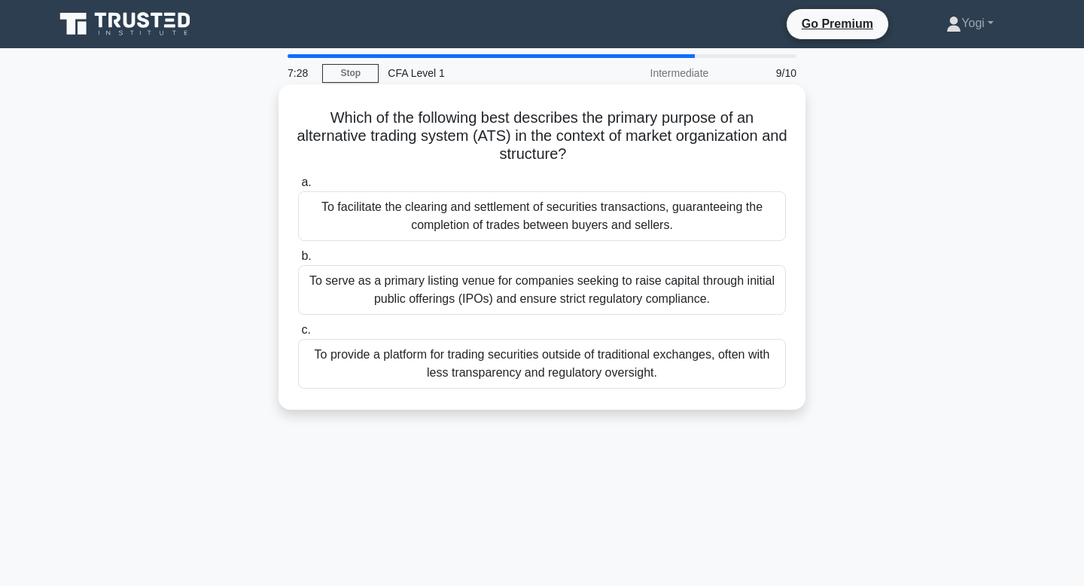
click at [668, 225] on div "To facilitate the clearing and settlement of securities transactions, guarantee…" at bounding box center [542, 216] width 488 height 50
click at [298, 187] on input "a. To facilitate the clearing and settlement of securities transactions, guaran…" at bounding box center [298, 183] width 0 height 10
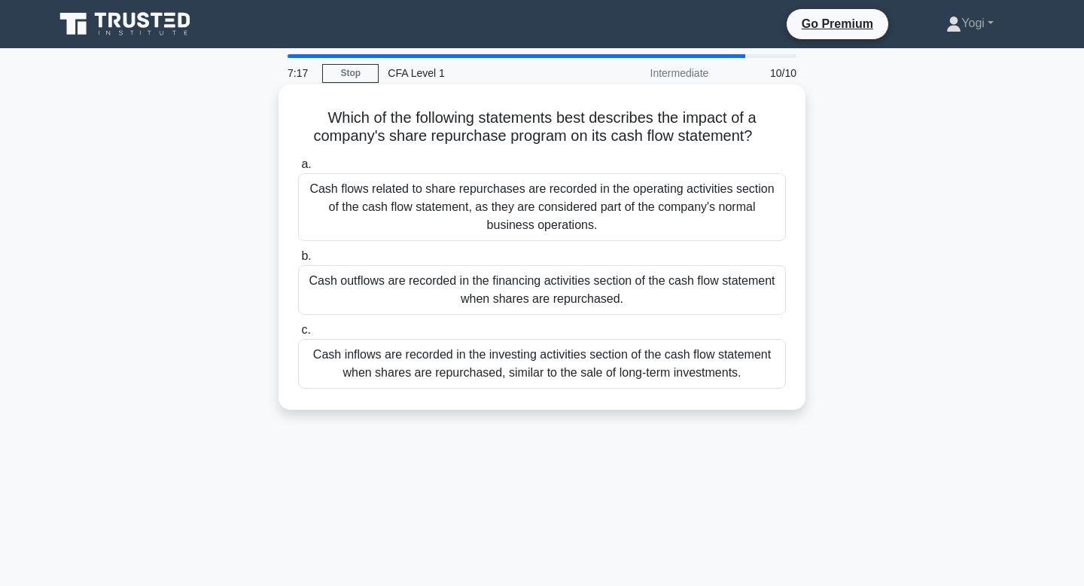
click at [673, 284] on div "Cash outflows are recorded in the financing activities section of the cash flow…" at bounding box center [542, 290] width 488 height 50
click at [298, 261] on input "b. Cash outflows are recorded in the financing activities section of the cash f…" at bounding box center [298, 256] width 0 height 10
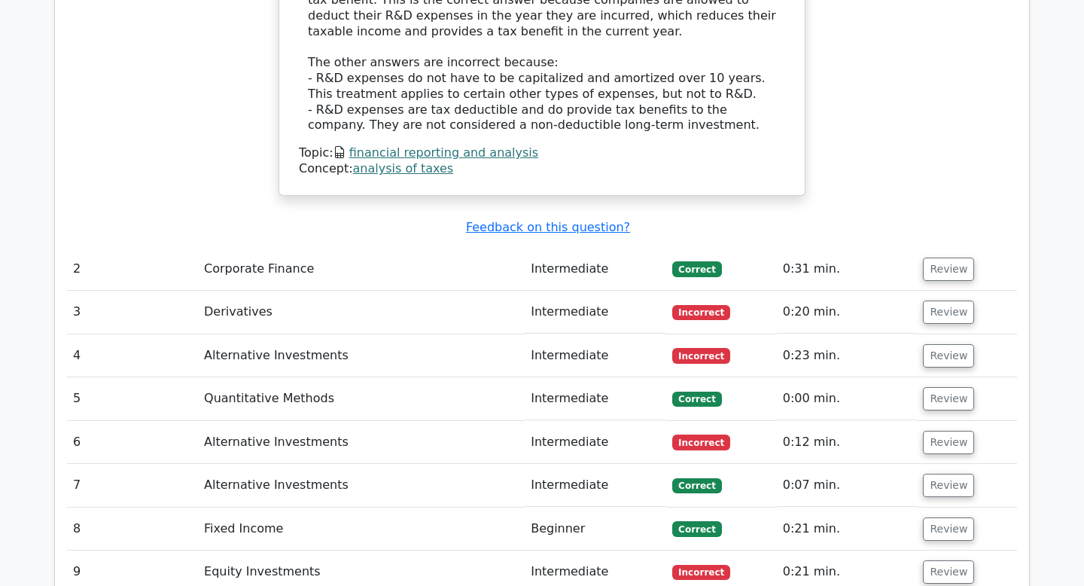
scroll to position [1648, 0]
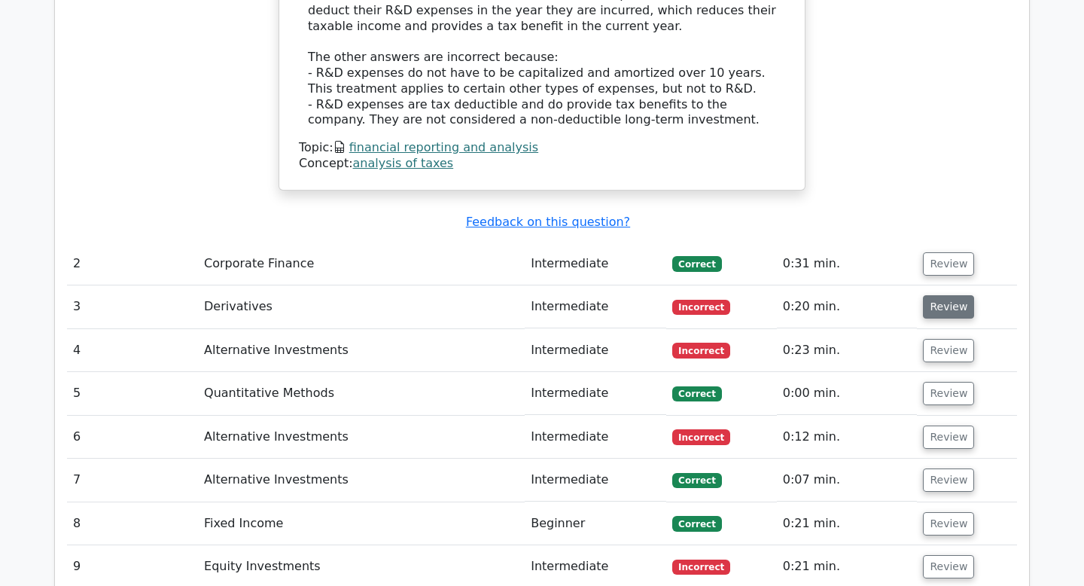
click at [924, 295] on button "Review" at bounding box center [948, 306] width 51 height 23
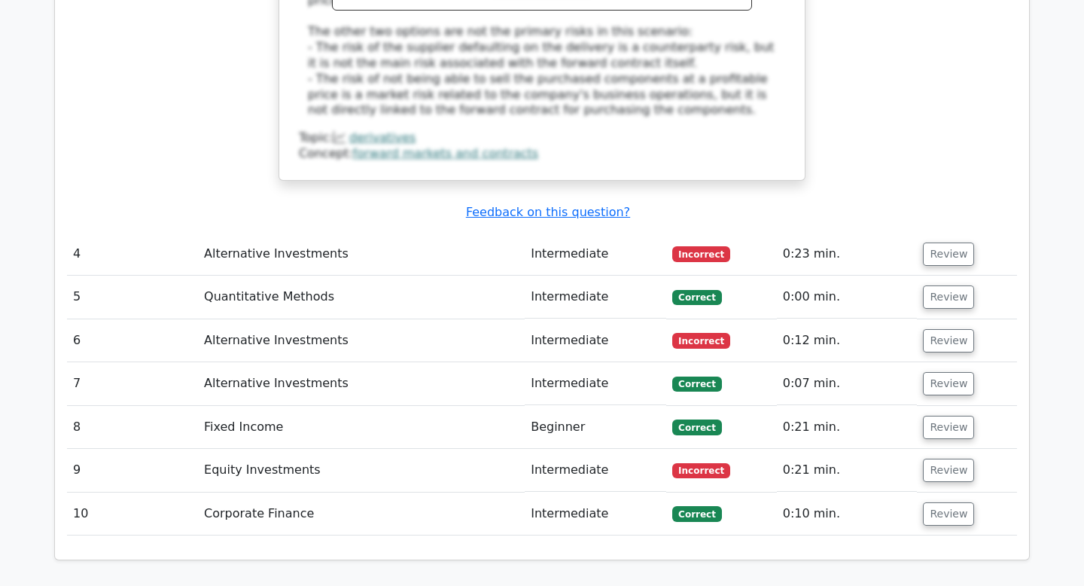
scroll to position [2487, 0]
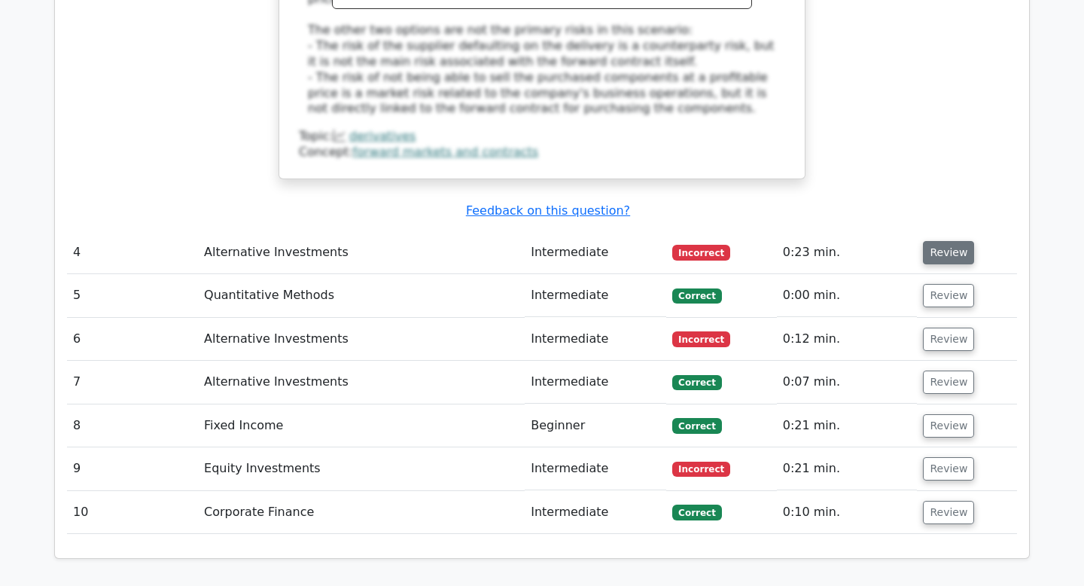
click at [941, 241] on button "Review" at bounding box center [948, 252] width 51 height 23
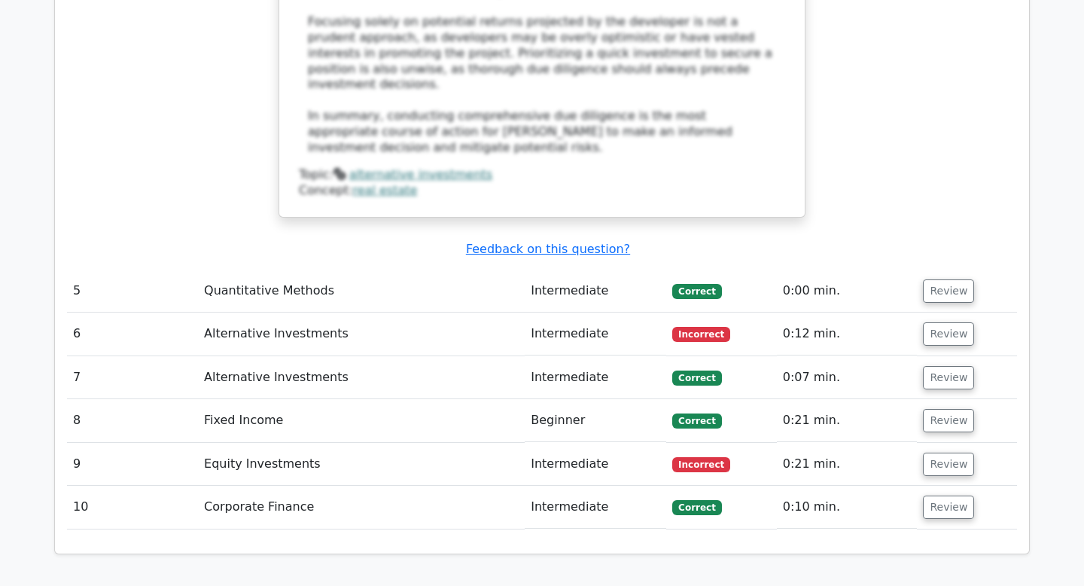
scroll to position [3604, 0]
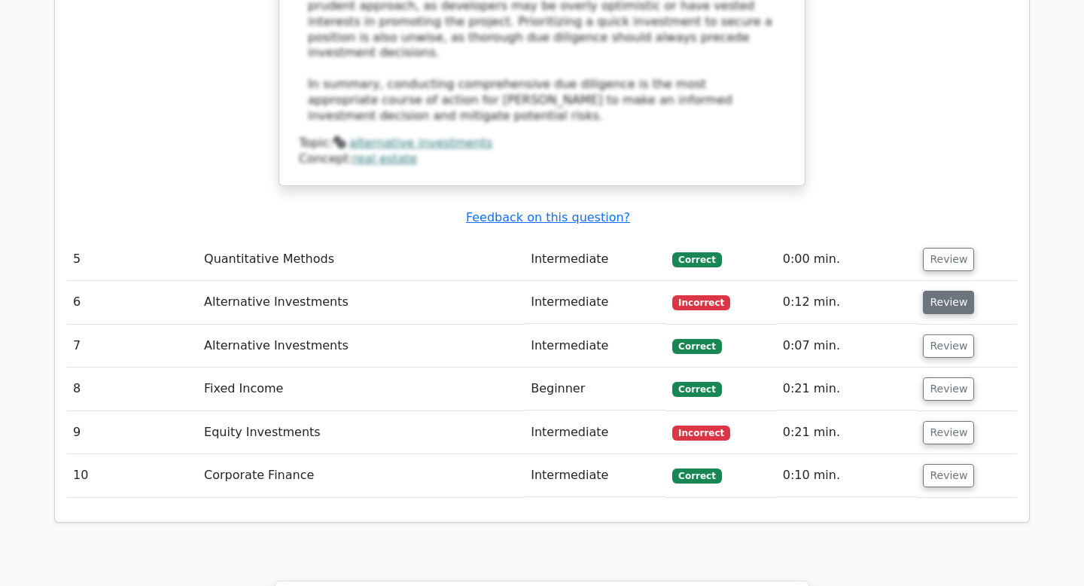
click at [950, 290] on button "Review" at bounding box center [948, 301] width 51 height 23
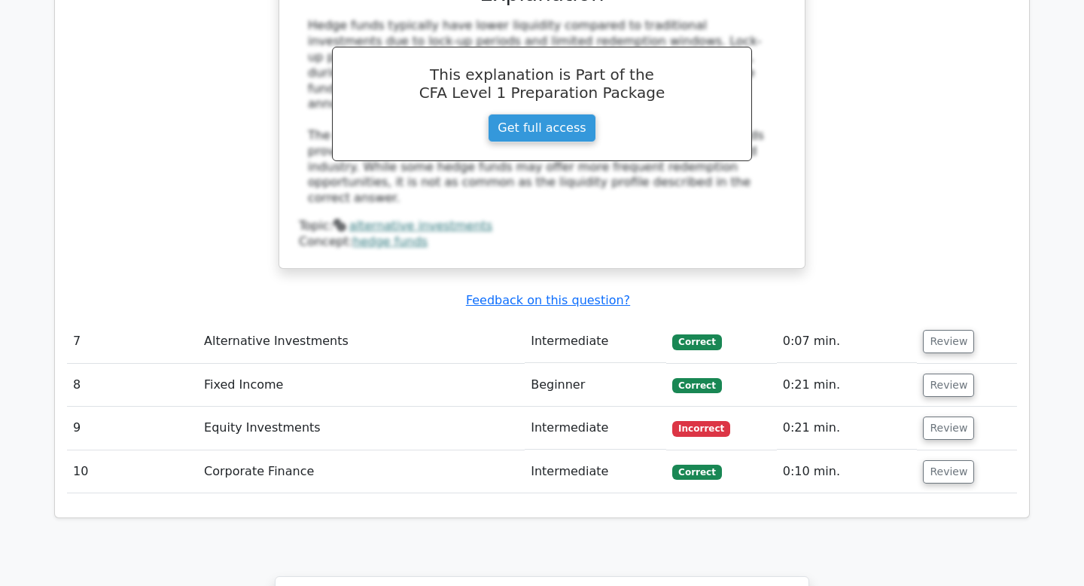
scroll to position [4233, 0]
click at [950, 415] on button "Review" at bounding box center [948, 426] width 51 height 23
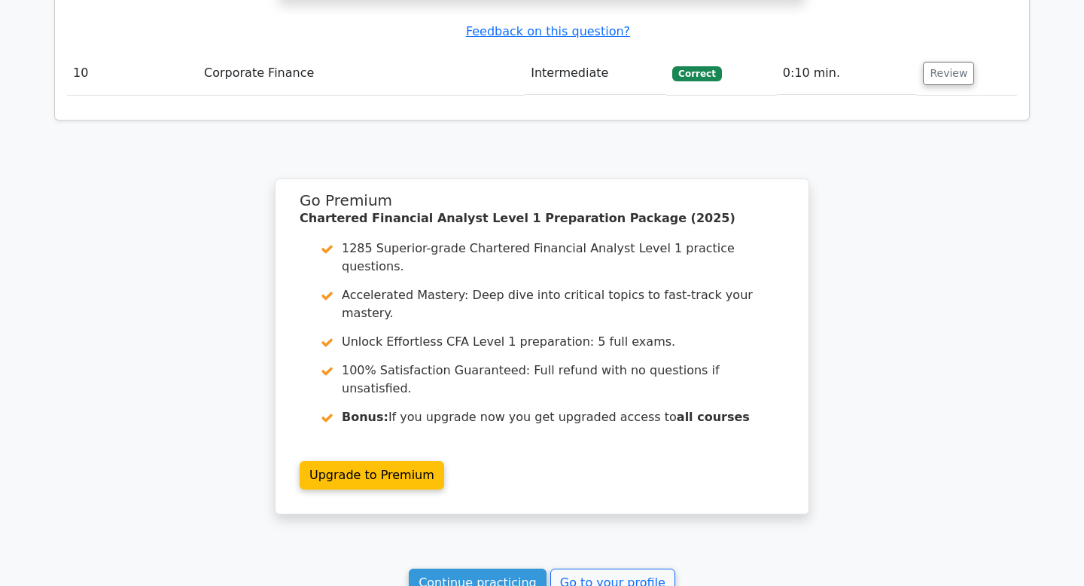
scroll to position [5316, 0]
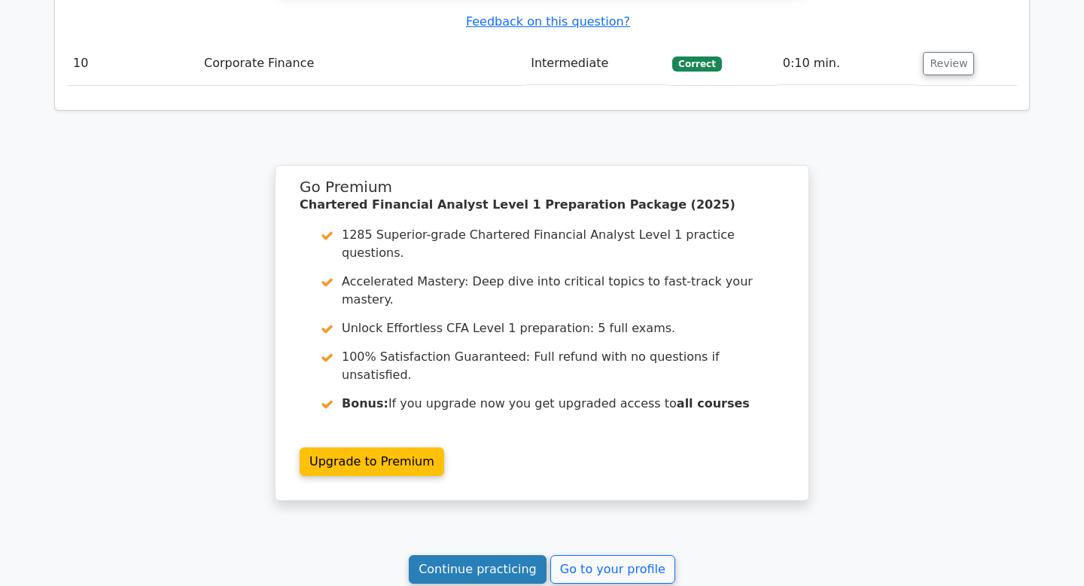
click at [519, 555] on link "Continue practicing" at bounding box center [478, 569] width 138 height 29
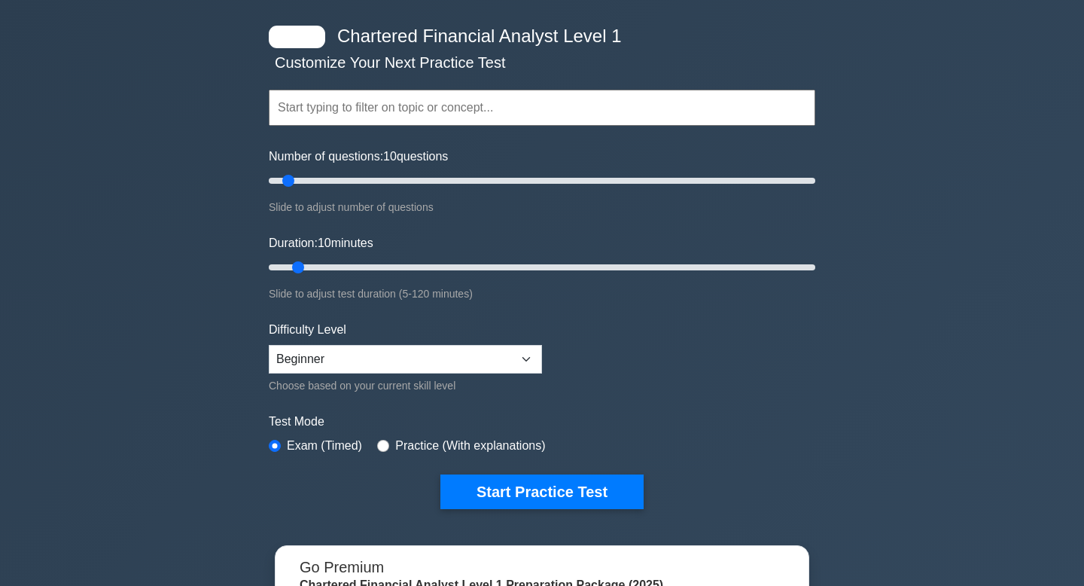
scroll to position [59, 0]
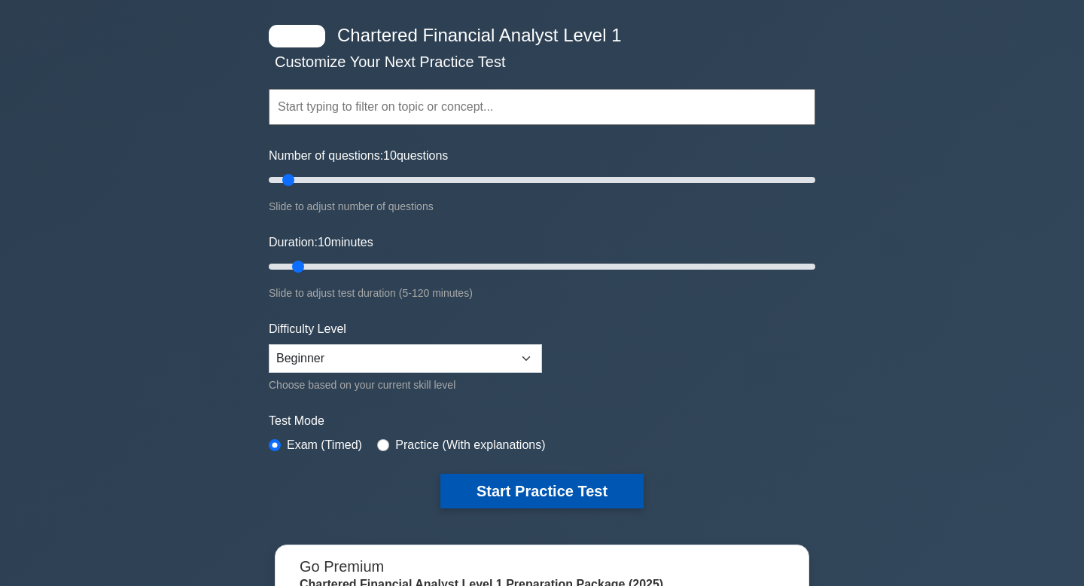
click at [550, 483] on button "Start Practice Test" at bounding box center [541, 490] width 203 height 35
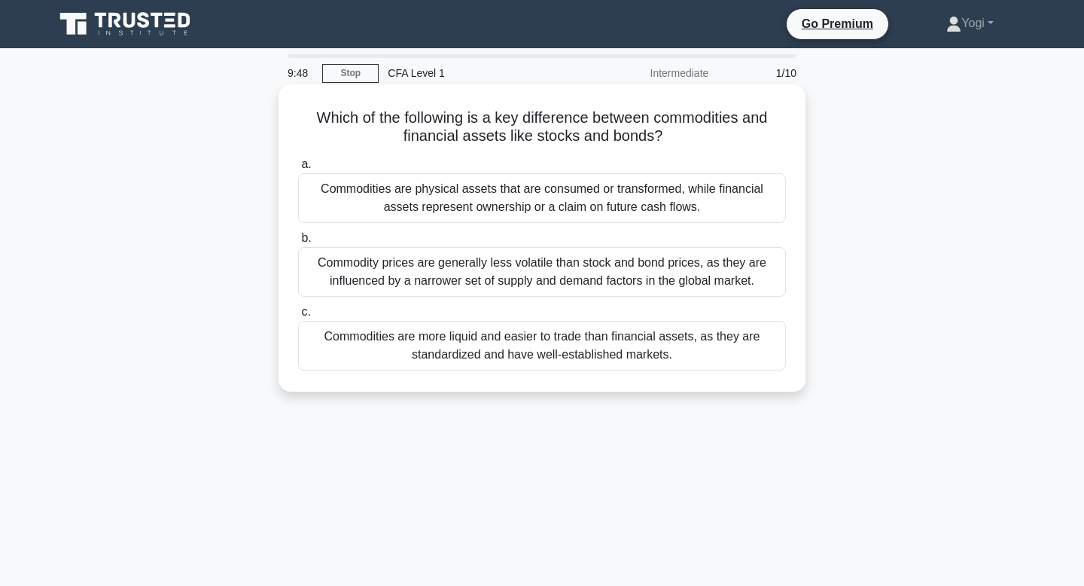
click at [595, 342] on div "Commodities are more liquid and easier to trade than financial assets, as they …" at bounding box center [542, 346] width 488 height 50
click at [298, 317] on input "c. Commodities are more liquid and easier to trade than financial assets, as th…" at bounding box center [298, 312] width 0 height 10
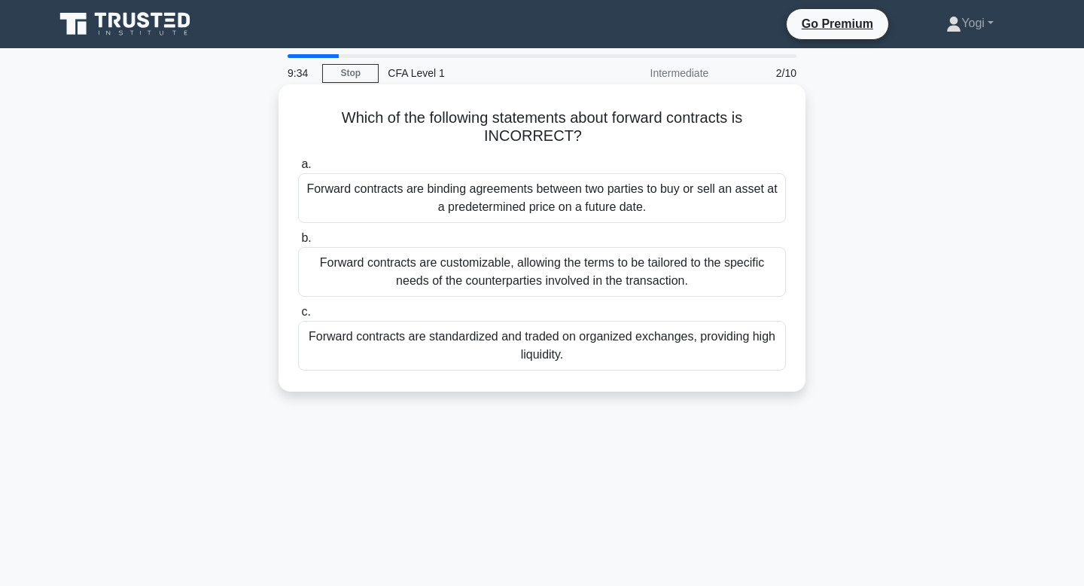
click at [612, 182] on div "Forward contracts are binding agreements between two parties to buy or sell an …" at bounding box center [542, 198] width 488 height 50
click at [298, 169] on input "a. Forward contracts are binding agreements between two parties to buy or sell …" at bounding box center [298, 165] width 0 height 10
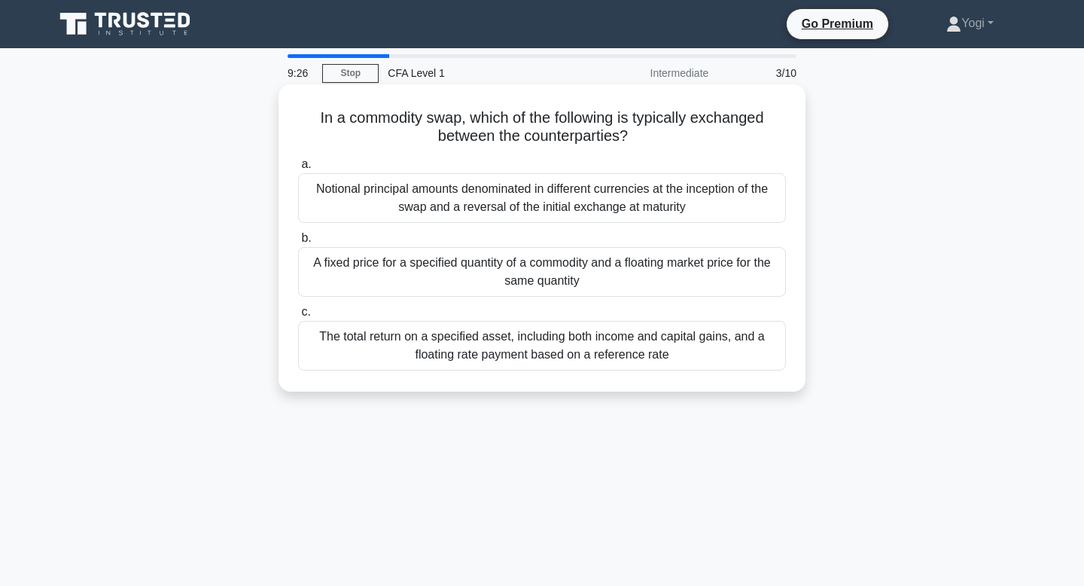
click at [597, 267] on div "A fixed price for a specified quantity of a commodity and a floating market pri…" at bounding box center [542, 272] width 488 height 50
click at [298, 243] on input "b. A fixed price for a specified quantity of a commodity and a floating market …" at bounding box center [298, 238] width 0 height 10
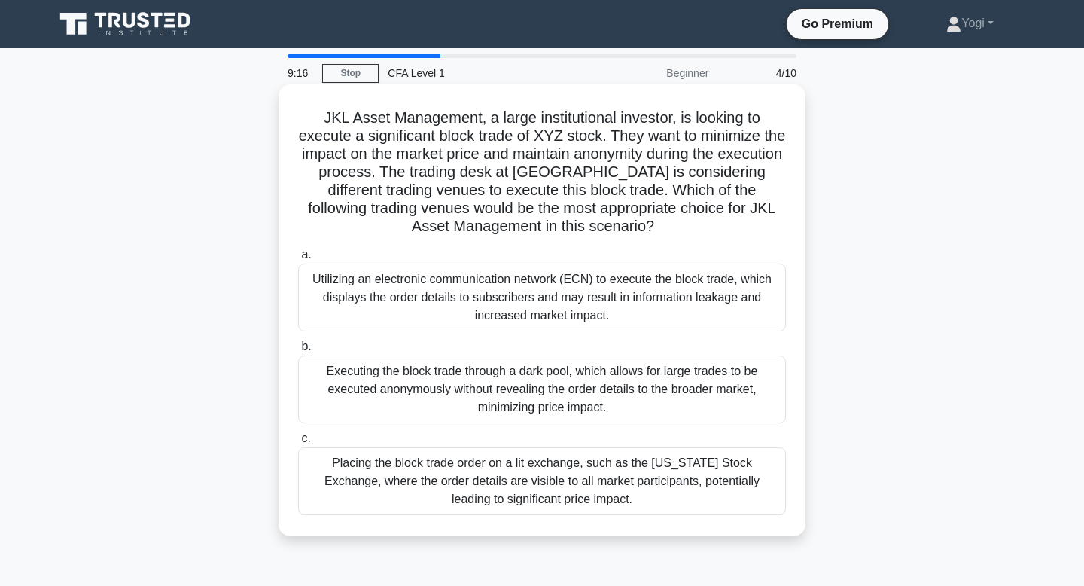
click at [570, 386] on div "Executing the block trade through a dark pool, which allows for large trades to…" at bounding box center [542, 389] width 488 height 68
click at [298, 351] on input "b. Executing the block trade through a dark pool, which allows for large trades…" at bounding box center [298, 347] width 0 height 10
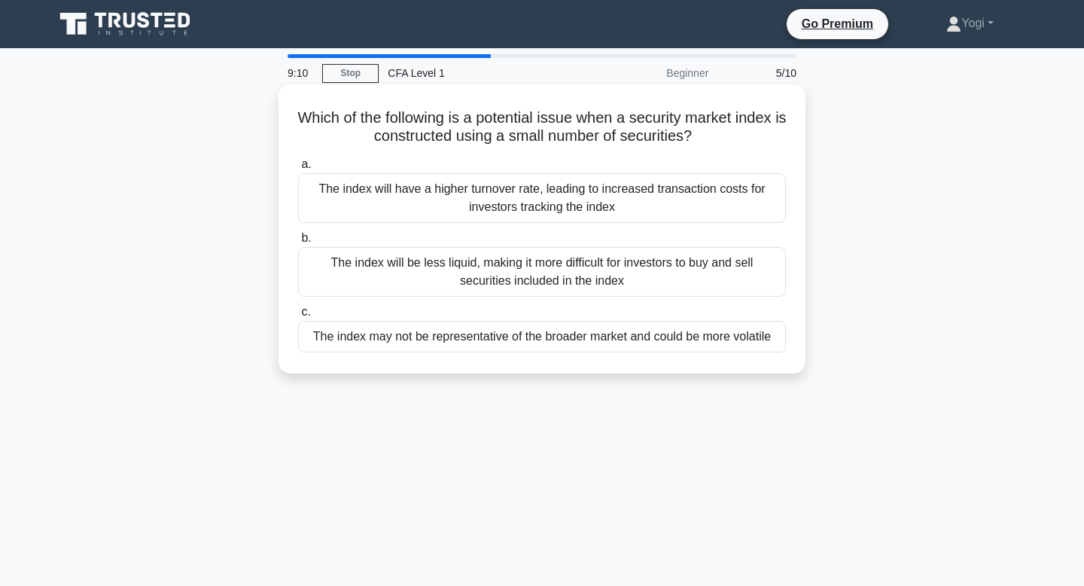
click at [591, 344] on div "The index may not be representative of the broader market and could be more vol…" at bounding box center [542, 337] width 488 height 32
click at [298, 317] on input "c. The index may not be representative of the broader market and could be more …" at bounding box center [298, 312] width 0 height 10
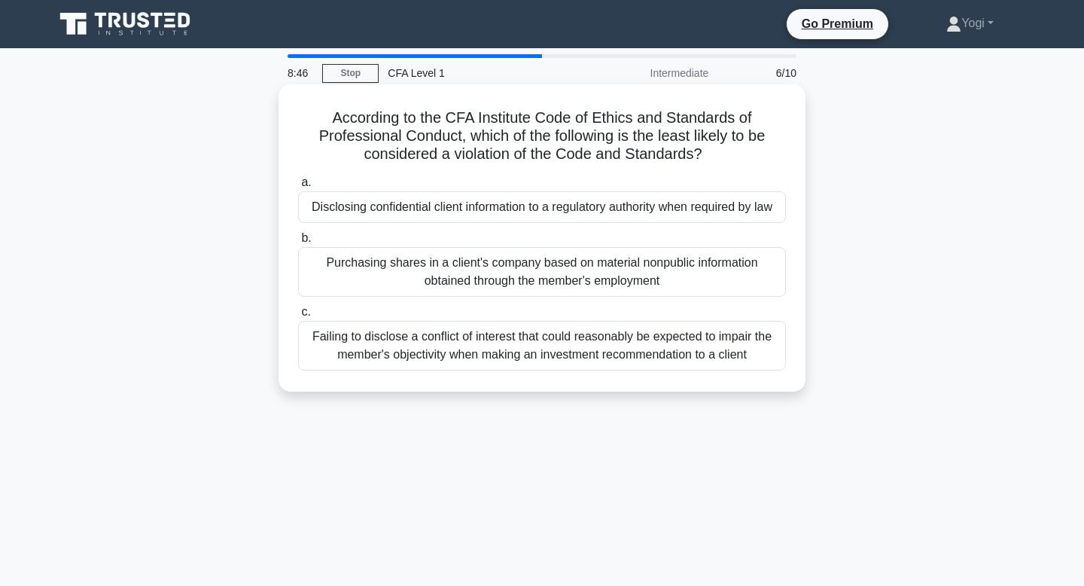
click at [579, 262] on div "Purchasing shares in a client's company based on material nonpublic information…" at bounding box center [542, 272] width 488 height 50
click at [298, 243] on input "b. Purchasing shares in a client's company based on material nonpublic informat…" at bounding box center [298, 238] width 0 height 10
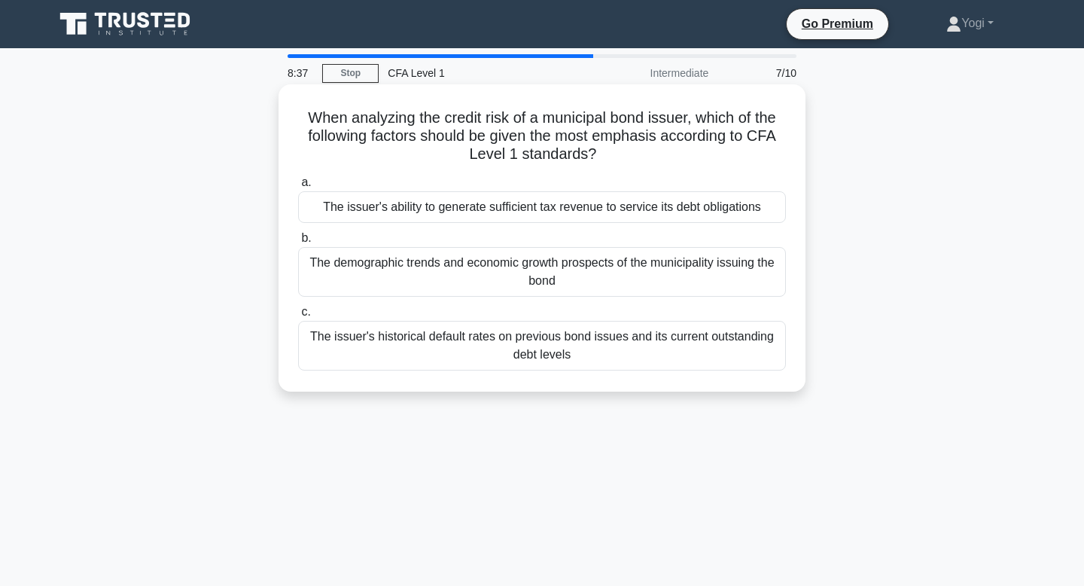
click at [576, 205] on div "The issuer's ability to generate sufficient tax revenue to service its debt obl…" at bounding box center [542, 207] width 488 height 32
click at [298, 187] on input "a. The issuer's ability to generate sufficient tax revenue to service its debt …" at bounding box center [298, 183] width 0 height 10
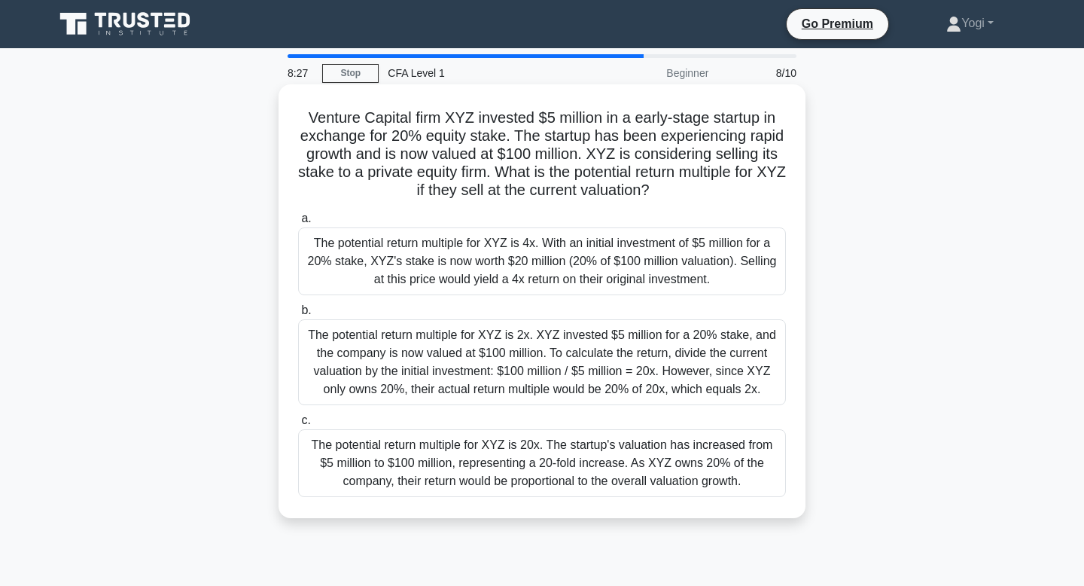
click at [595, 250] on div "The potential return multiple for XYZ is 4x. With an initial investment of $5 m…" at bounding box center [542, 261] width 488 height 68
click at [298, 224] on input "a. The potential return multiple for XYZ is 4x. With an initial investment of $…" at bounding box center [298, 219] width 0 height 10
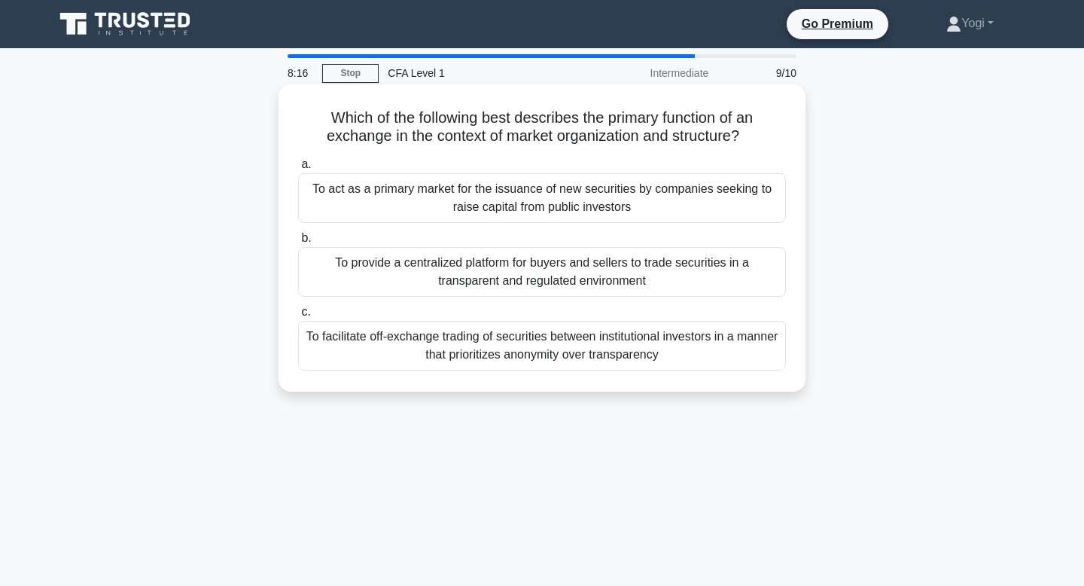
click at [600, 266] on div "To provide a centralized platform for buyers and sellers to trade securities in…" at bounding box center [542, 272] width 488 height 50
click at [298, 243] on input "b. To provide a centralized platform for buyers and sellers to trade securities…" at bounding box center [298, 238] width 0 height 10
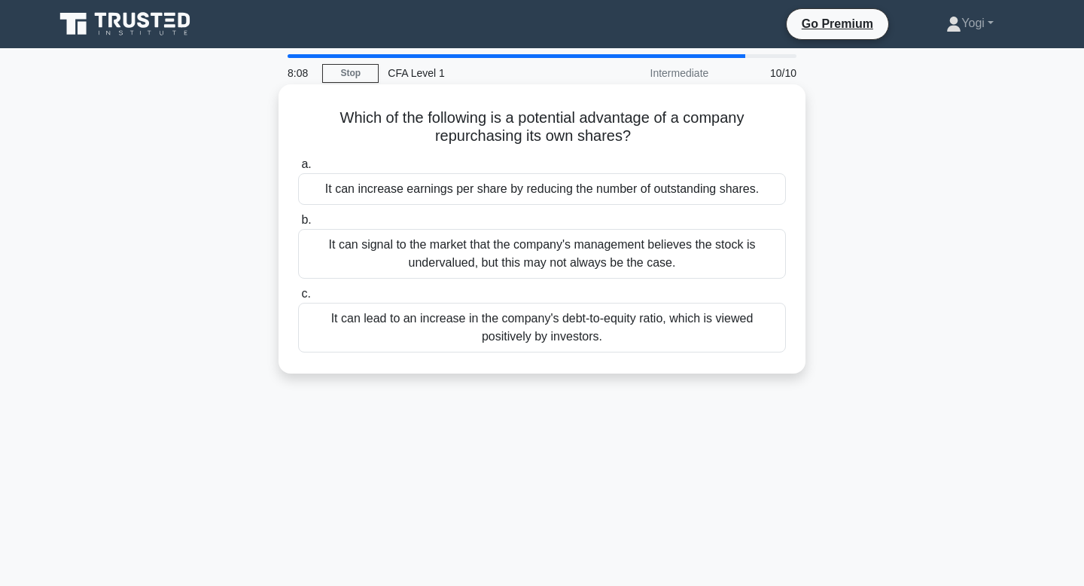
click at [632, 190] on div "It can increase earnings per share by reducing the number of outstanding shares." at bounding box center [542, 189] width 488 height 32
click at [298, 169] on input "a. It can increase earnings per share by reducing the number of outstanding sha…" at bounding box center [298, 165] width 0 height 10
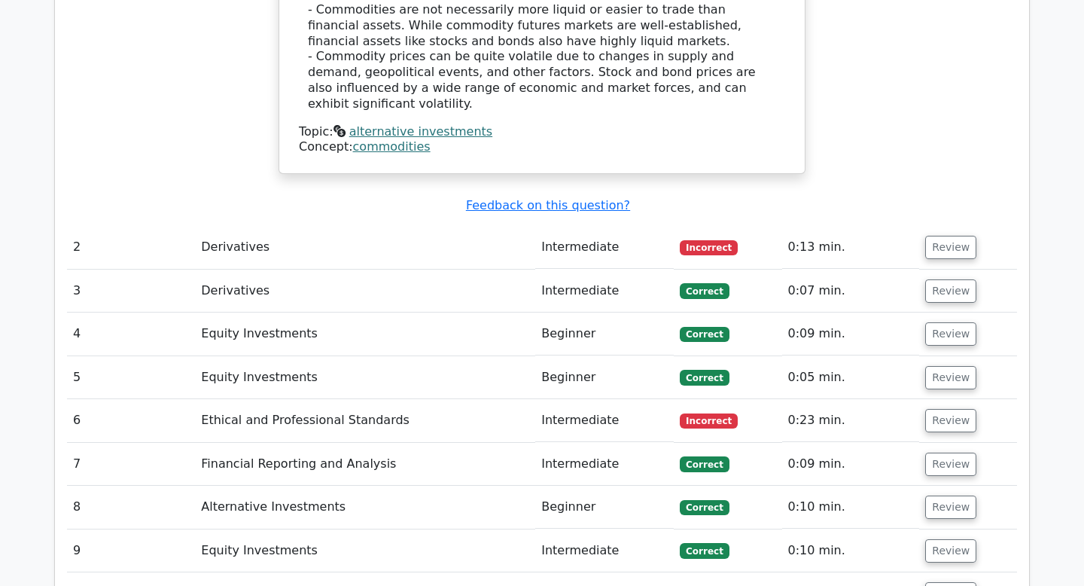
scroll to position [1815, 0]
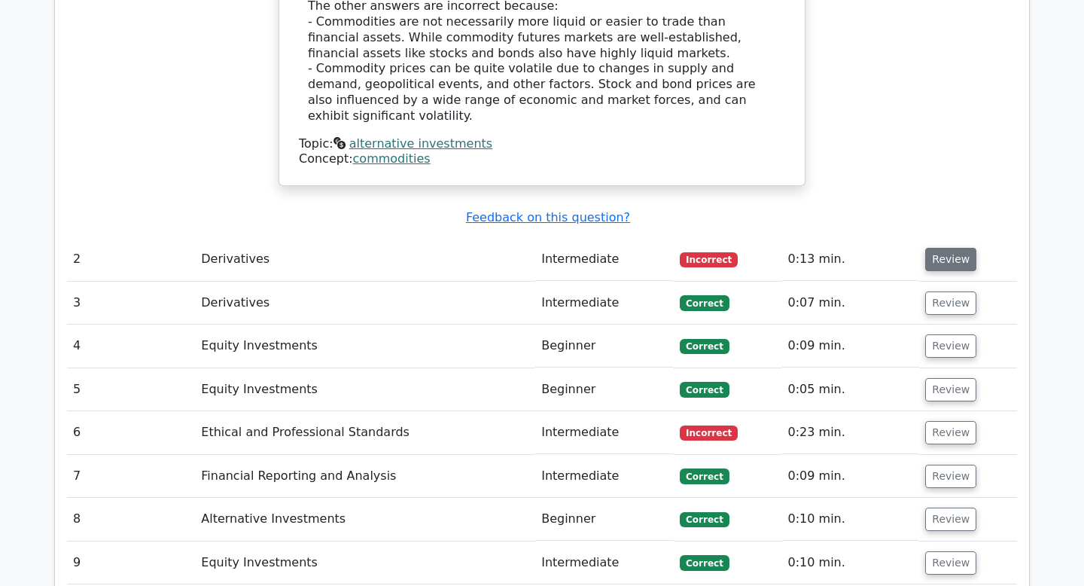
click at [942, 248] on button "Review" at bounding box center [950, 259] width 51 height 23
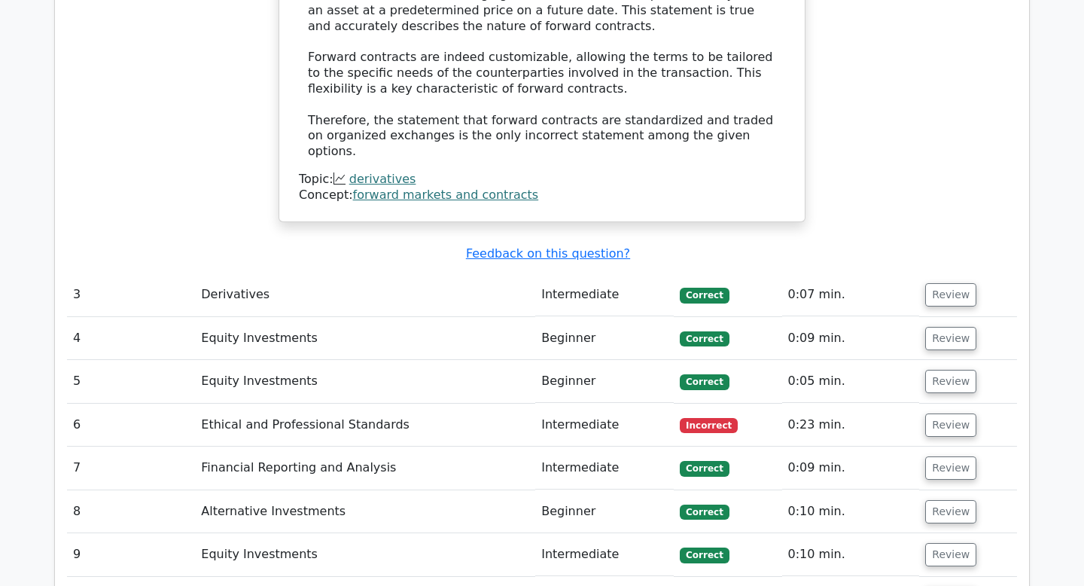
scroll to position [2563, 0]
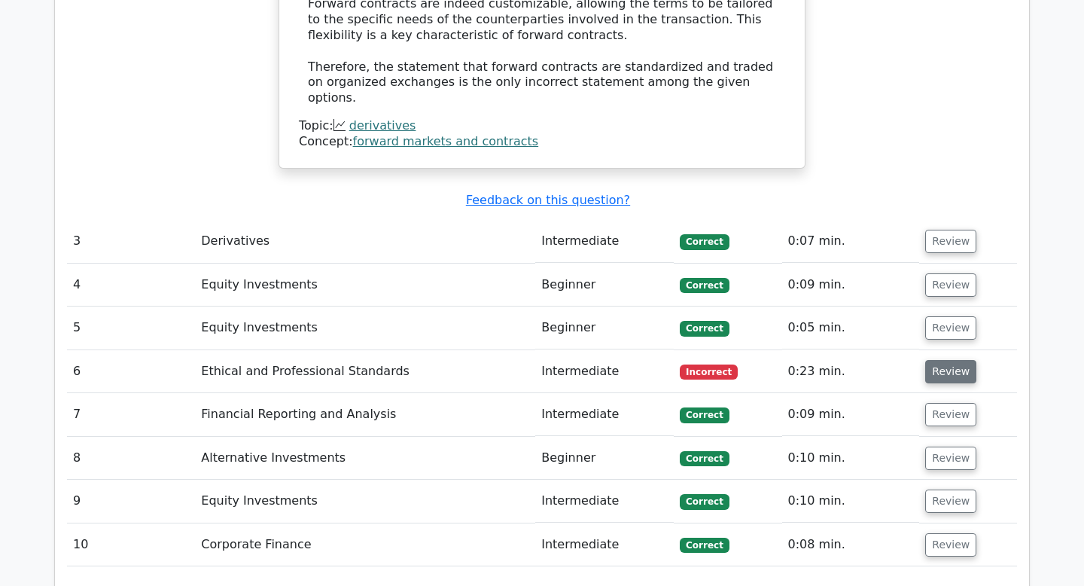
click at [947, 360] on button "Review" at bounding box center [950, 371] width 51 height 23
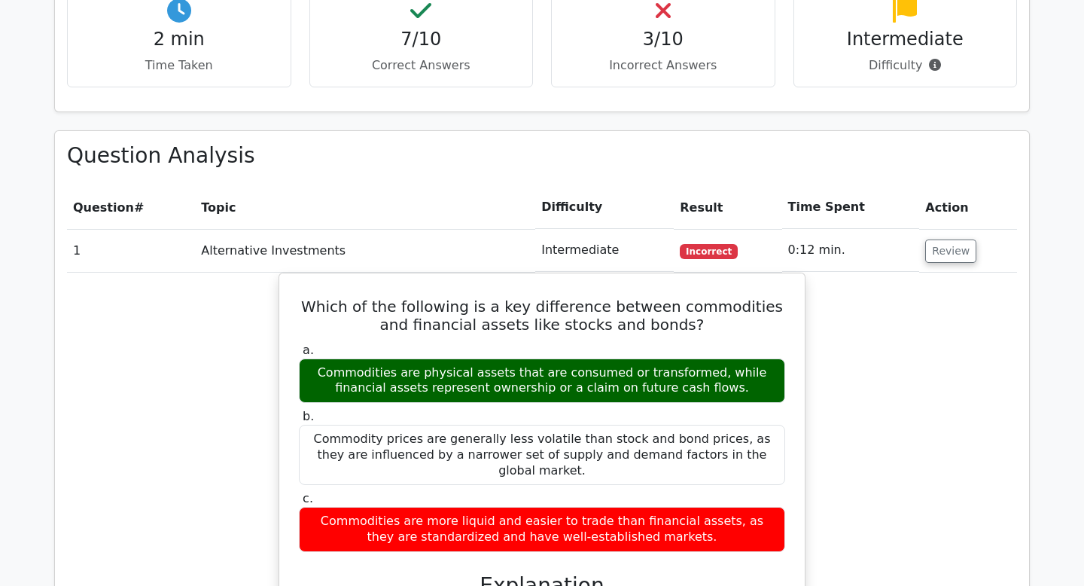
scroll to position [999, 0]
